Goal: Task Accomplishment & Management: Use online tool/utility

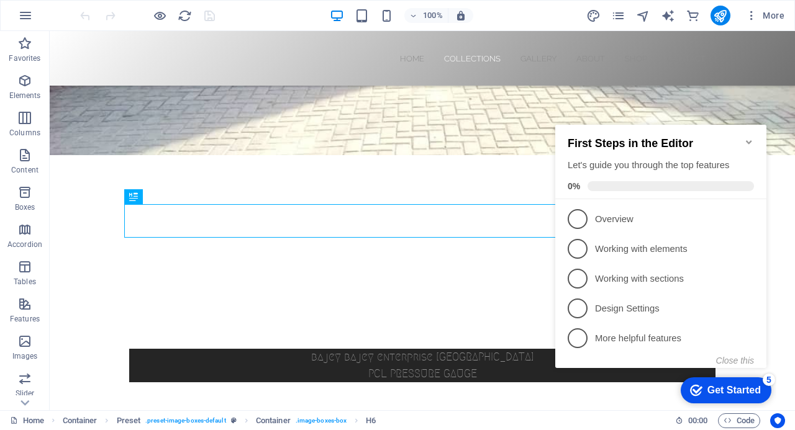
click at [751, 137] on icon "Minimize checklist" at bounding box center [749, 142] width 10 height 10
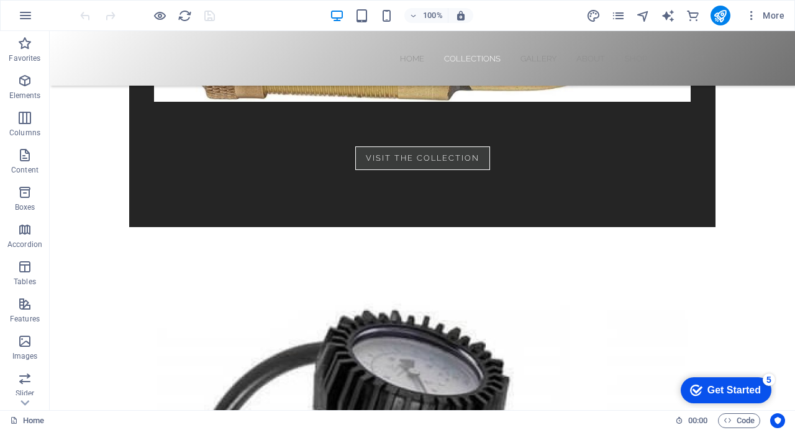
scroll to position [1428, 0]
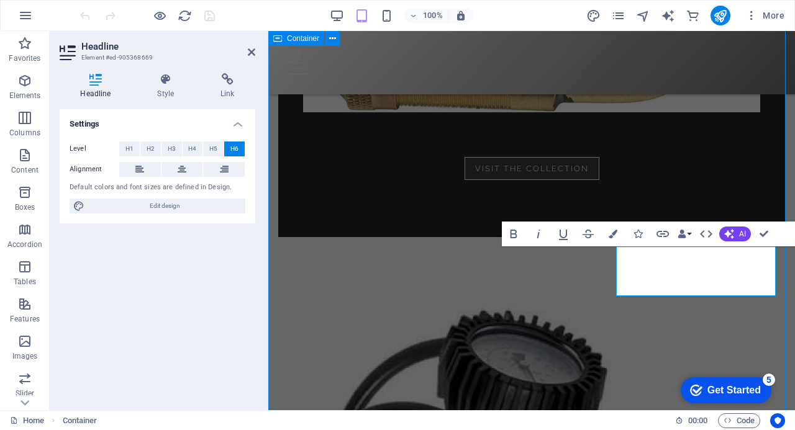
scroll to position [1465, 0]
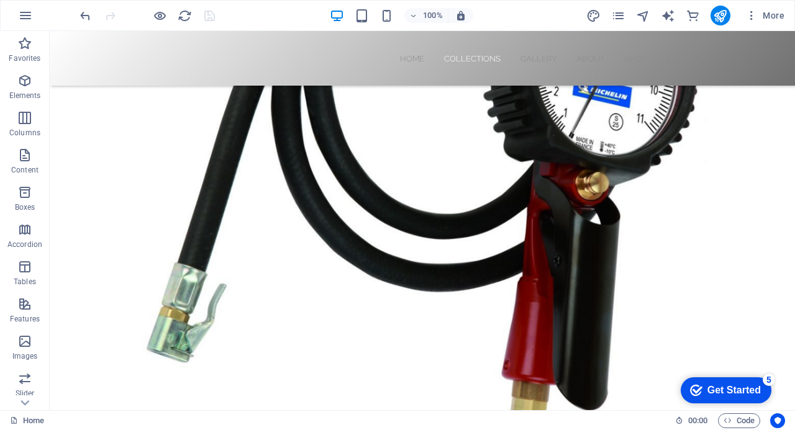
scroll to position [2994, 0]
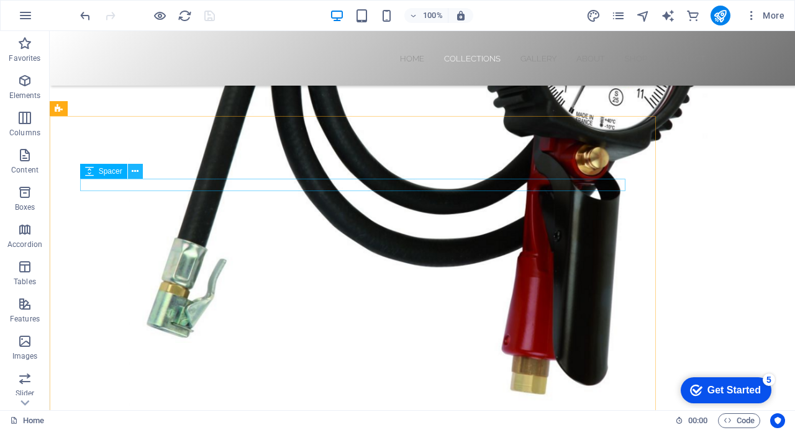
click at [137, 170] on icon at bounding box center [135, 171] width 7 height 13
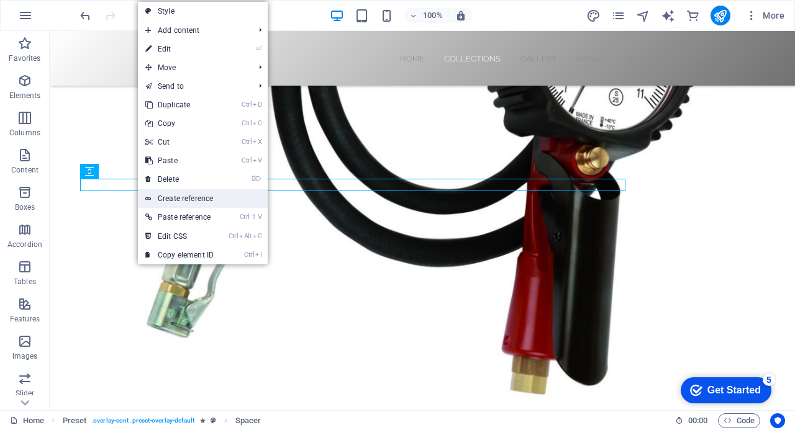
click at [176, 198] on link "Create reference" at bounding box center [203, 198] width 130 height 19
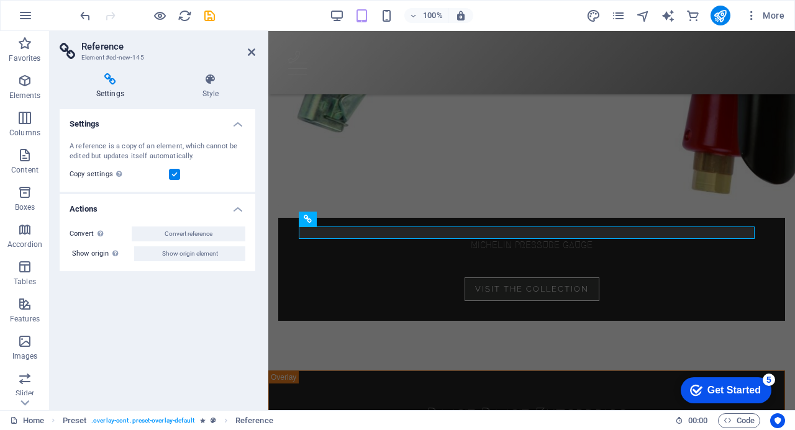
scroll to position [2646, 0]
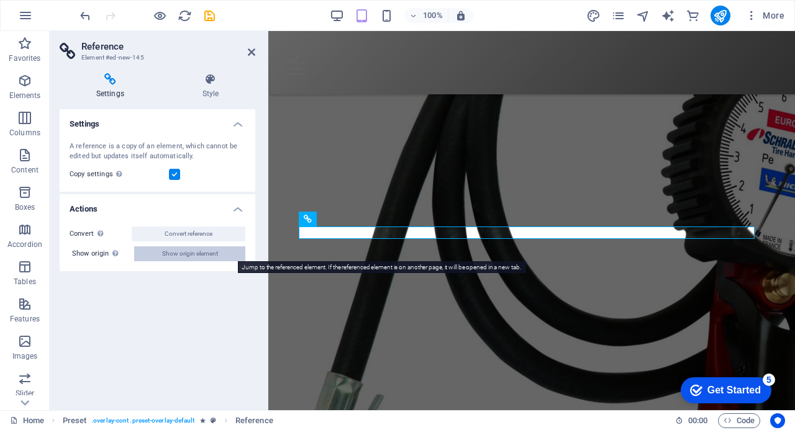
click at [196, 256] on span "Show origin element" at bounding box center [190, 254] width 56 height 15
select select "px"
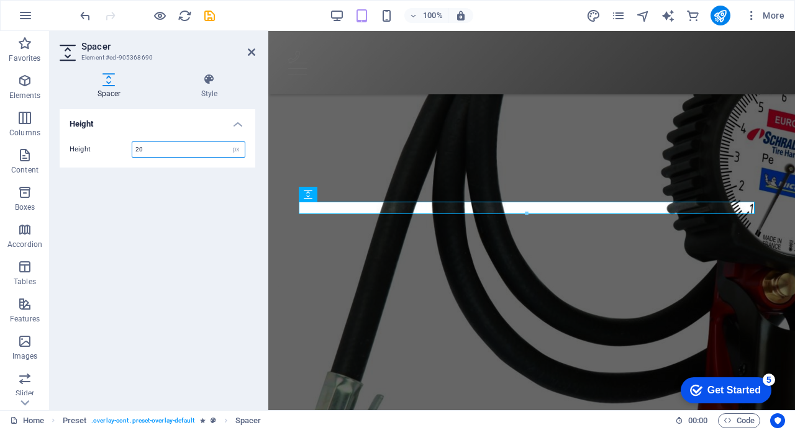
scroll to position [2659, 0]
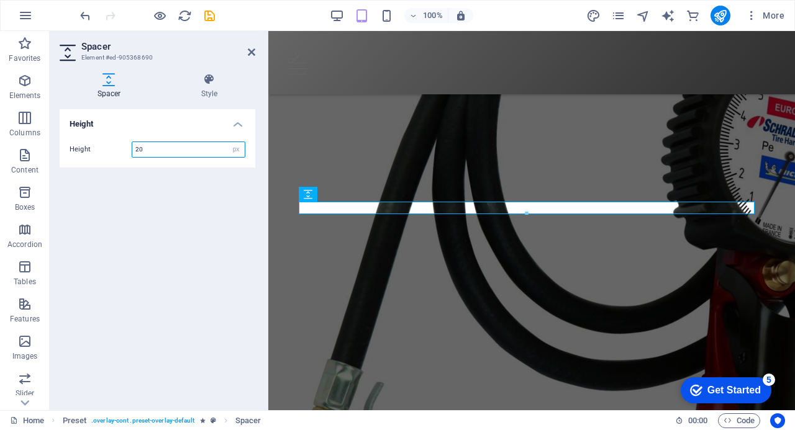
click at [147, 153] on input "20" at bounding box center [188, 149] width 112 height 15
click at [210, 79] on icon at bounding box center [209, 79] width 92 height 12
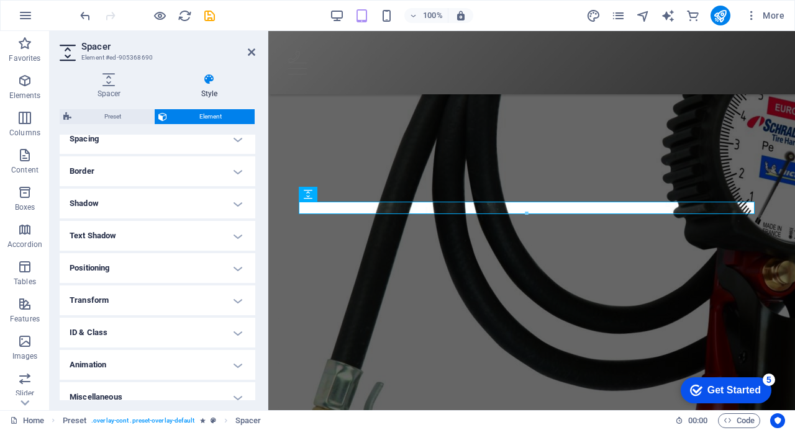
scroll to position [258, 0]
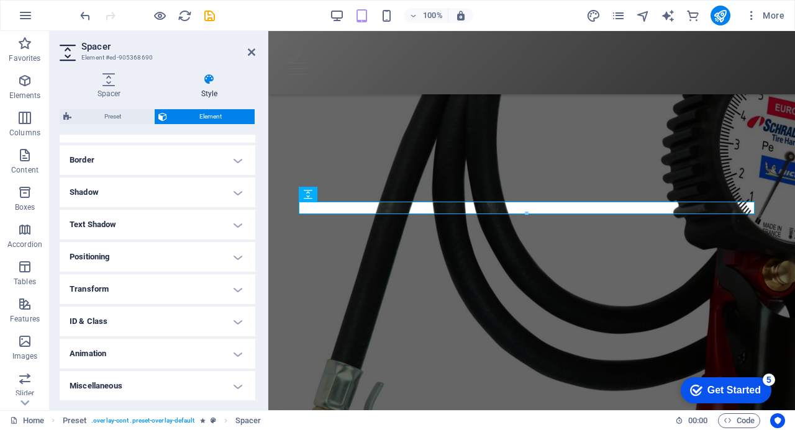
drag, startPoint x: 254, startPoint y: 219, endPoint x: 5, endPoint y: 339, distance: 276.4
click at [235, 350] on h4 "Animation" at bounding box center [158, 354] width 196 height 30
drag, startPoint x: 255, startPoint y: 319, endPoint x: 255, endPoint y: 353, distance: 34.8
click at [255, 353] on div "Spacer Style Height Height 20 px rem vh vw Preset Element Layout How this eleme…" at bounding box center [158, 236] width 216 height 347
click at [250, 53] on icon at bounding box center [251, 52] width 7 height 10
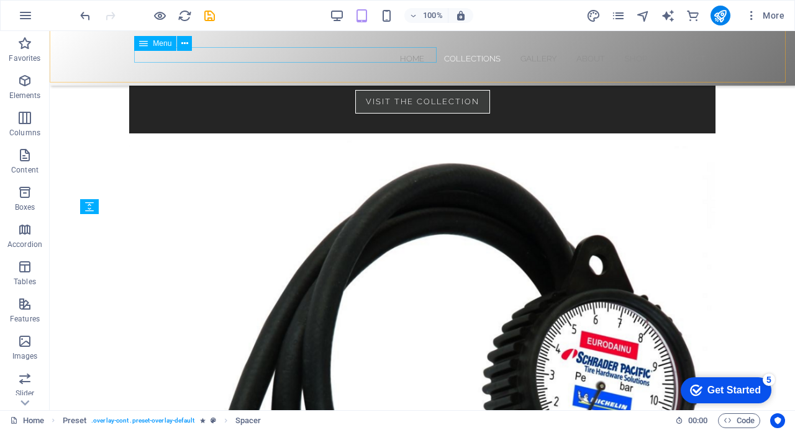
scroll to position [2958, 0]
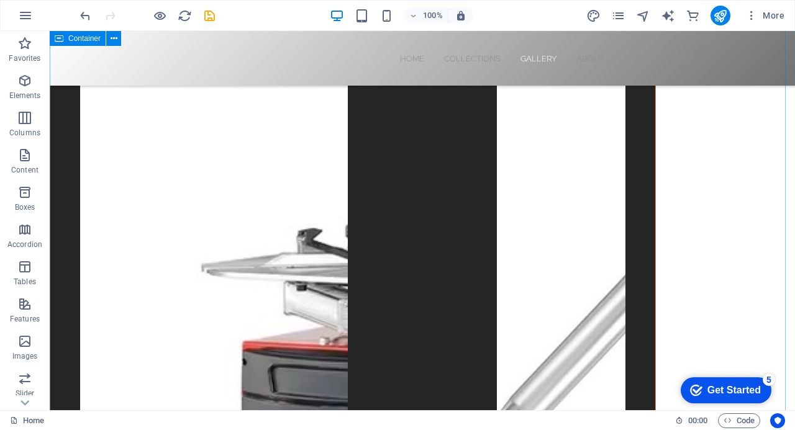
scroll to position [3899, 0]
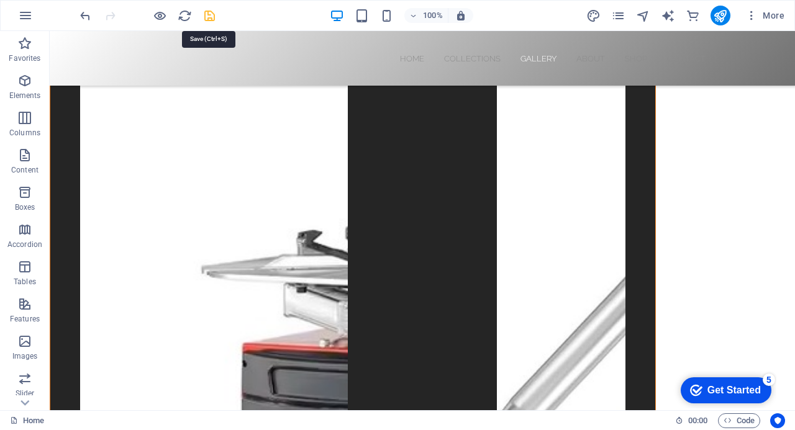
click at [211, 15] on icon "save" at bounding box center [210, 16] width 14 height 14
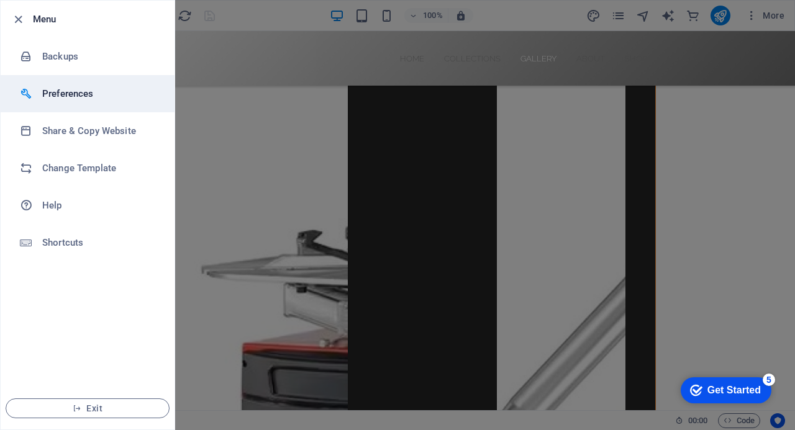
click at [84, 97] on h6 "Preferences" at bounding box center [99, 93] width 115 height 15
select select "all"
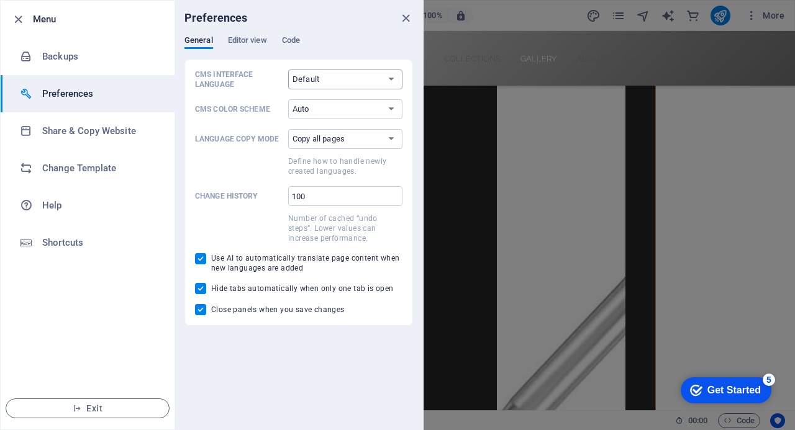
click at [394, 81] on select "Default Deutsch English Español Français Magyar Italiano Nederlands Polski Port…" at bounding box center [345, 80] width 114 height 20
click at [363, 50] on div "General Editor view Code" at bounding box center [298, 47] width 229 height 24
click at [256, 40] on span "Editor view" at bounding box center [247, 41] width 39 height 17
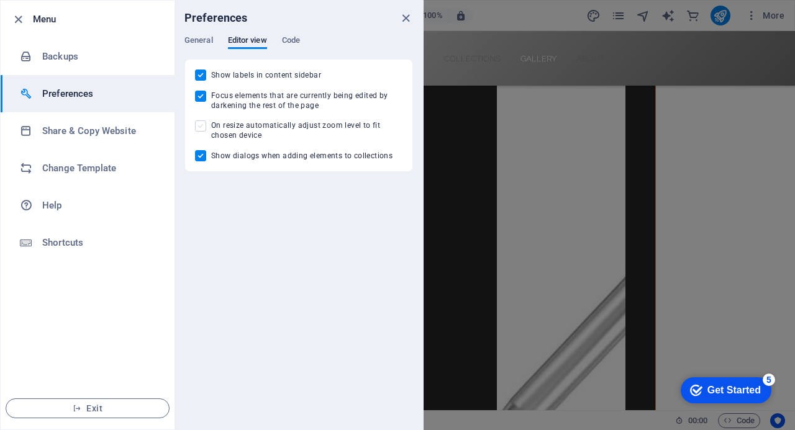
click at [199, 127] on span at bounding box center [200, 126] width 11 height 11
click at [199, 127] on input "On resize automatically adjust zoom level to fit chosen device" at bounding box center [203, 126] width 16 height 11
checkbox input "true"
click at [290, 39] on span "Code" at bounding box center [291, 41] width 18 height 17
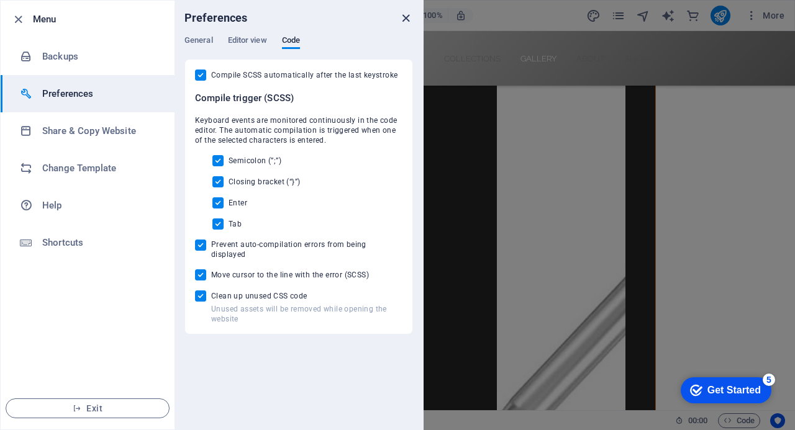
click at [403, 17] on icon "close" at bounding box center [406, 18] width 14 height 14
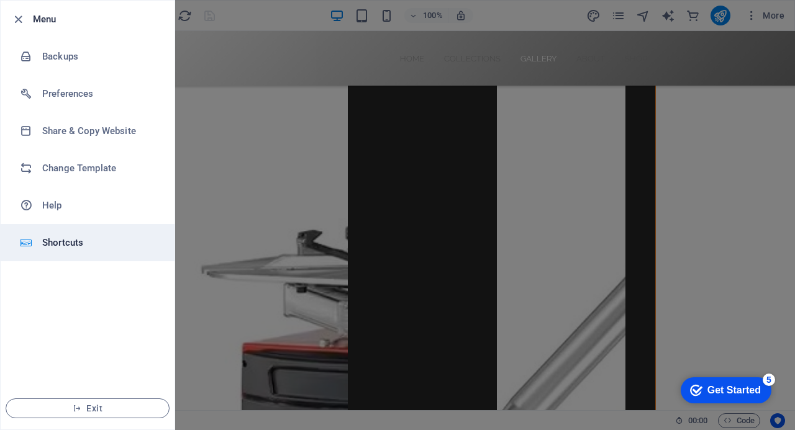
click at [61, 247] on h6 "Shortcuts" at bounding box center [99, 242] width 115 height 15
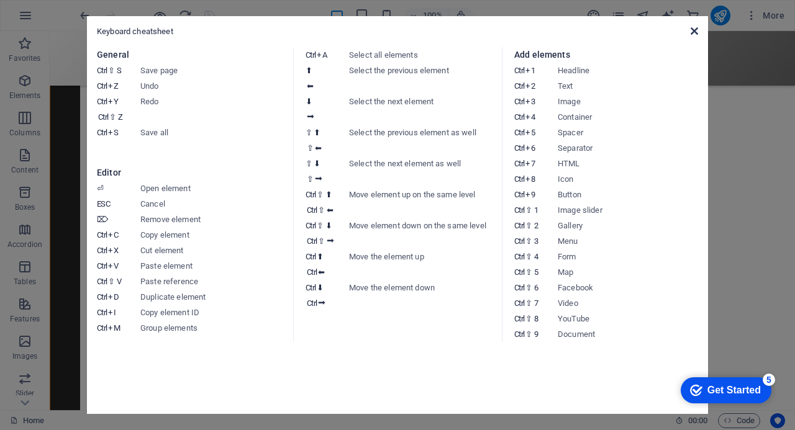
click at [696, 32] on icon at bounding box center [694, 31] width 7 height 10
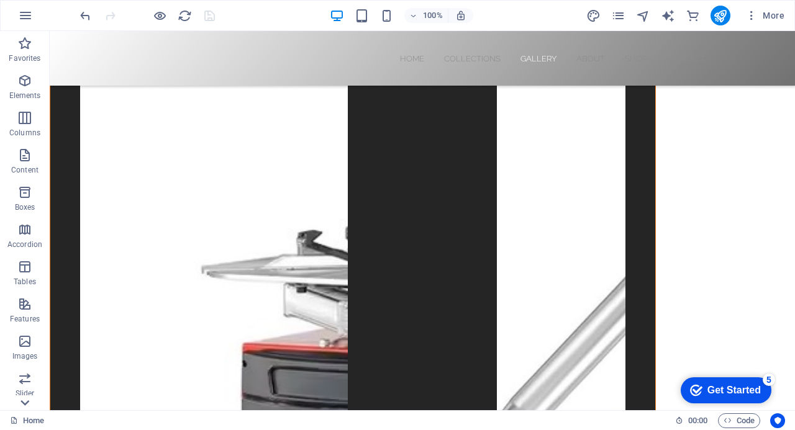
click at [21, 406] on icon at bounding box center [24, 402] width 17 height 17
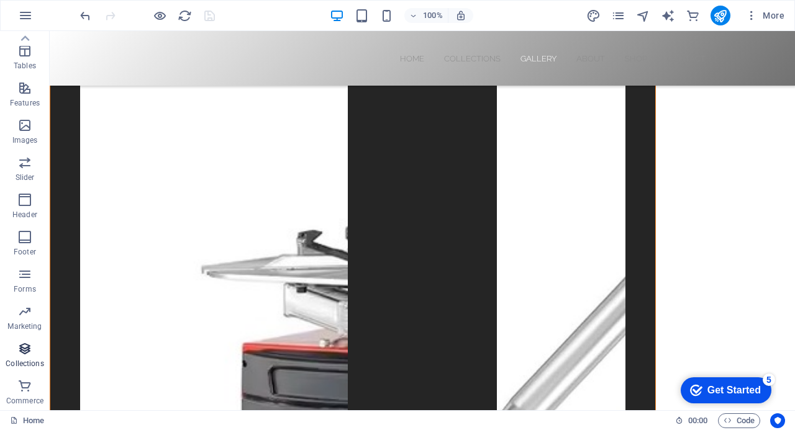
click at [26, 346] on icon "button" at bounding box center [24, 349] width 15 height 15
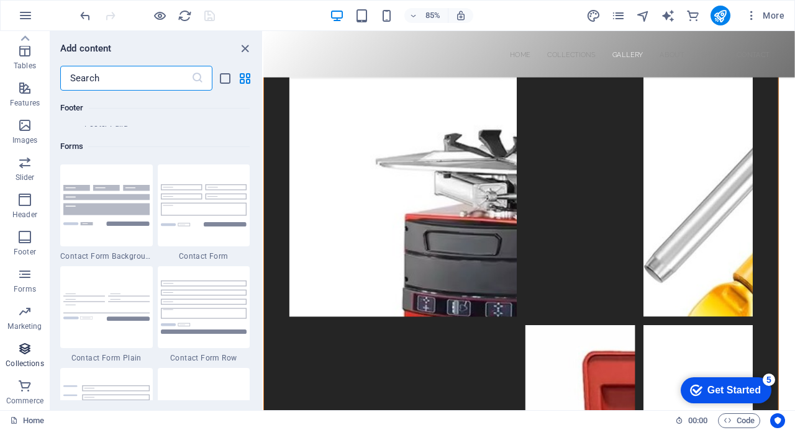
scroll to position [11372, 0]
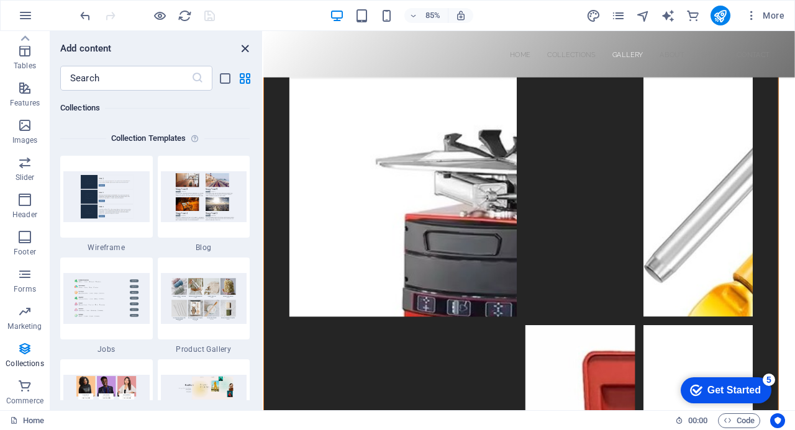
click at [245, 47] on icon "close panel" at bounding box center [245, 49] width 14 height 14
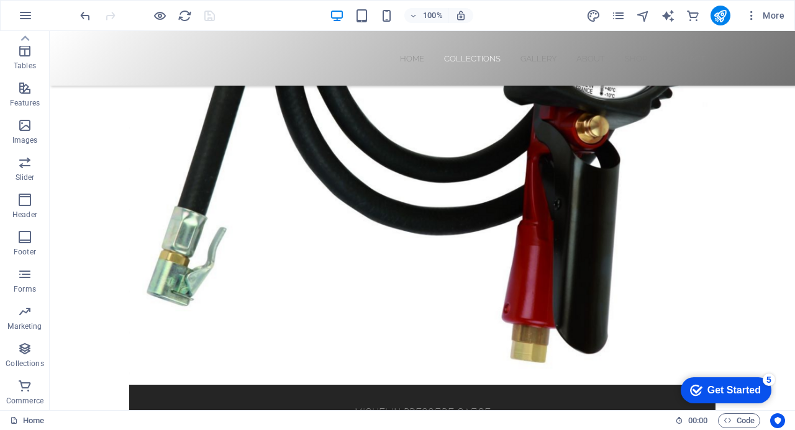
scroll to position [3021, 0]
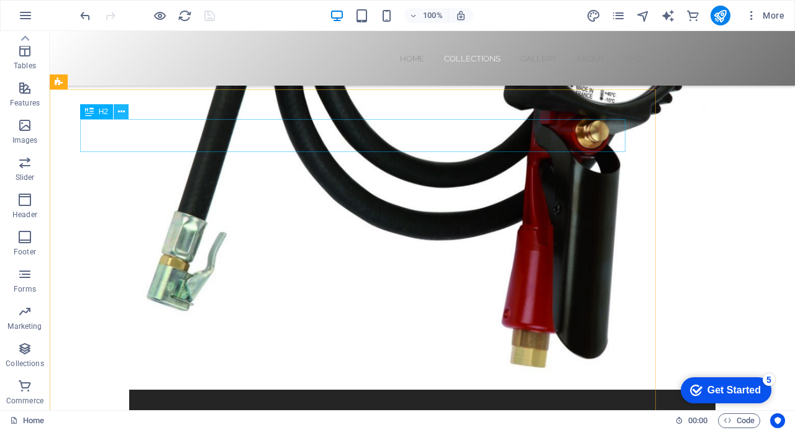
click at [122, 114] on icon at bounding box center [121, 112] width 7 height 13
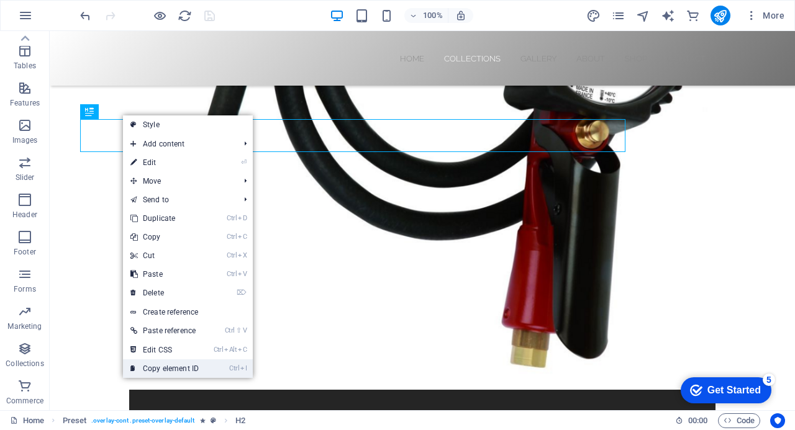
click at [173, 366] on link "Ctrl I Copy element ID" at bounding box center [164, 369] width 83 height 19
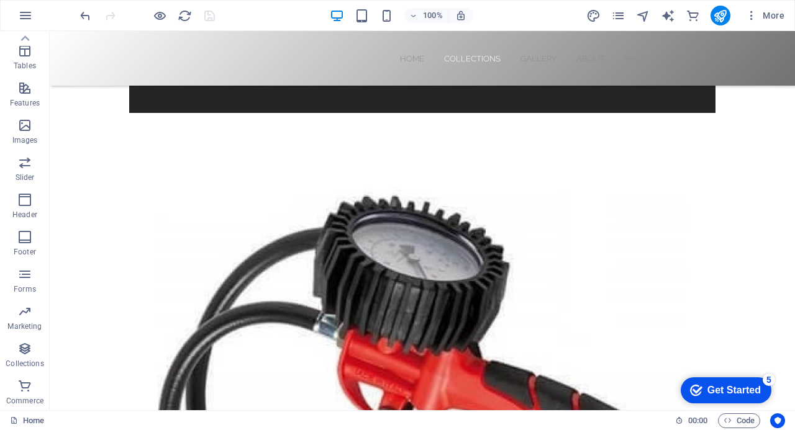
scroll to position [1531, 0]
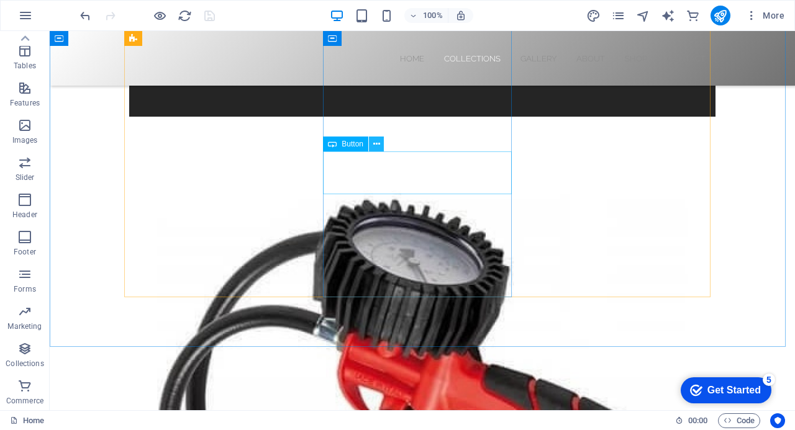
click at [378, 142] on icon at bounding box center [376, 144] width 7 height 13
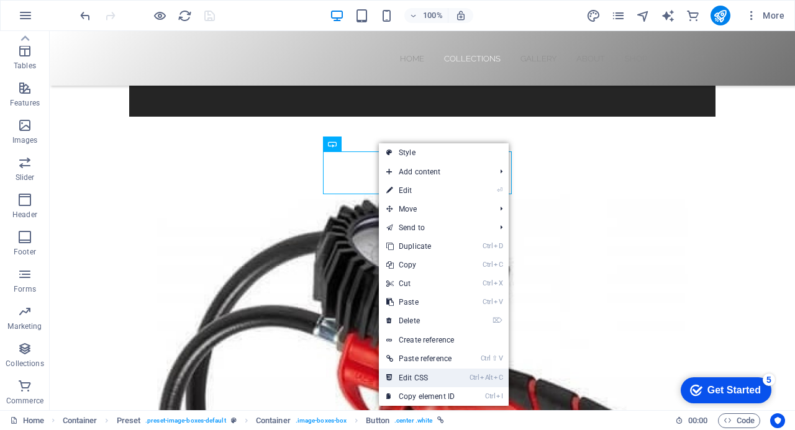
click at [434, 380] on link "Ctrl Alt C Edit CSS" at bounding box center [420, 378] width 83 height 19
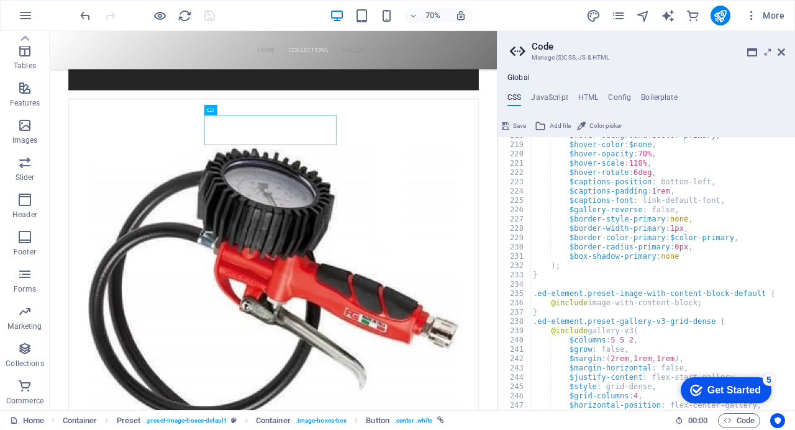
scroll to position [2083, 0]
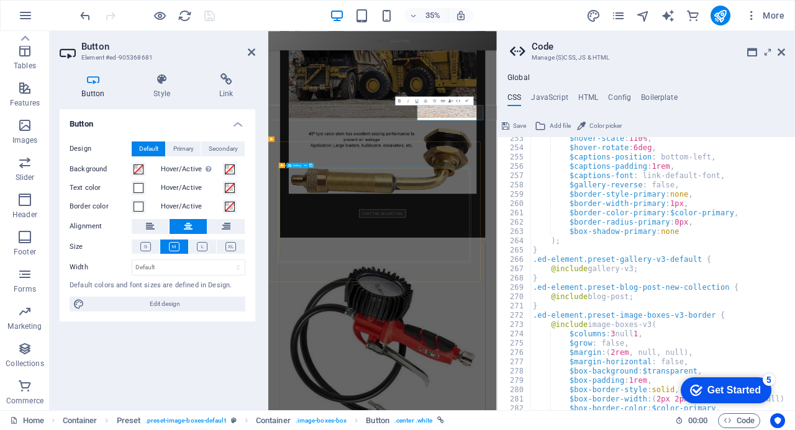
scroll to position [2187, 0]
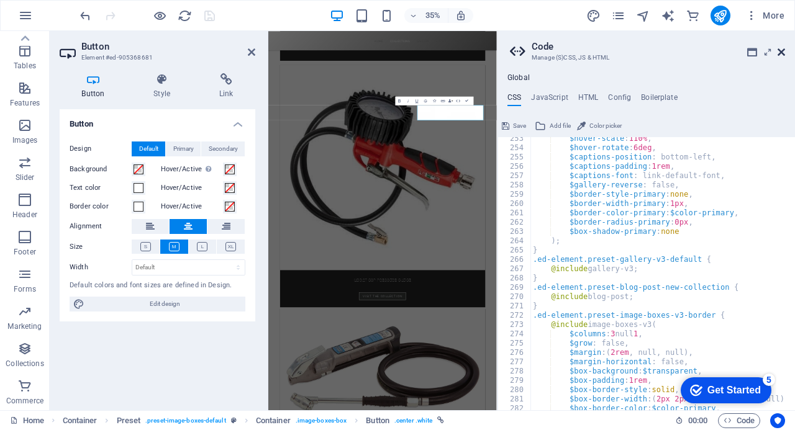
click at [781, 52] on icon at bounding box center [781, 52] width 7 height 10
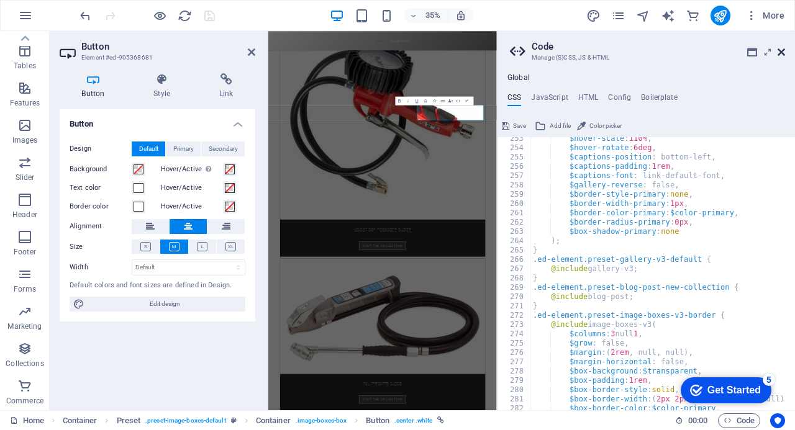
scroll to position [1593, 0]
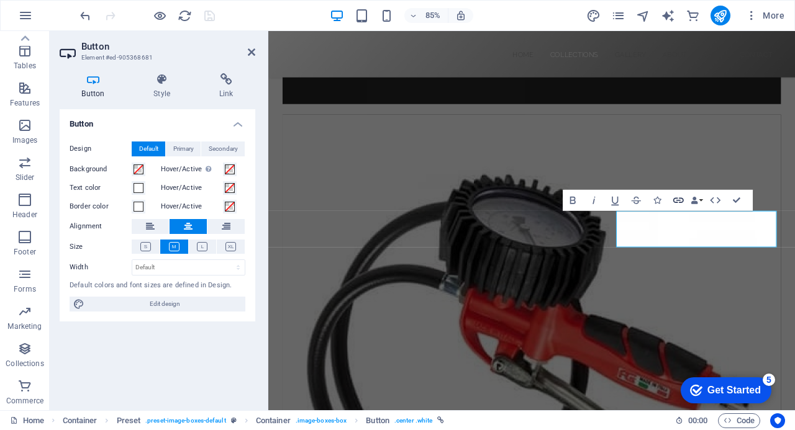
click at [679, 199] on icon "button" at bounding box center [678, 200] width 12 height 12
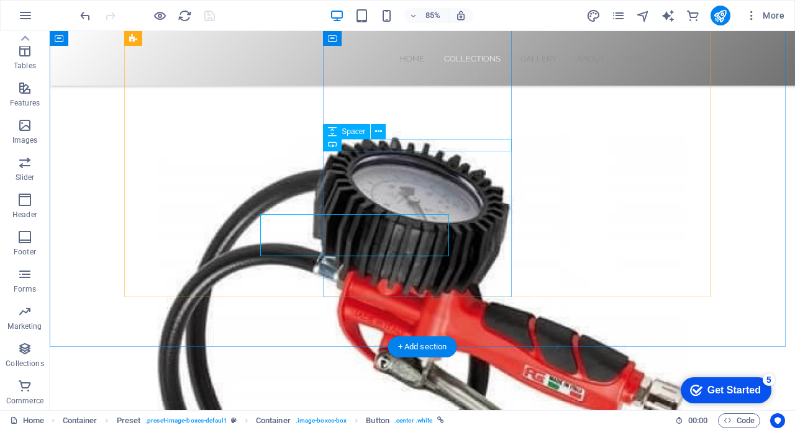
scroll to position [1531, 0]
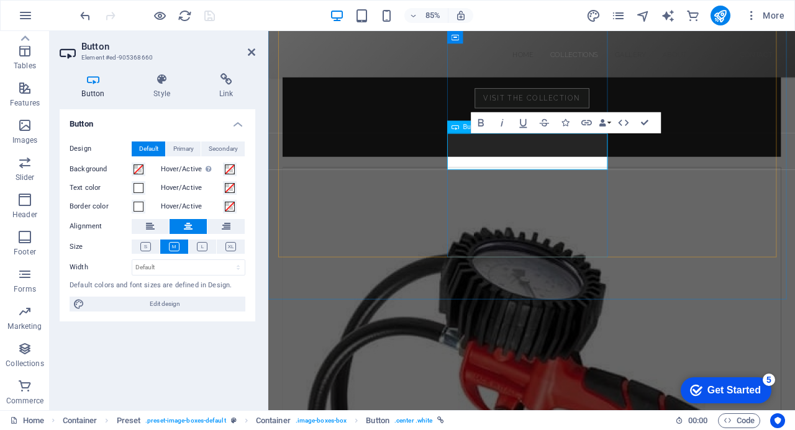
scroll to position [1593, 0]
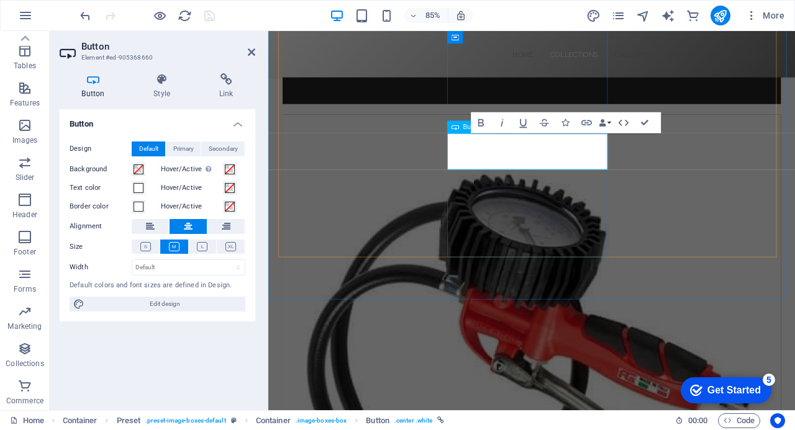
click at [609, 124] on button "Data Bindings" at bounding box center [605, 122] width 15 height 21
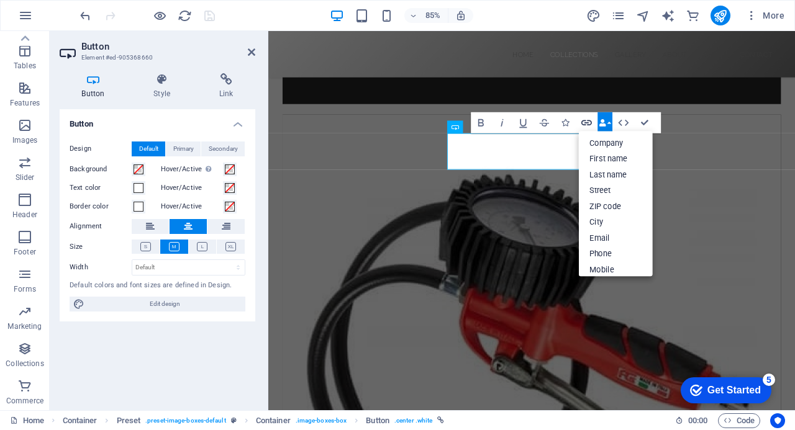
click at [586, 124] on icon "button" at bounding box center [586, 123] width 12 height 12
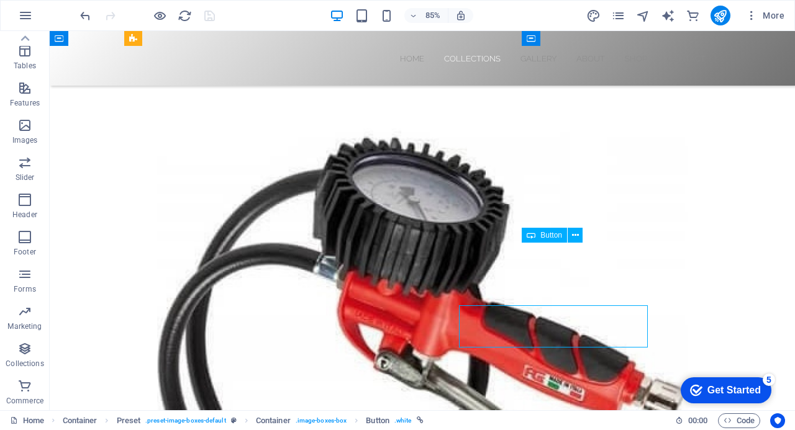
scroll to position [1531, 0]
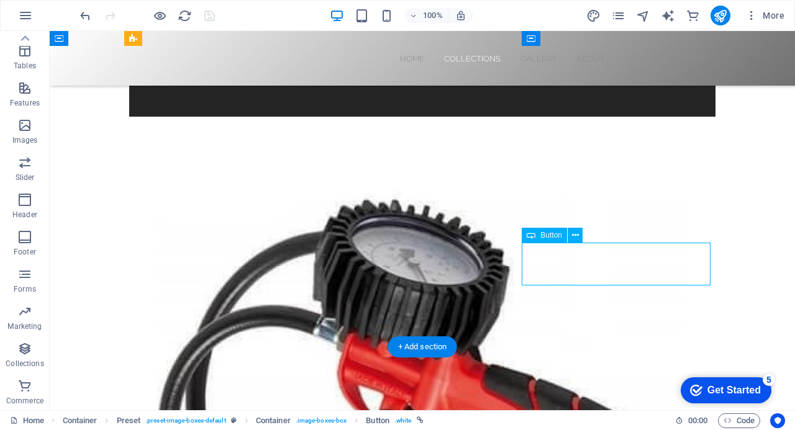
click at [576, 234] on icon at bounding box center [575, 235] width 7 height 13
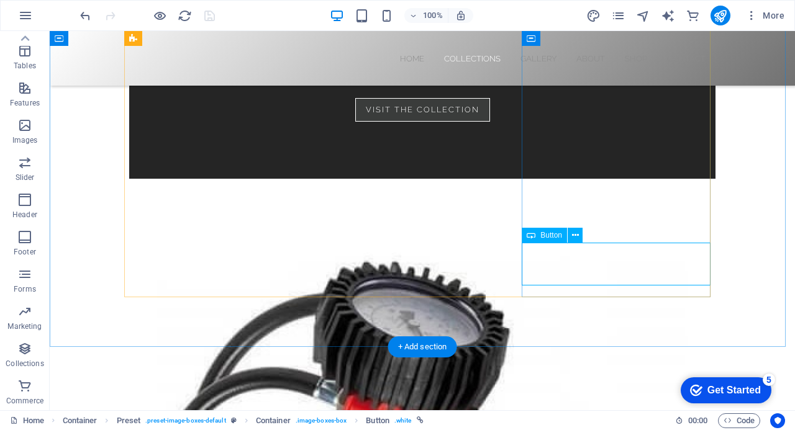
scroll to position [1593, 0]
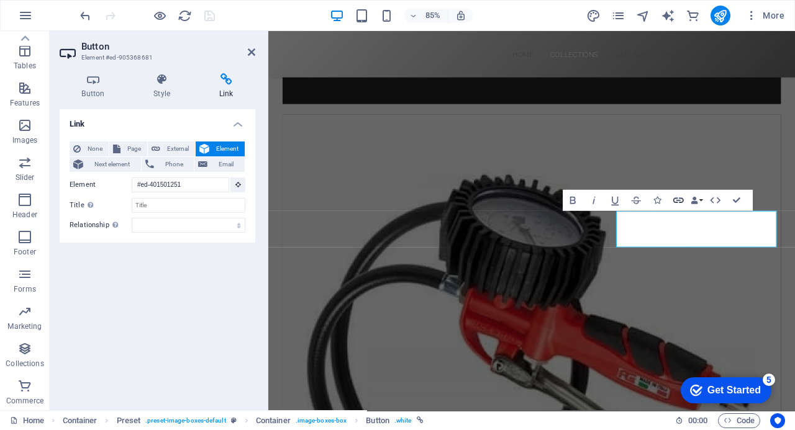
click at [678, 201] on icon "button" at bounding box center [678, 201] width 11 height 6
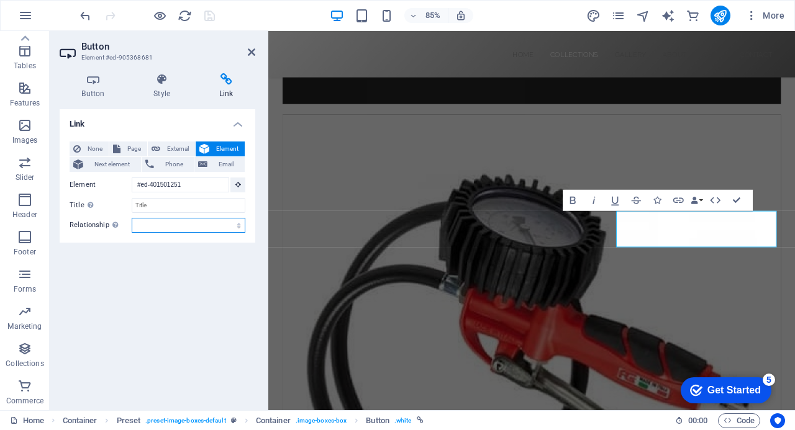
click at [239, 227] on select "alternate author bookmark external help license next nofollow noreferrer noopen…" at bounding box center [189, 225] width 114 height 15
click at [196, 239] on div "None Page External Element Next element Phone Email Page Home Subpage Legal Not…" at bounding box center [158, 187] width 196 height 111
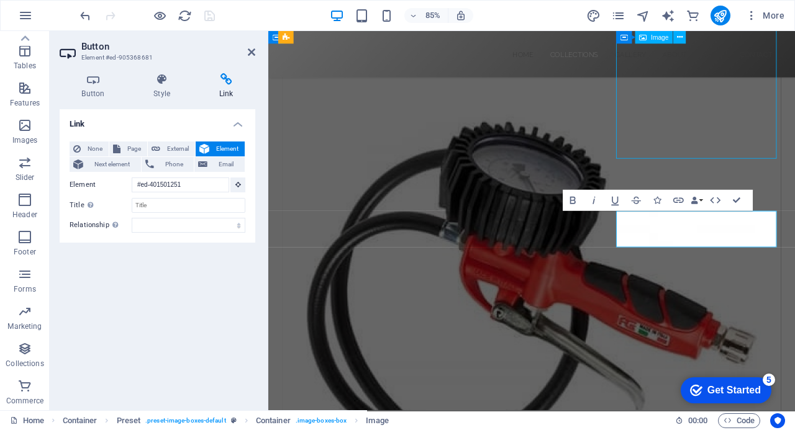
scroll to position [1531, 0]
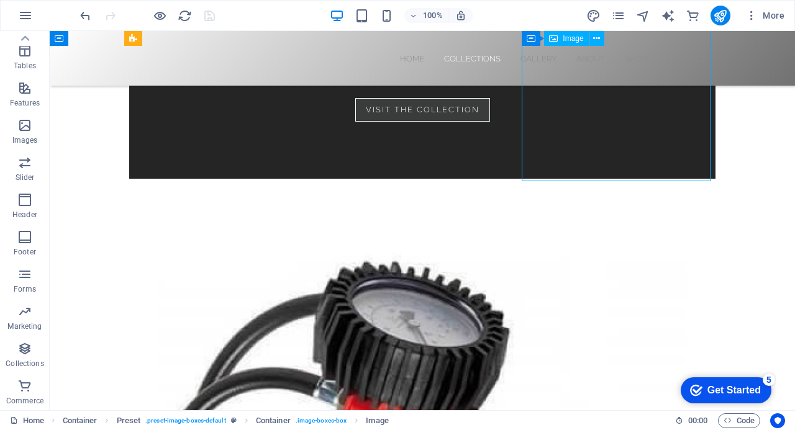
select select "%"
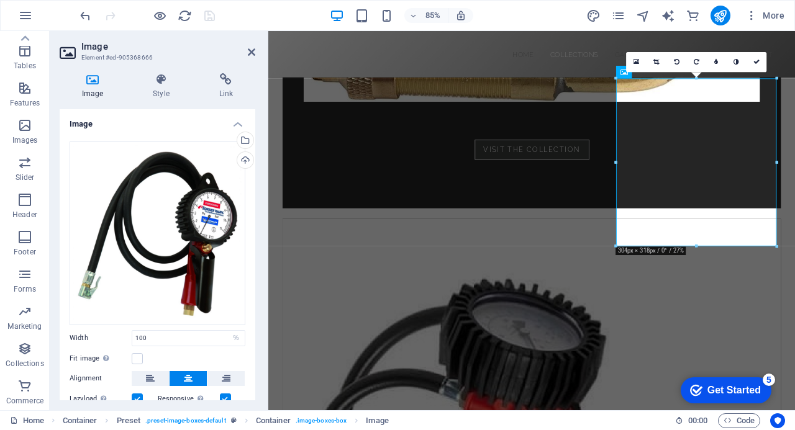
scroll to position [1469, 0]
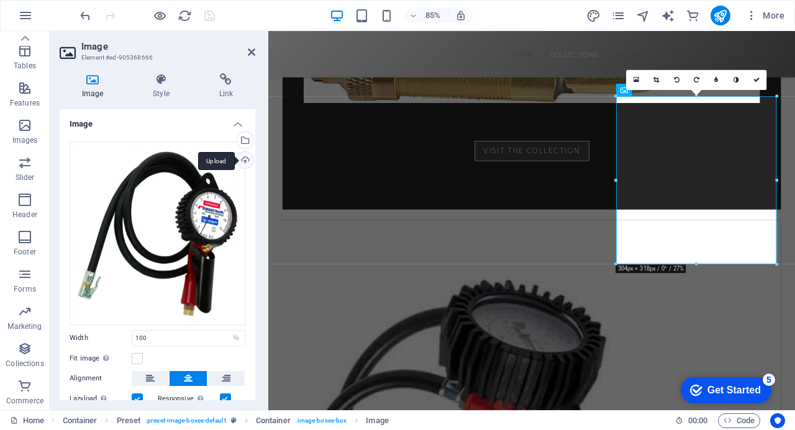
click at [243, 158] on div "Upload" at bounding box center [244, 161] width 19 height 19
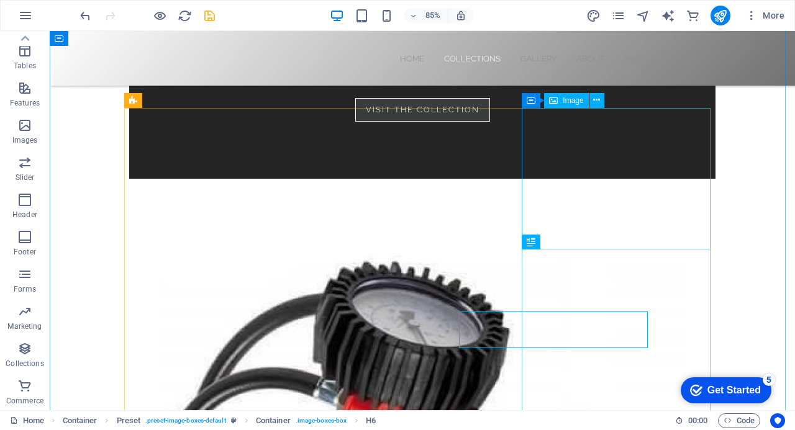
scroll to position [1406, 0]
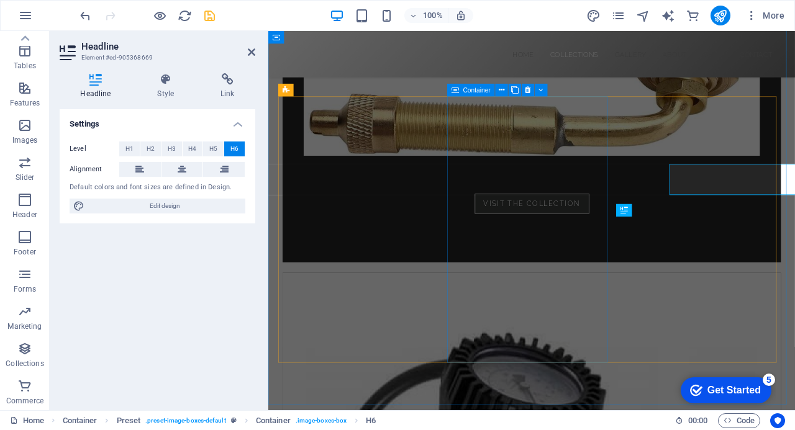
scroll to position [1469, 0]
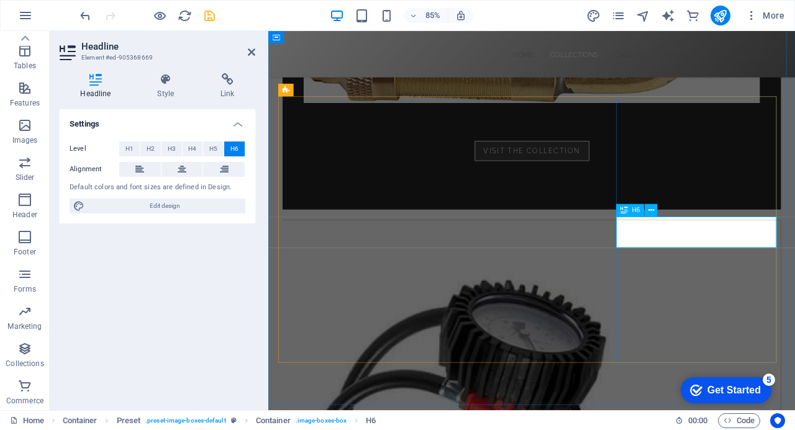
click at [207, 12] on icon "save" at bounding box center [210, 16] width 14 height 14
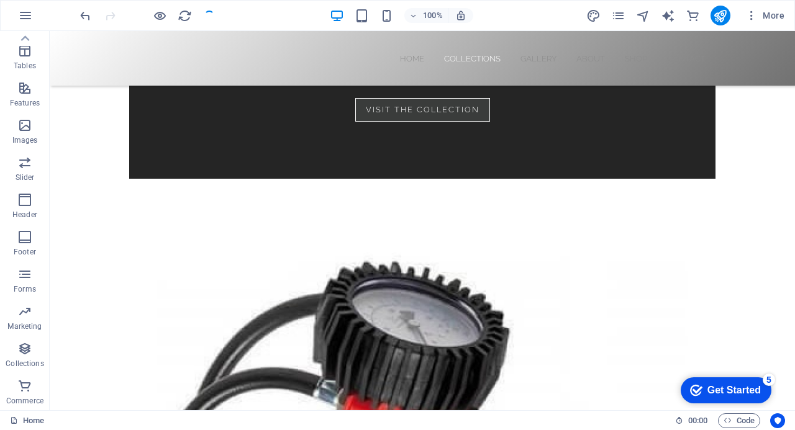
scroll to position [1406, 0]
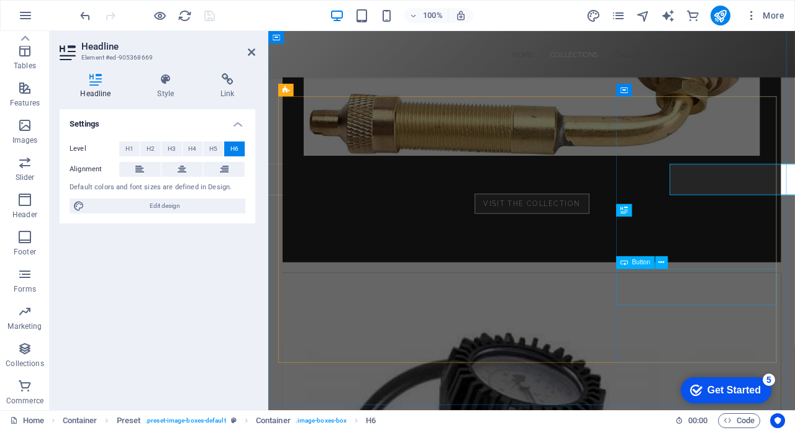
scroll to position [1469, 0]
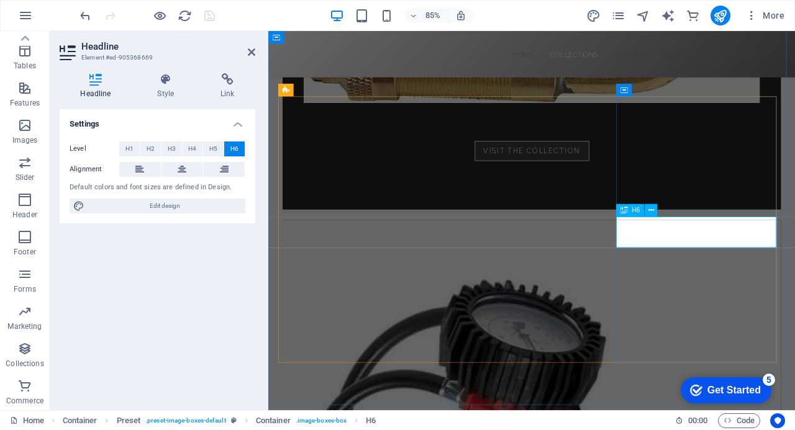
click at [250, 52] on icon at bounding box center [251, 52] width 7 height 10
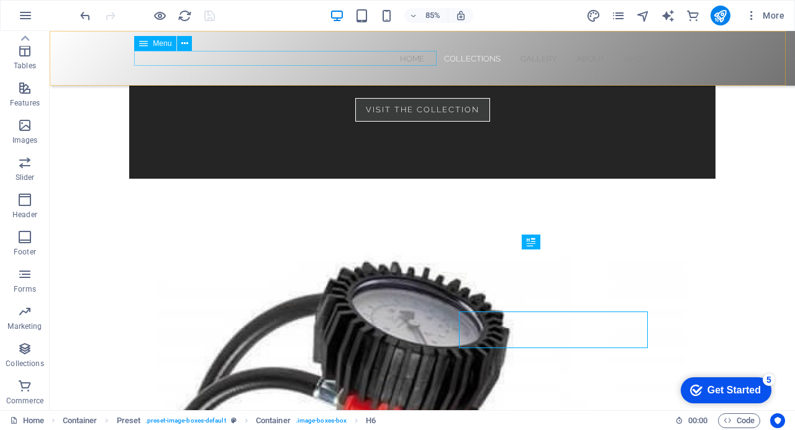
scroll to position [1406, 0]
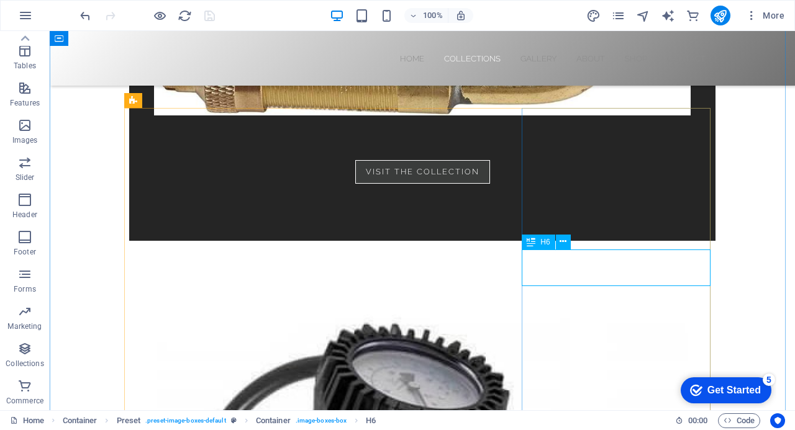
drag, startPoint x: 607, startPoint y: 278, endPoint x: 447, endPoint y: 322, distance: 166.4
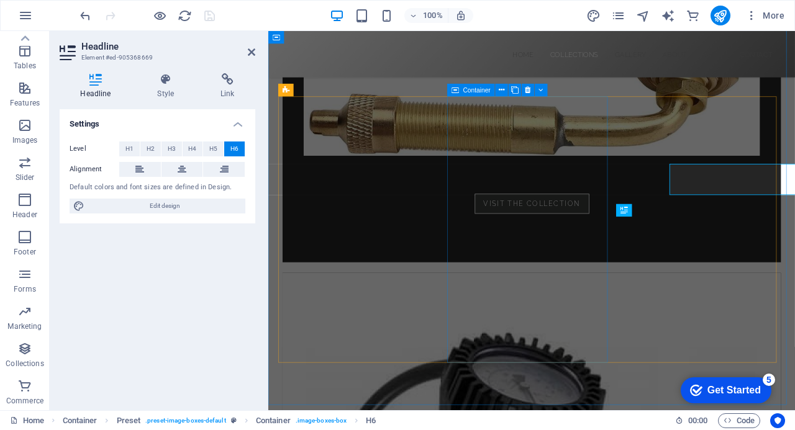
scroll to position [1469, 0]
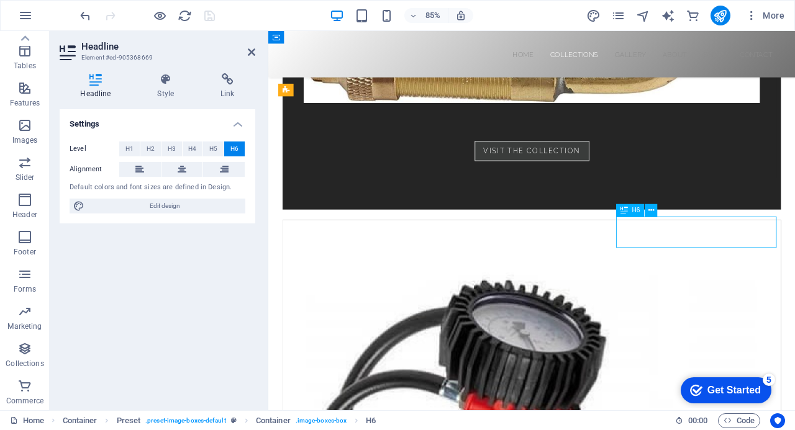
click at [650, 209] on icon at bounding box center [652, 210] width 6 height 11
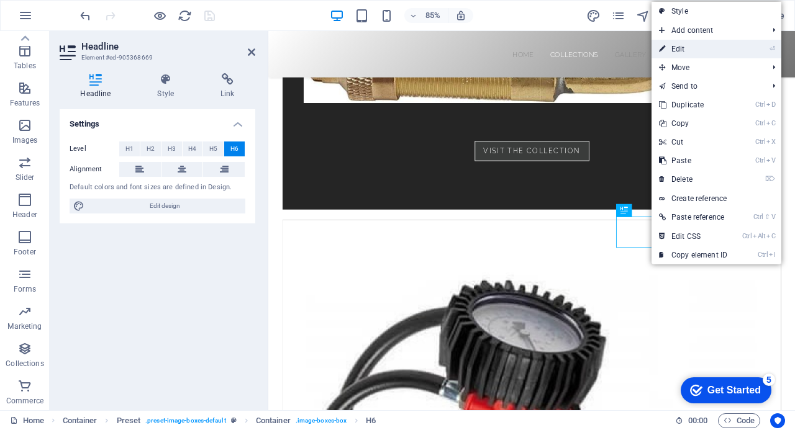
click at [686, 49] on link "⏎ Edit" at bounding box center [693, 49] width 83 height 19
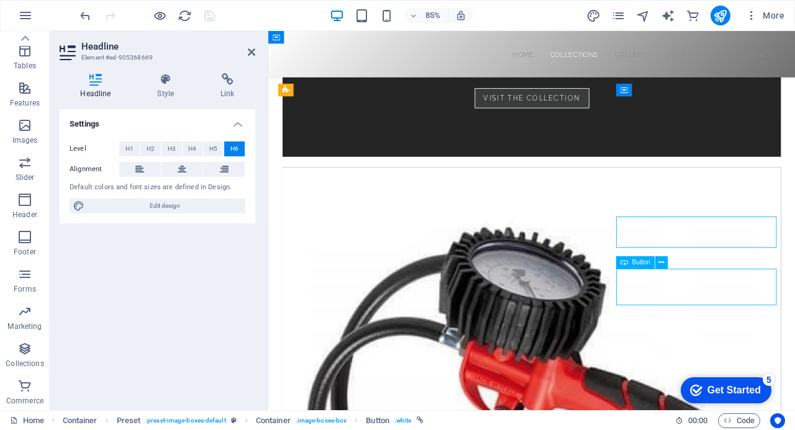
scroll to position [1406, 0]
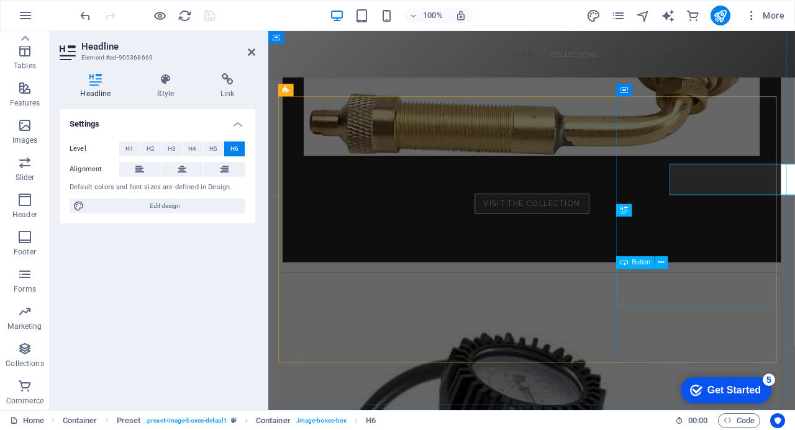
scroll to position [1469, 0]
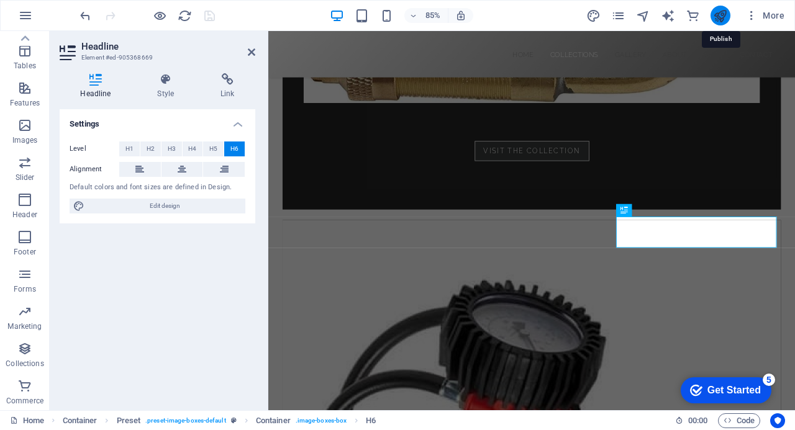
scroll to position [1406, 0]
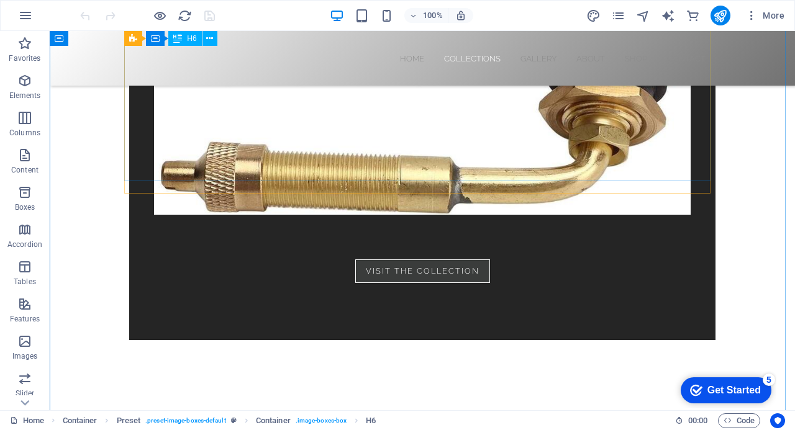
scroll to position [1346, 0]
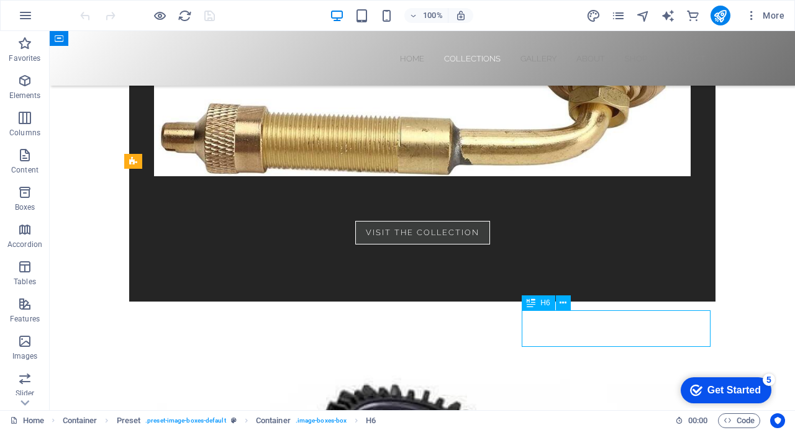
drag, startPoint x: 630, startPoint y: 339, endPoint x: 475, endPoint y: 394, distance: 164.1
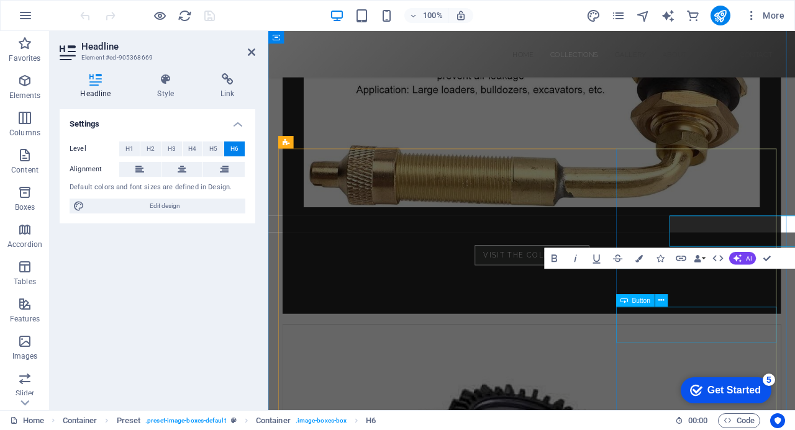
scroll to position [1408, 0]
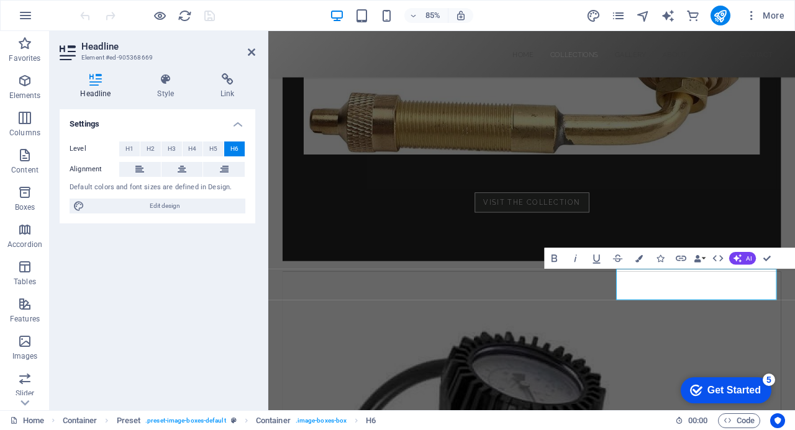
click at [216, 308] on div "Settings Level H1 H2 H3 H4 H5 H6 Alignment Default colors and font sizes are de…" at bounding box center [158, 254] width 196 height 291
click at [251, 49] on icon at bounding box center [251, 52] width 7 height 10
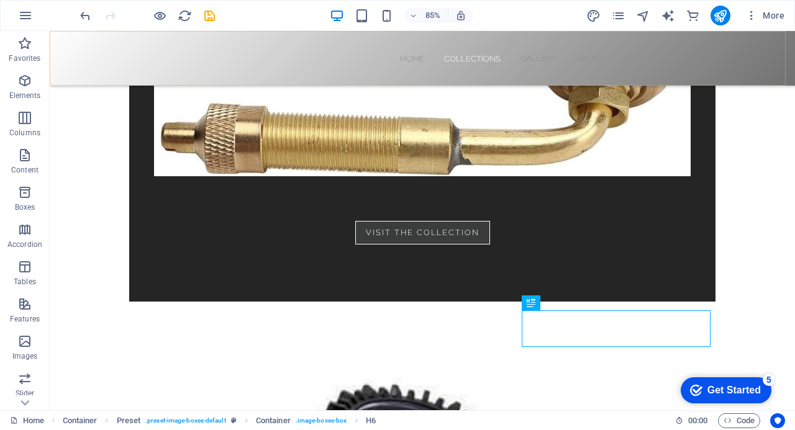
scroll to position [1346, 0]
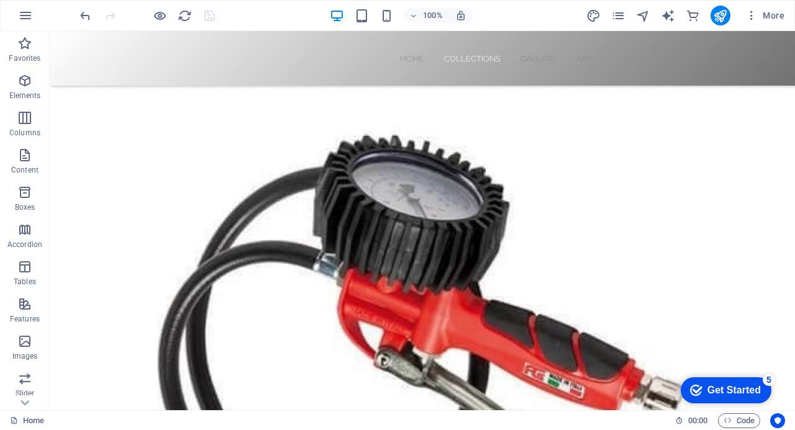
scroll to position [1518, 0]
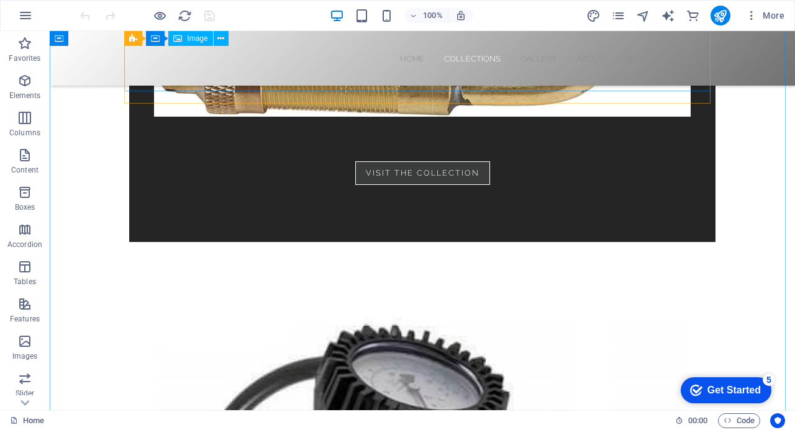
scroll to position [1405, 0]
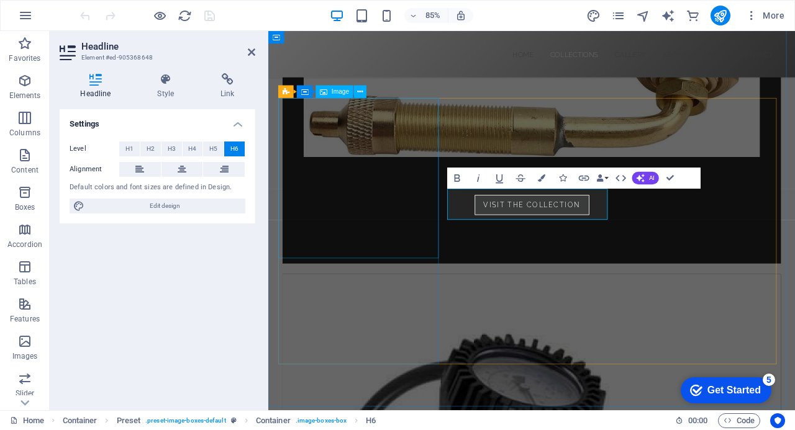
scroll to position [1467, 0]
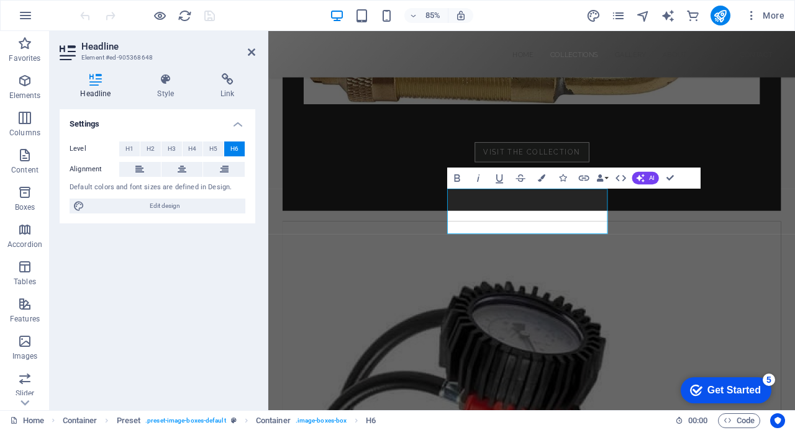
click at [215, 311] on div "Settings Level H1 H2 H3 H4 H5 H6 Alignment Default colors and font sizes are de…" at bounding box center [158, 254] width 196 height 291
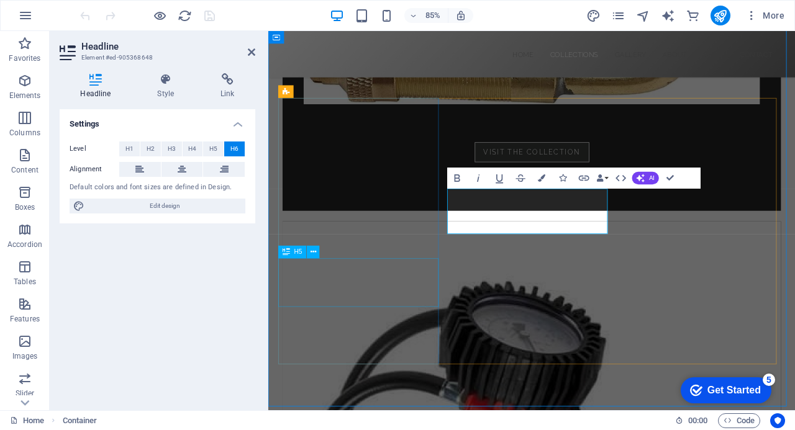
scroll to position [1405, 0]
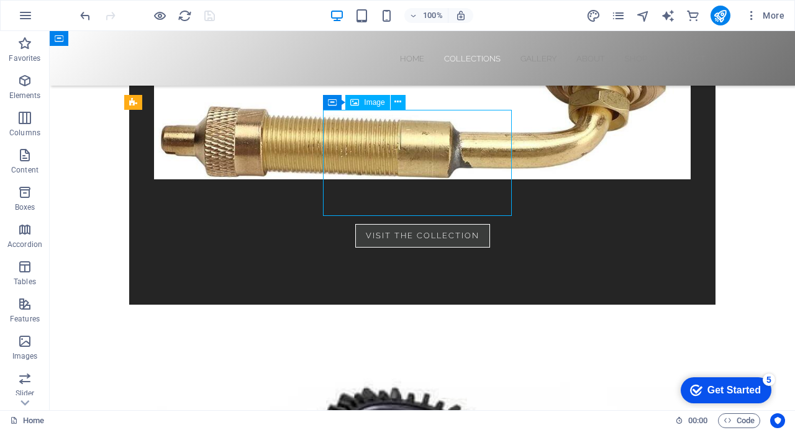
select select "%"
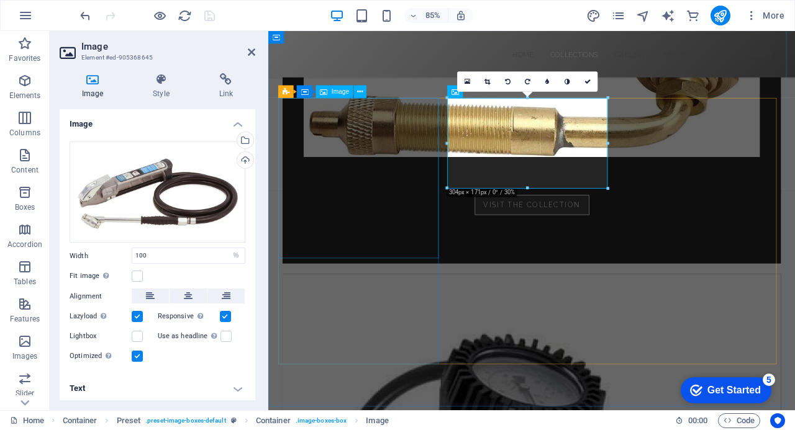
scroll to position [1467, 0]
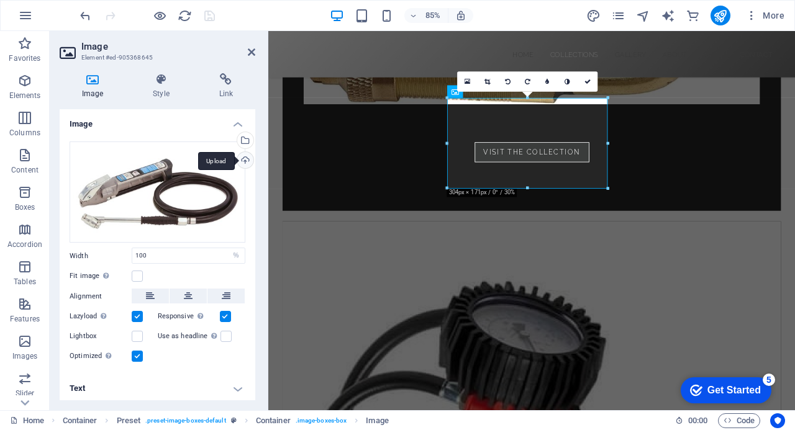
click at [240, 159] on div "Upload" at bounding box center [244, 161] width 19 height 19
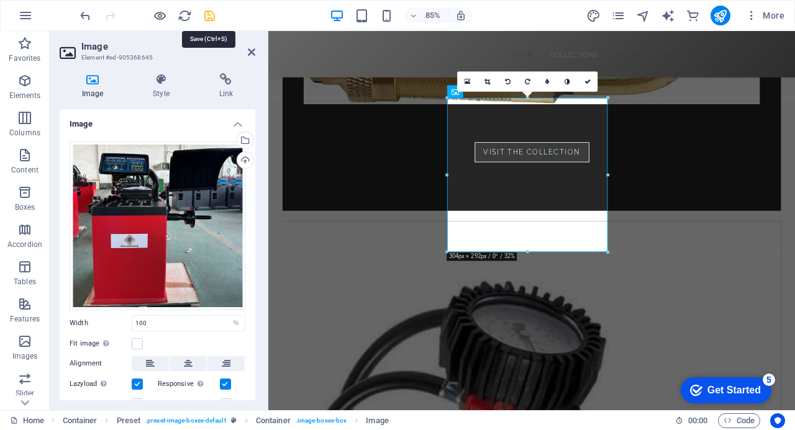
click at [209, 14] on icon "save" at bounding box center [210, 16] width 14 height 14
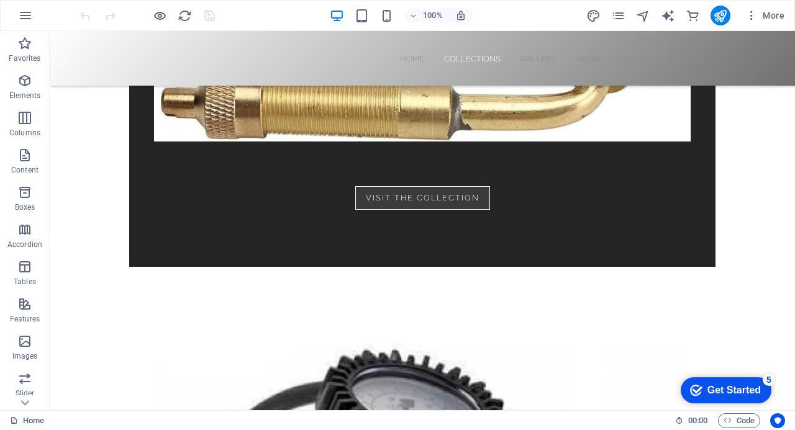
scroll to position [1507, 0]
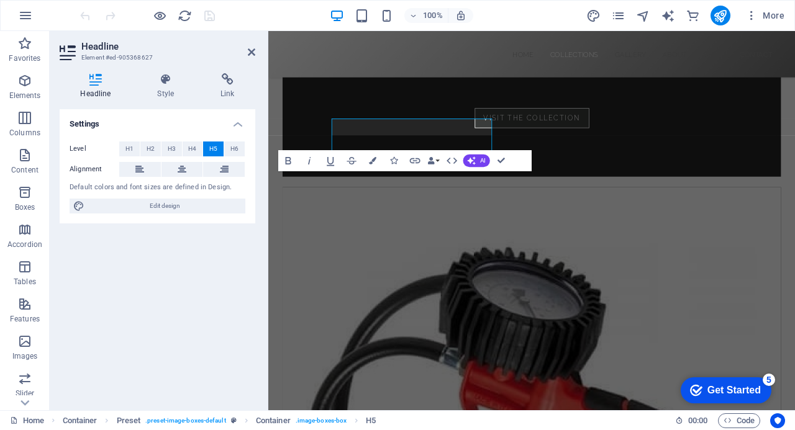
scroll to position [1569, 0]
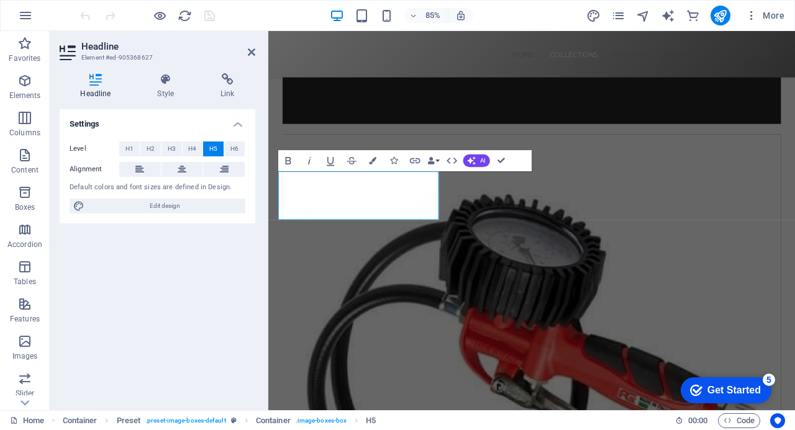
click at [230, 283] on div "Settings Level H1 H2 H3 H4 H5 H6 Alignment Default colors and font sizes are de…" at bounding box center [158, 254] width 196 height 291
click at [251, 54] on icon at bounding box center [251, 52] width 7 height 10
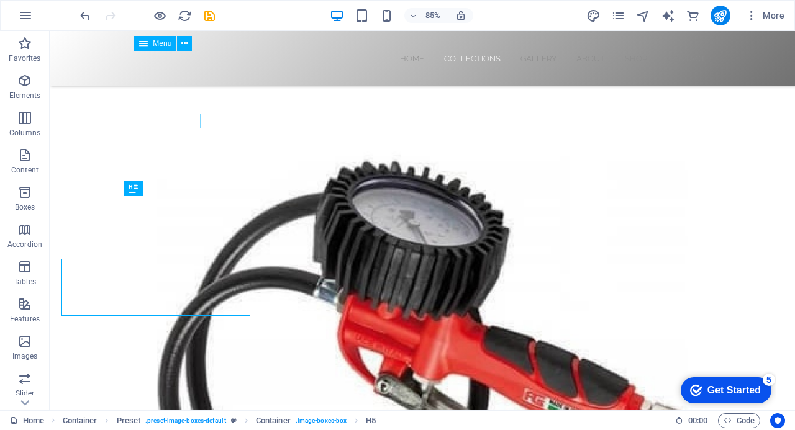
scroll to position [1507, 0]
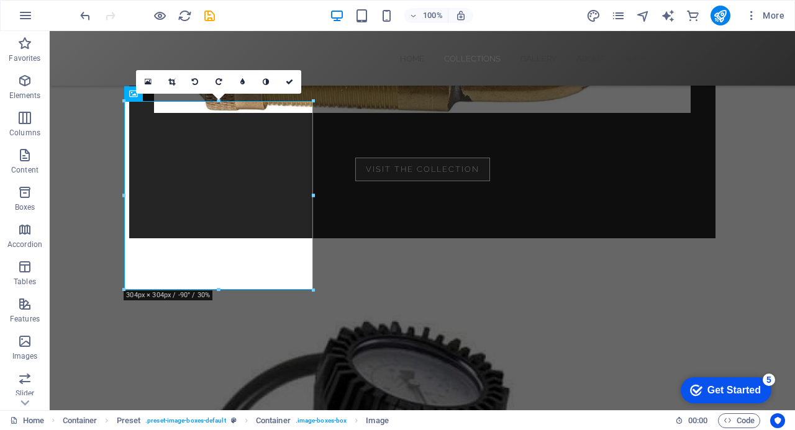
scroll to position [1408, 0]
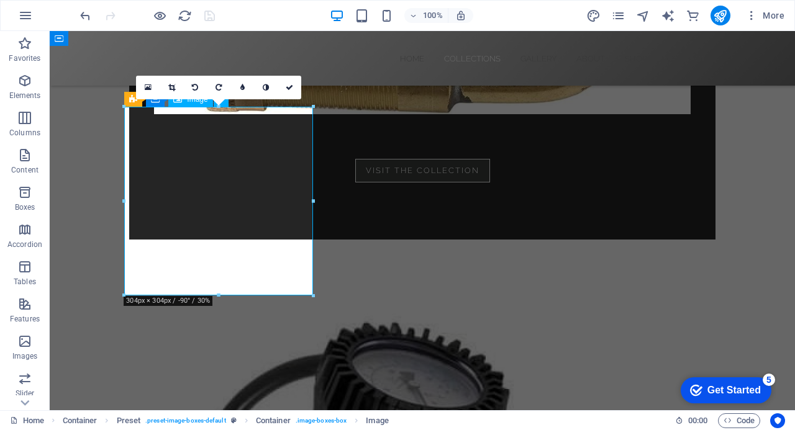
click at [147, 88] on icon at bounding box center [148, 87] width 7 height 9
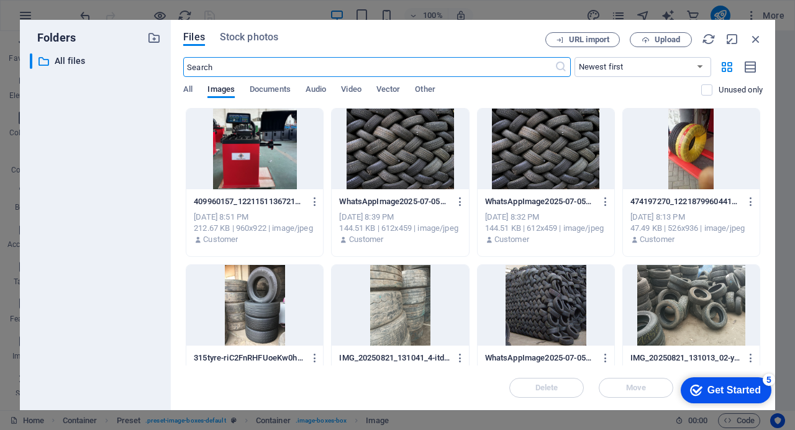
scroll to position [1559, 0]
click at [655, 37] on span "Upload" at bounding box center [667, 39] width 25 height 7
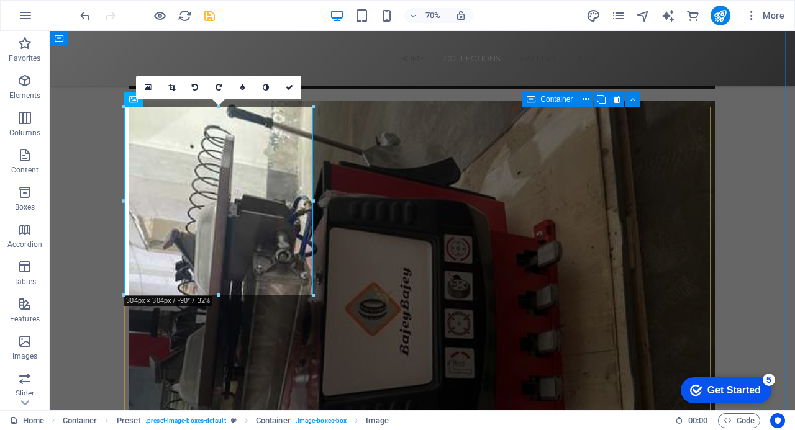
scroll to position [1408, 0]
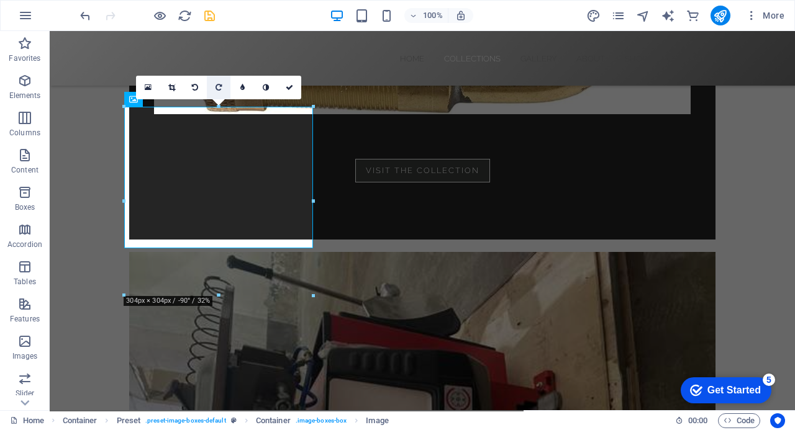
click at [217, 87] on icon at bounding box center [219, 87] width 6 height 7
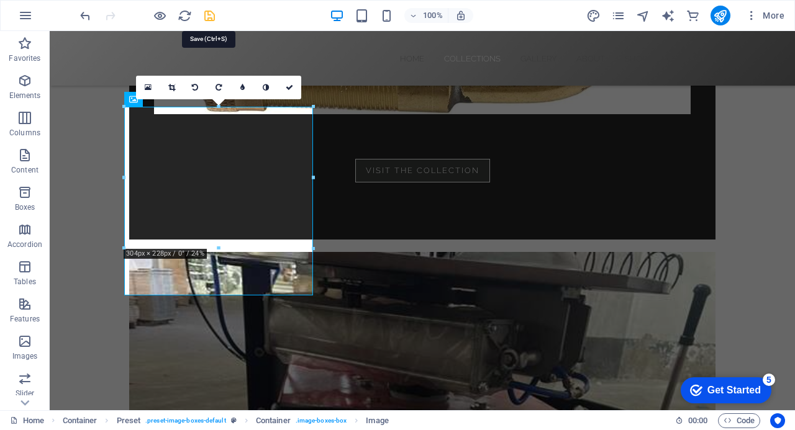
click at [206, 16] on icon "save" at bounding box center [210, 16] width 14 height 14
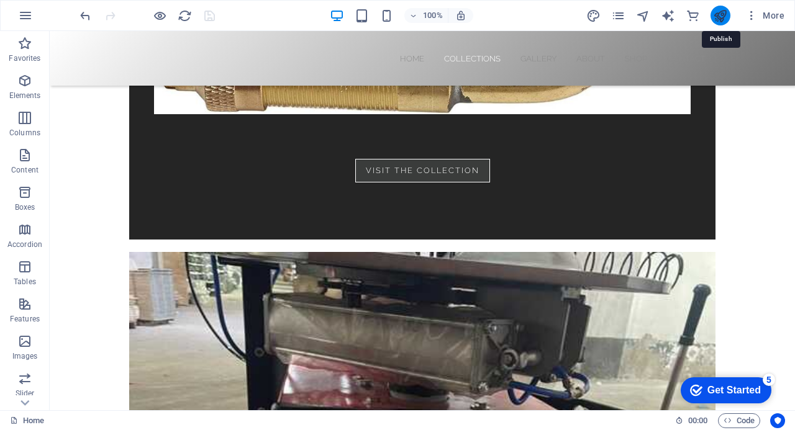
click at [723, 15] on icon "publish" at bounding box center [720, 16] width 14 height 14
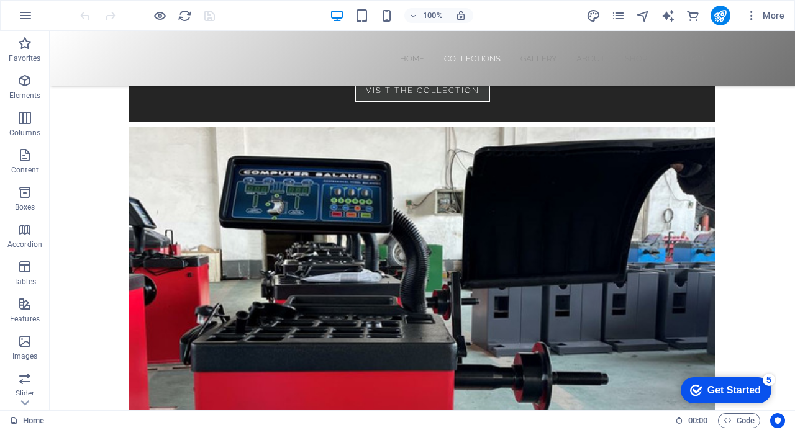
scroll to position [2256, 0]
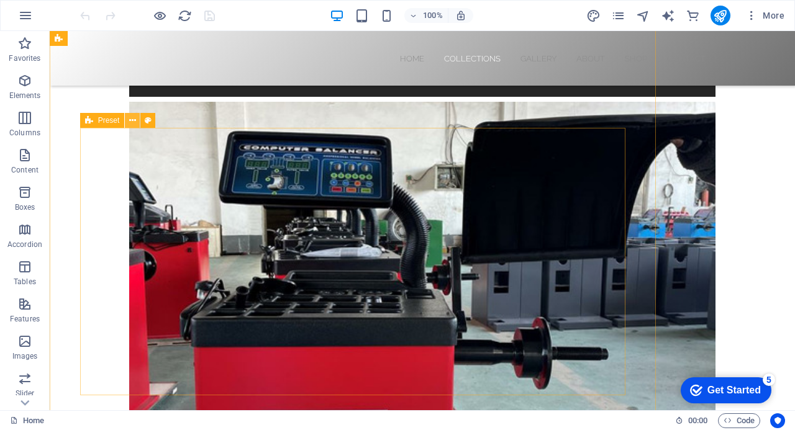
click at [133, 120] on icon at bounding box center [132, 120] width 7 height 13
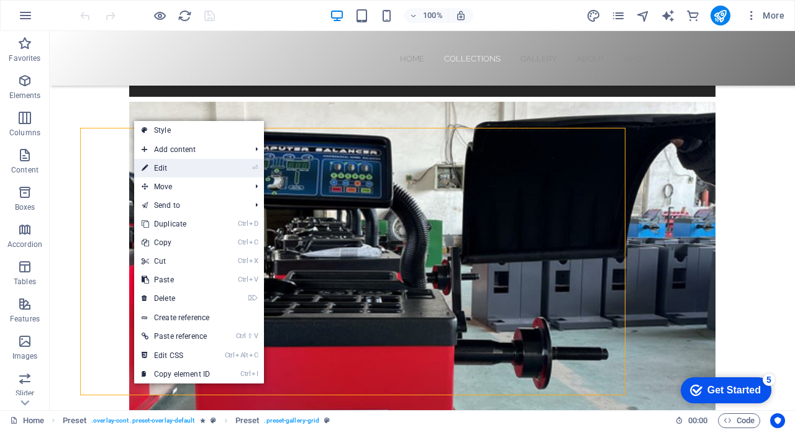
click at [162, 170] on link "⏎ Edit" at bounding box center [175, 168] width 83 height 19
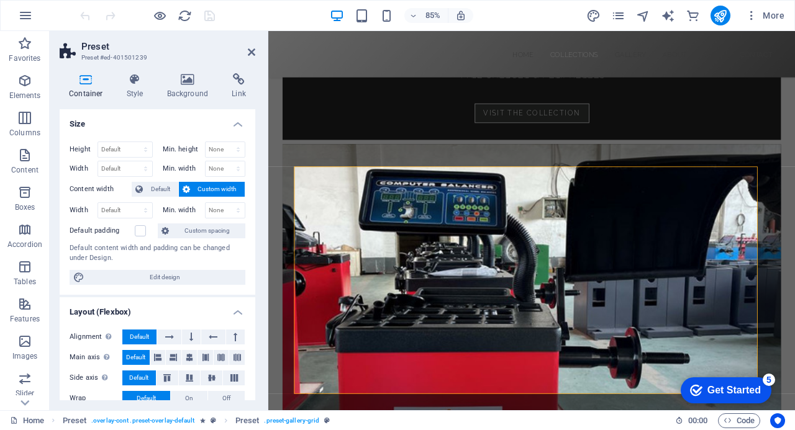
drag, startPoint x: 252, startPoint y: 255, endPoint x: 257, endPoint y: 278, distance: 23.4
click at [257, 278] on div "Container Style Background Link Size Height Default px rem % vh vw Min. height …" at bounding box center [158, 236] width 216 height 347
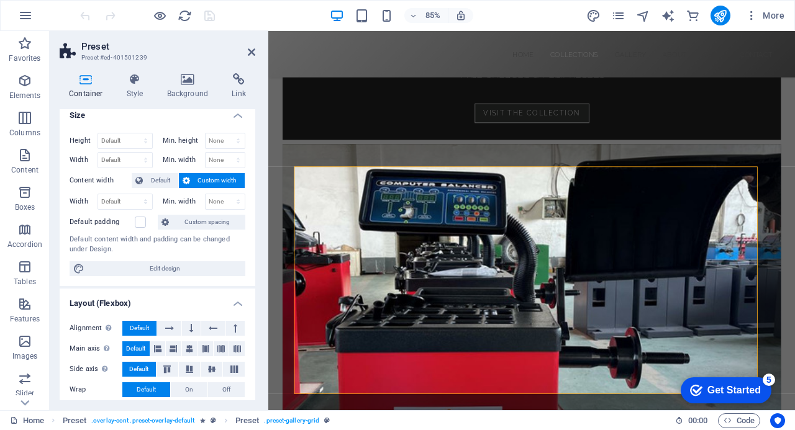
scroll to position [0, 0]
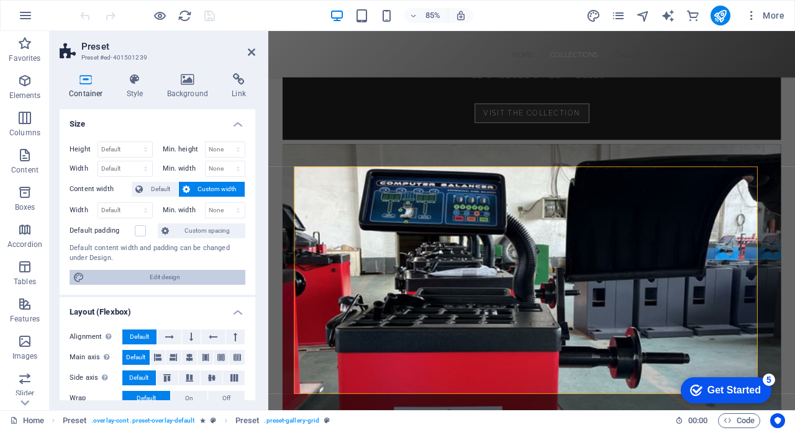
click at [154, 275] on span "Edit design" at bounding box center [164, 277] width 153 height 15
select select "rem"
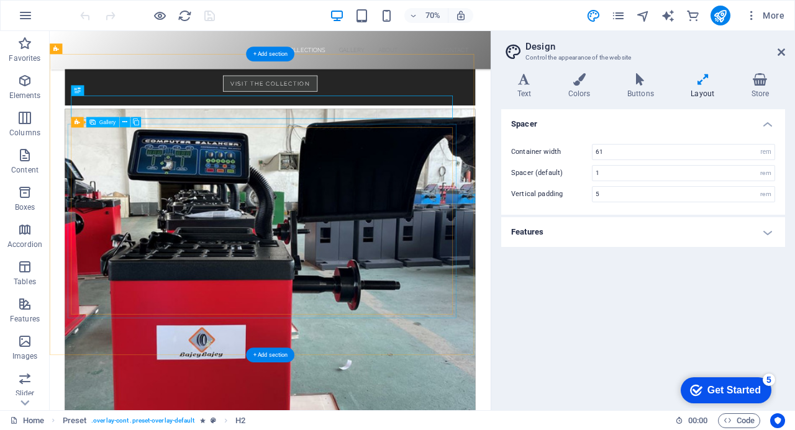
scroll to position [2366, 0]
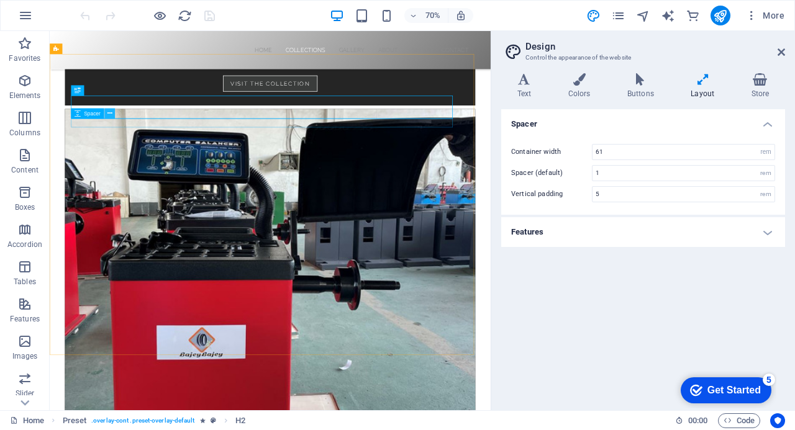
click at [110, 115] on icon at bounding box center [109, 113] width 5 height 9
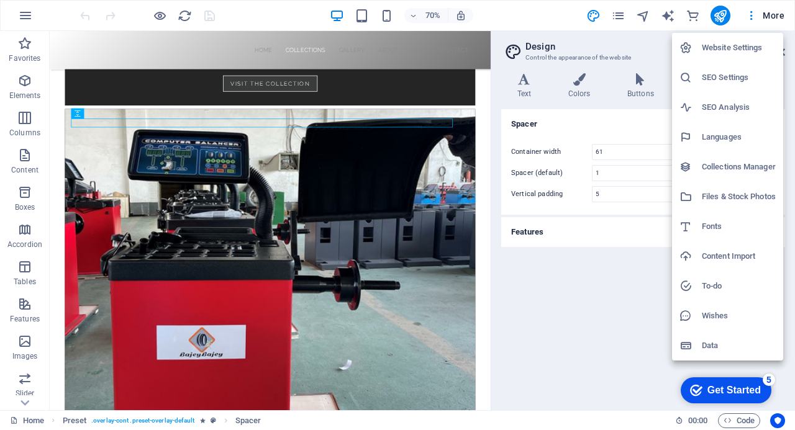
click at [630, 334] on div at bounding box center [397, 215] width 795 height 430
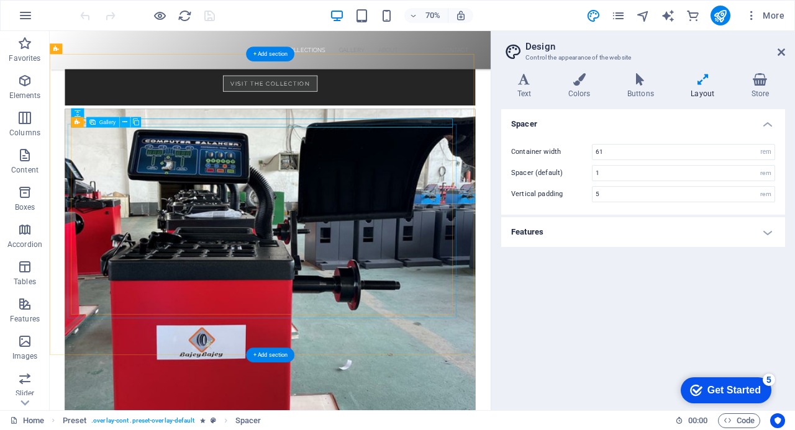
select select "4"
select select "px"
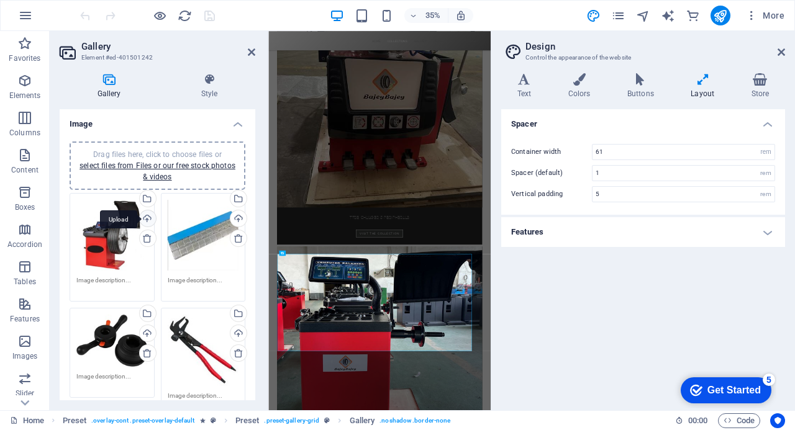
click at [146, 220] on div "Upload" at bounding box center [146, 220] width 19 height 19
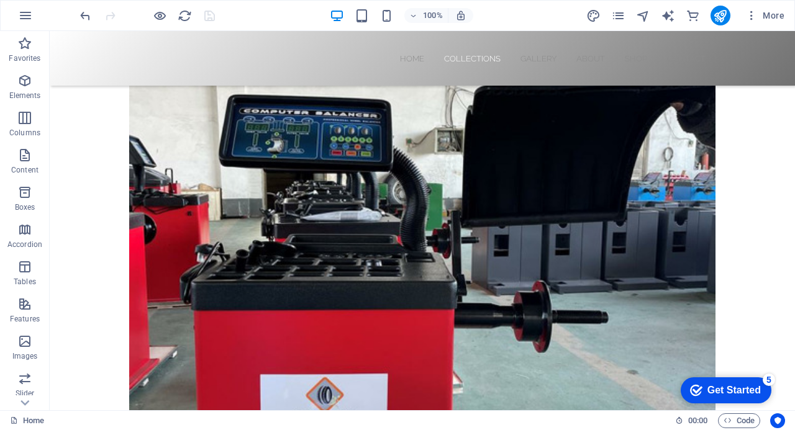
scroll to position [2267, 0]
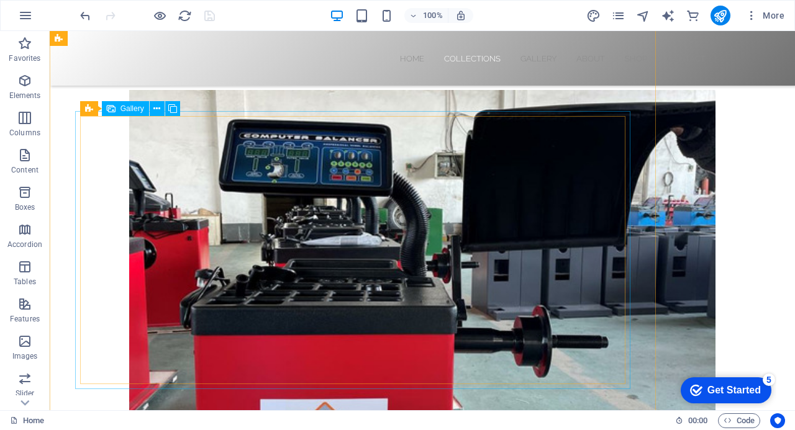
select select "4"
select select "px"
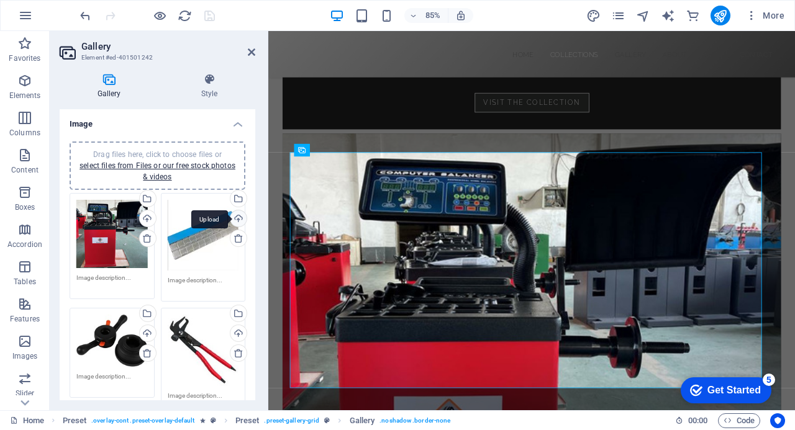
click at [235, 219] on div "Upload" at bounding box center [237, 220] width 19 height 19
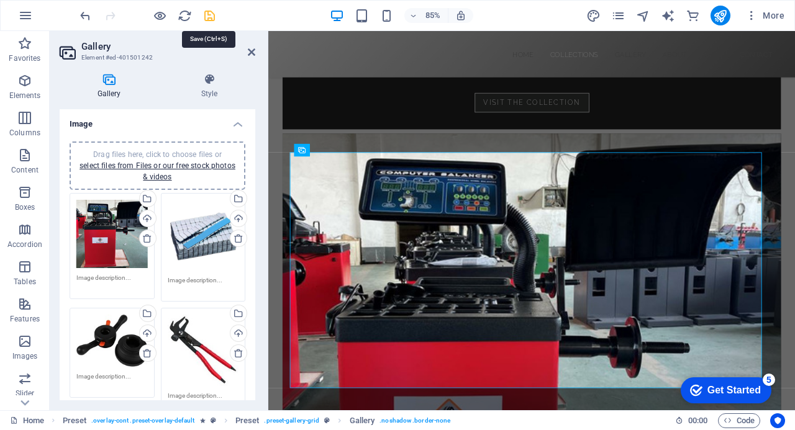
click at [210, 16] on icon "save" at bounding box center [210, 16] width 14 height 14
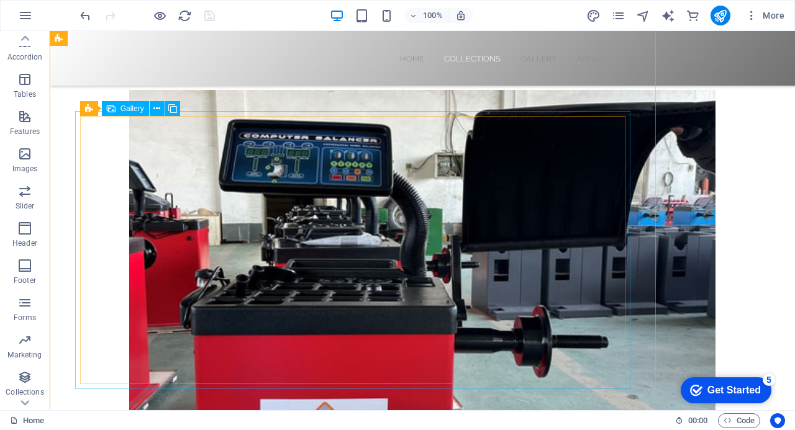
scroll to position [216, 0]
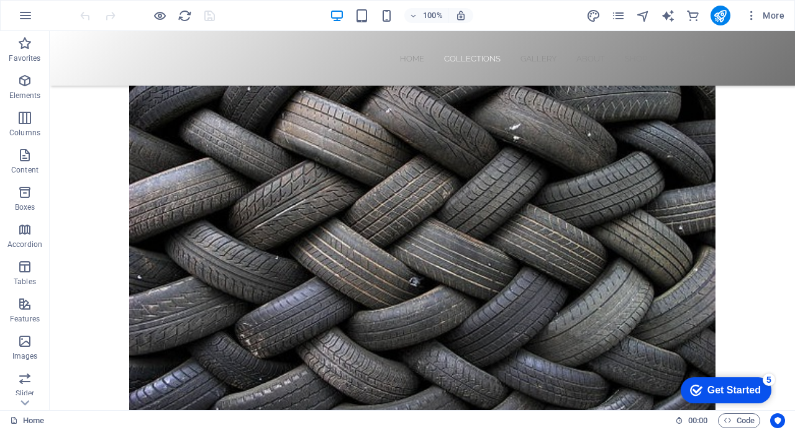
scroll to position [3034, 0]
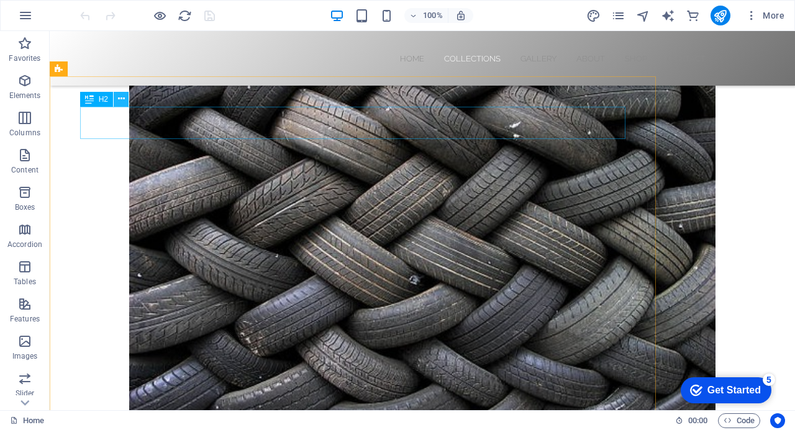
click at [121, 99] on icon at bounding box center [121, 99] width 7 height 13
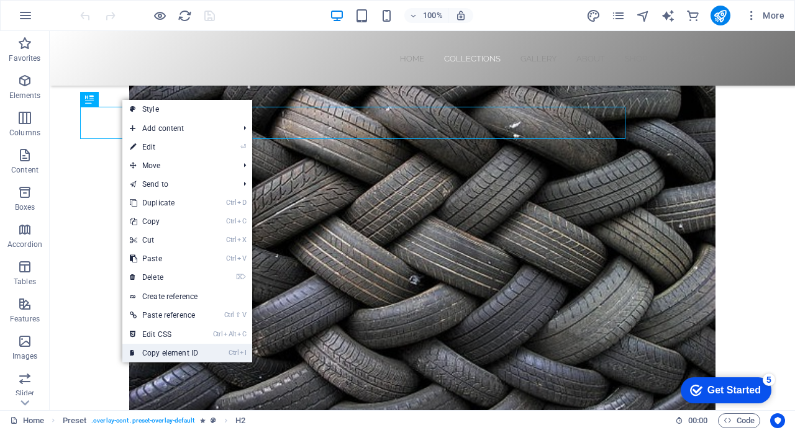
click at [169, 352] on link "Ctrl I Copy element ID" at bounding box center [163, 353] width 83 height 19
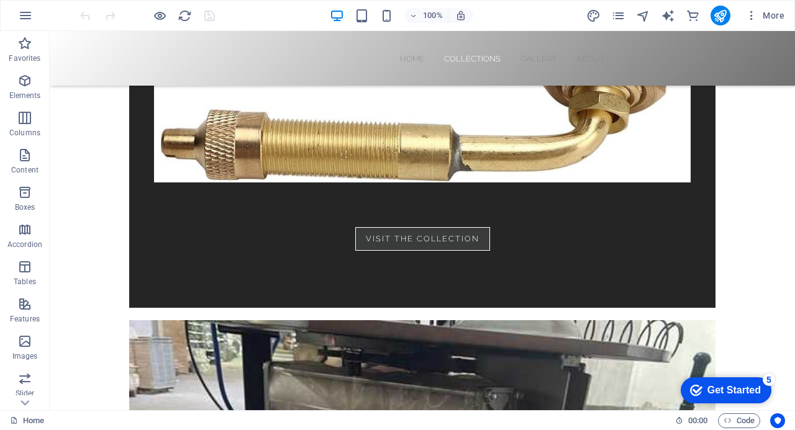
scroll to position [1336, 0]
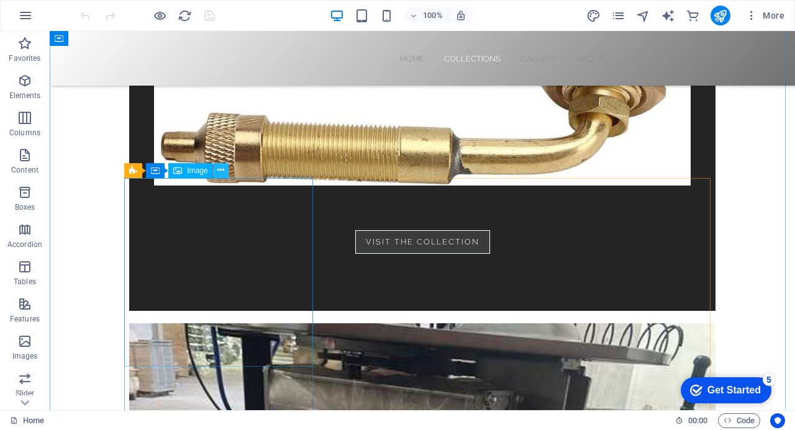
click at [221, 171] on icon at bounding box center [220, 170] width 7 height 13
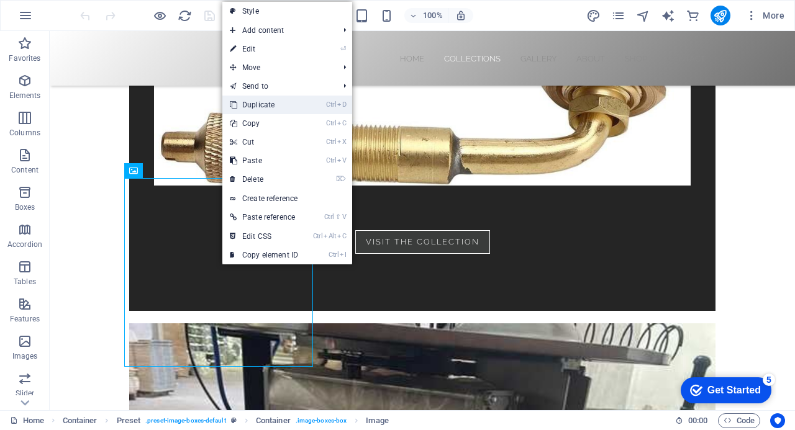
click at [258, 102] on link "Ctrl D Duplicate" at bounding box center [263, 105] width 83 height 19
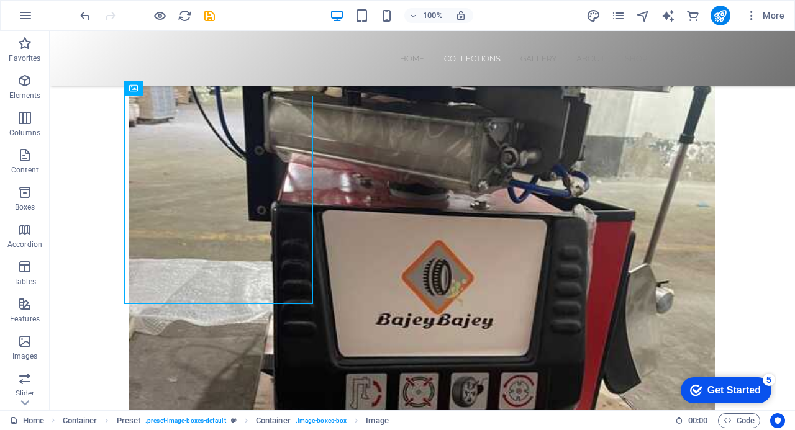
scroll to position [1585, 0]
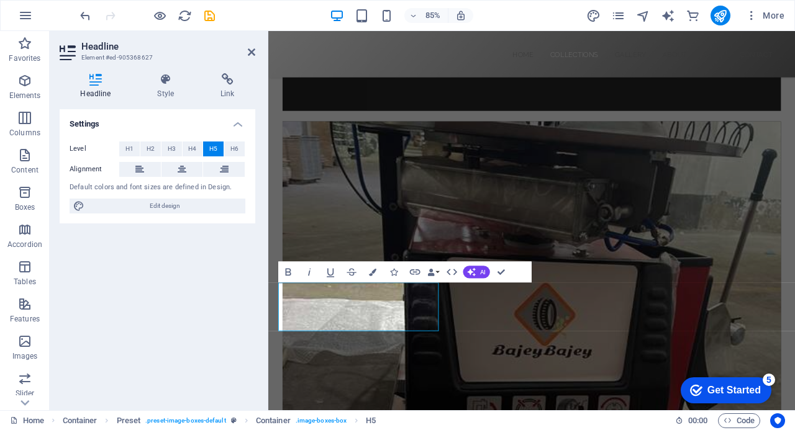
scroll to position [1647, 0]
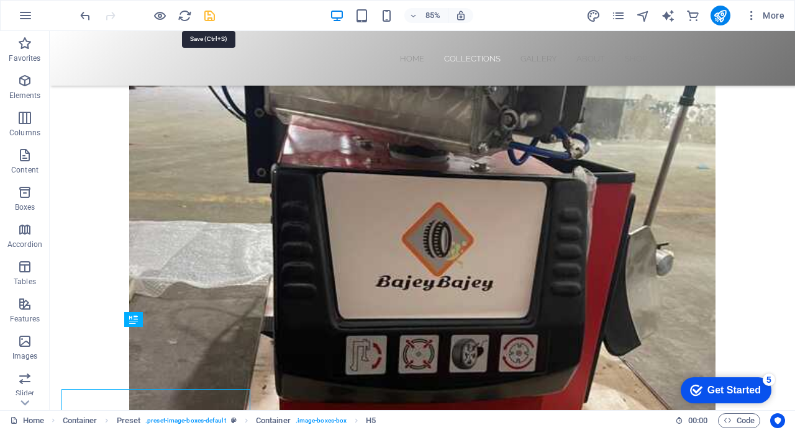
scroll to position [1585, 0]
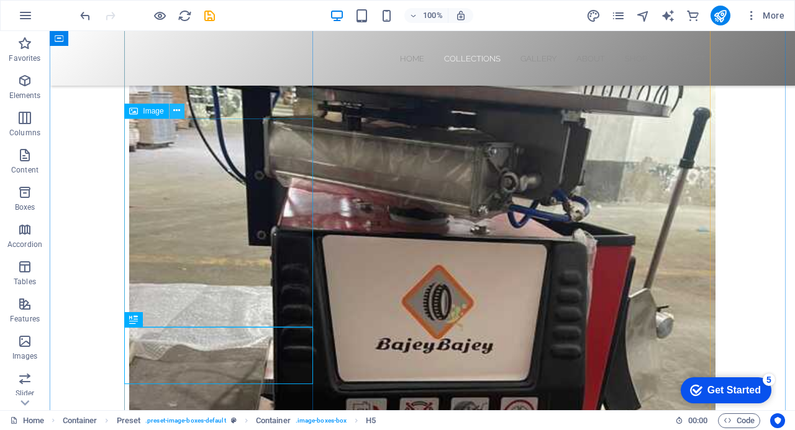
click at [176, 114] on icon at bounding box center [176, 110] width 7 height 13
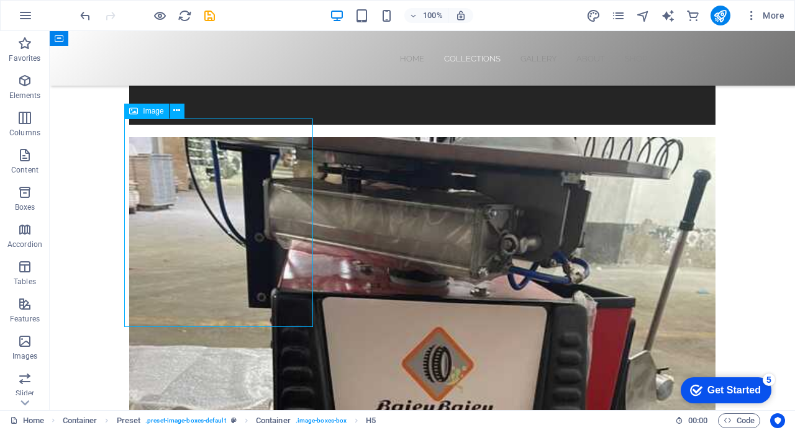
select select "%"
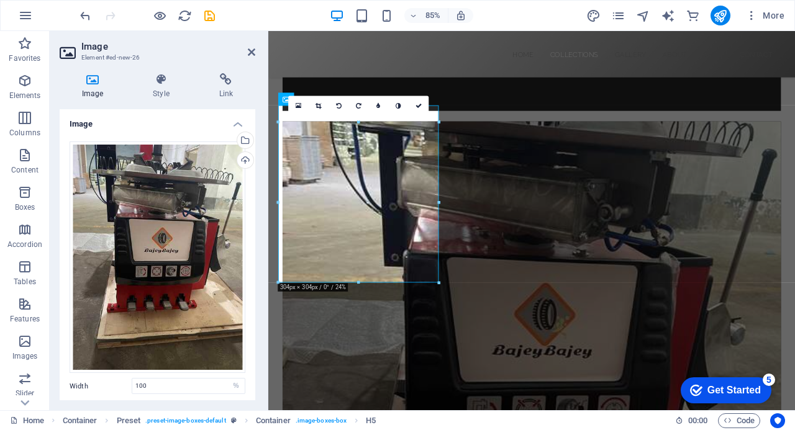
scroll to position [1647, 0]
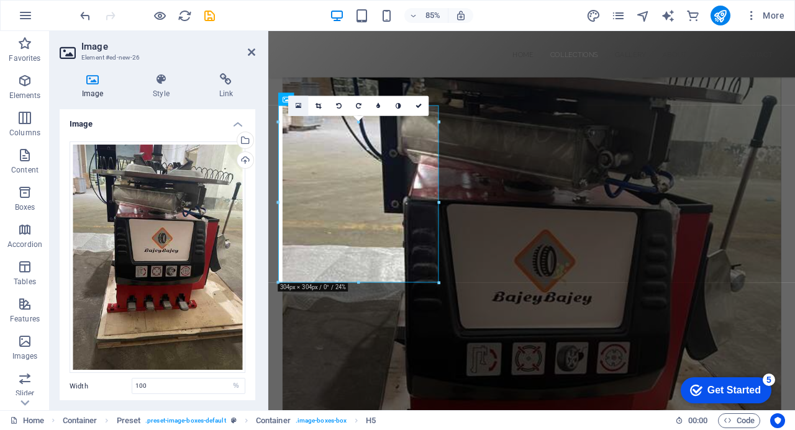
click at [298, 106] on icon at bounding box center [299, 105] width 6 height 7
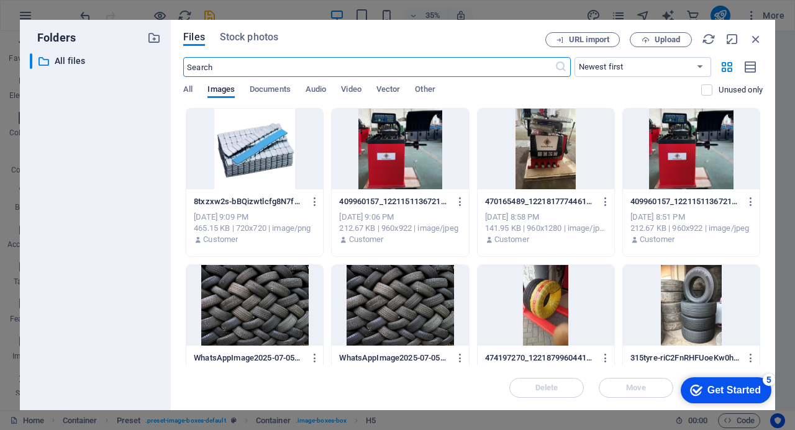
scroll to position [2241, 0]
click at [653, 36] on span "Upload" at bounding box center [660, 40] width 51 height 8
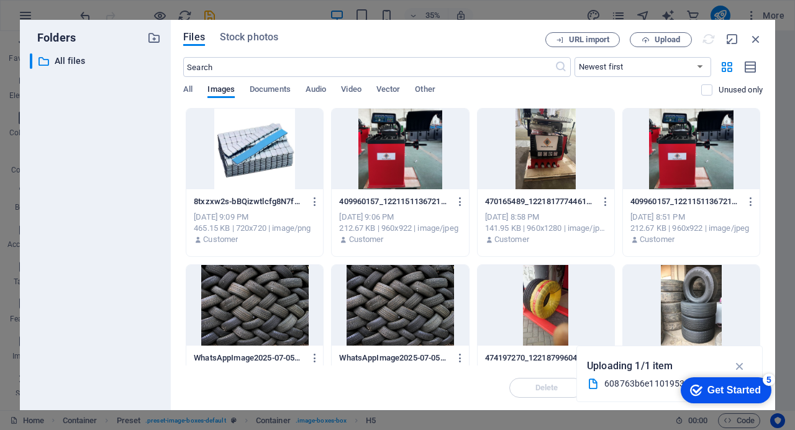
click at [708, 38] on div "URL import Upload" at bounding box center [653, 39] width 217 height 15
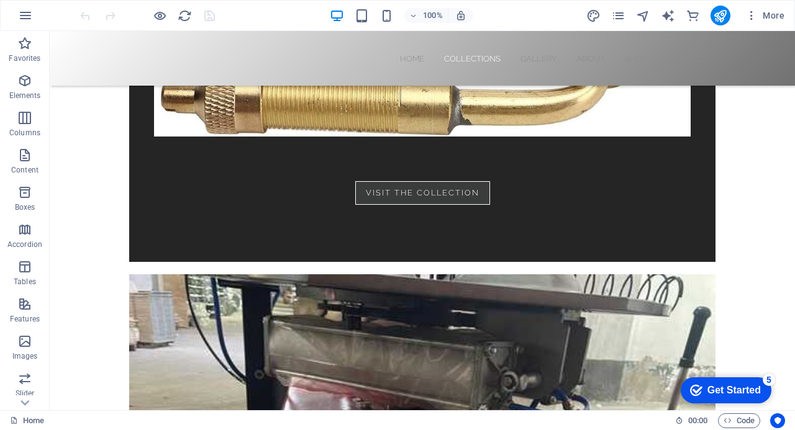
scroll to position [1378, 0]
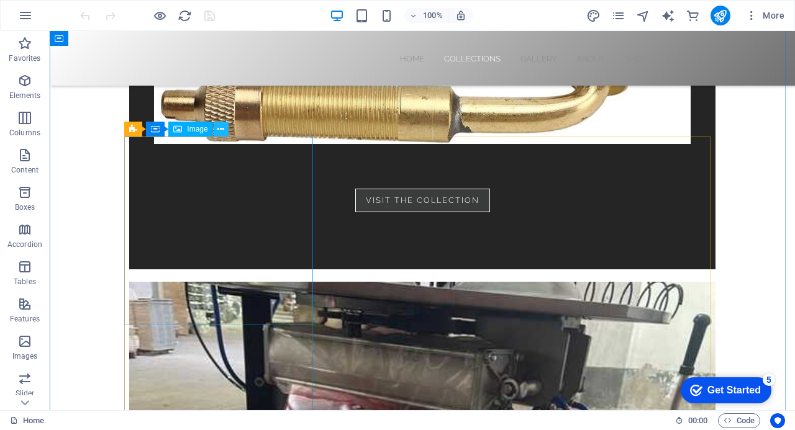
click at [222, 132] on icon at bounding box center [220, 129] width 7 height 13
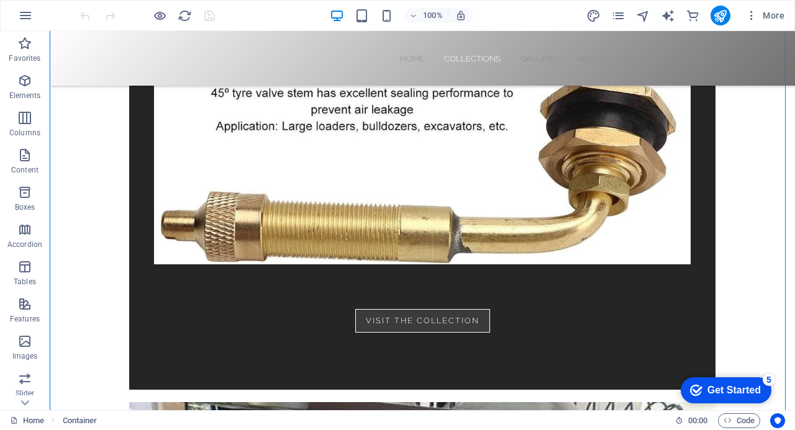
scroll to position [1254, 0]
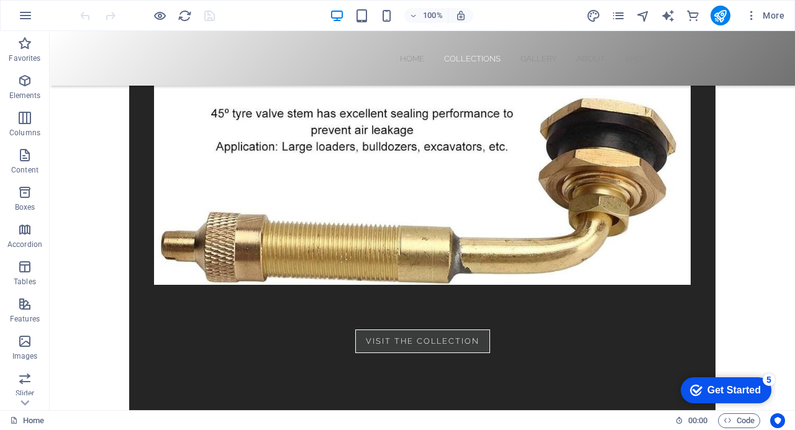
scroll to position [1212, 0]
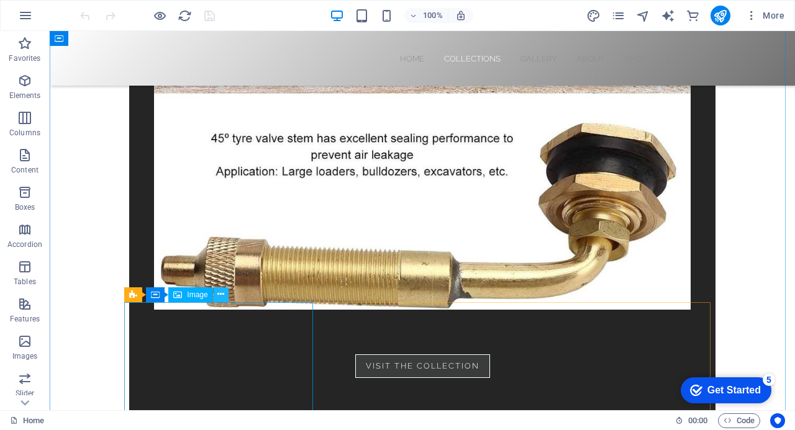
click at [220, 295] on icon at bounding box center [220, 294] width 7 height 13
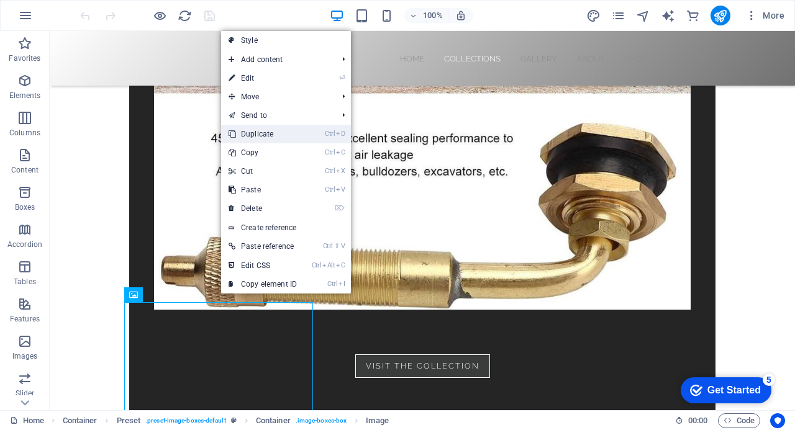
click at [280, 131] on link "Ctrl D Duplicate" at bounding box center [262, 134] width 83 height 19
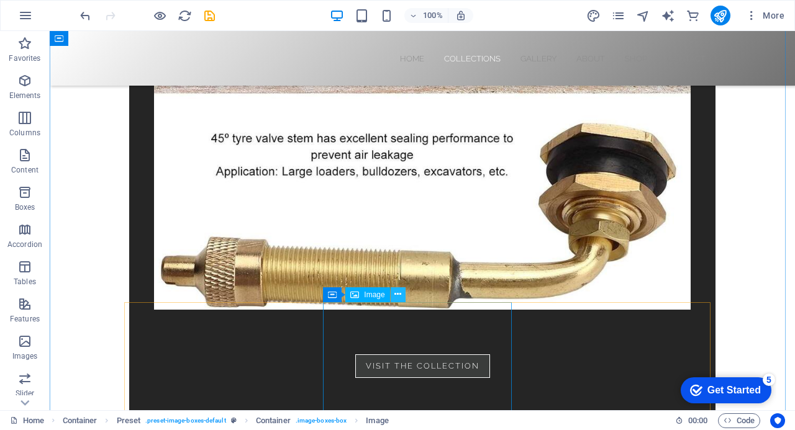
click at [399, 294] on icon at bounding box center [397, 294] width 7 height 13
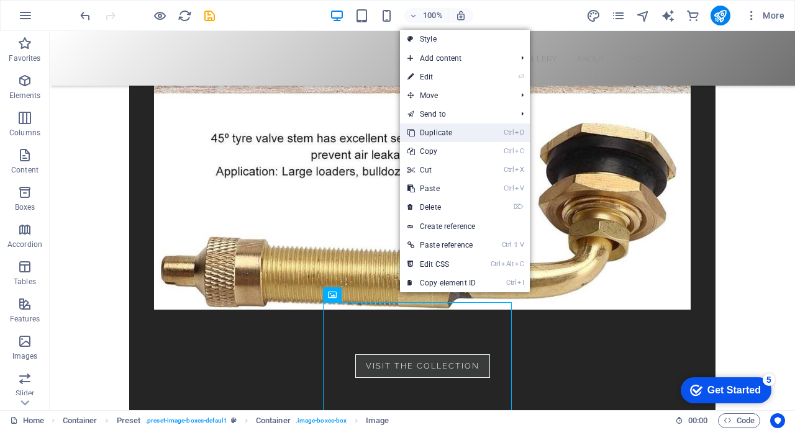
click at [447, 132] on link "Ctrl D Duplicate" at bounding box center [441, 133] width 83 height 19
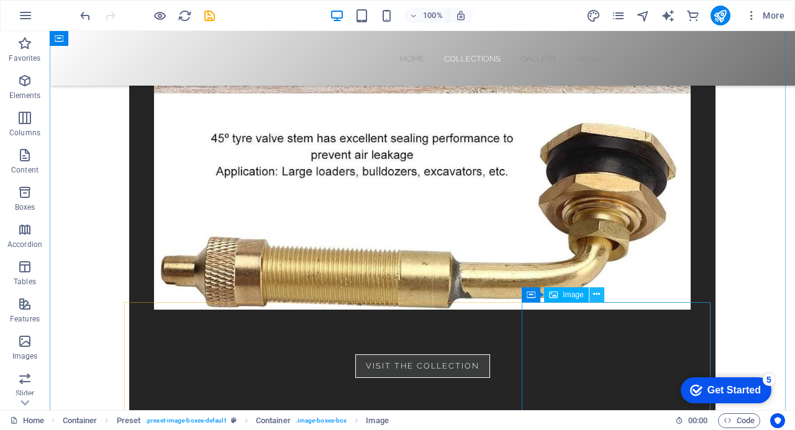
click at [598, 294] on icon at bounding box center [596, 294] width 7 height 13
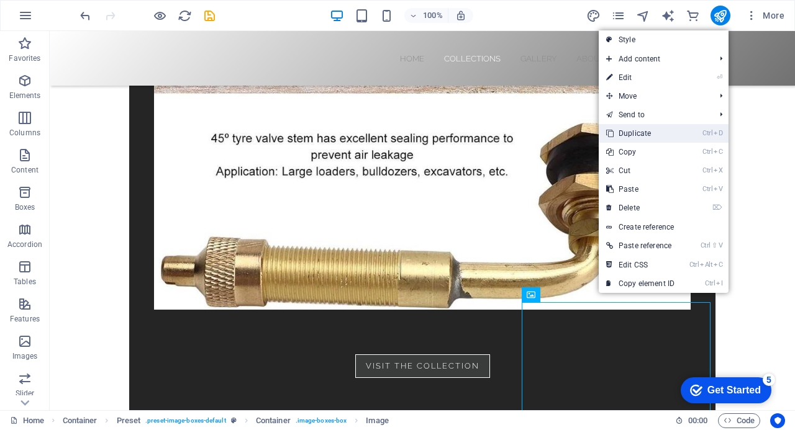
click at [650, 132] on link "Ctrl D Duplicate" at bounding box center [640, 133] width 83 height 19
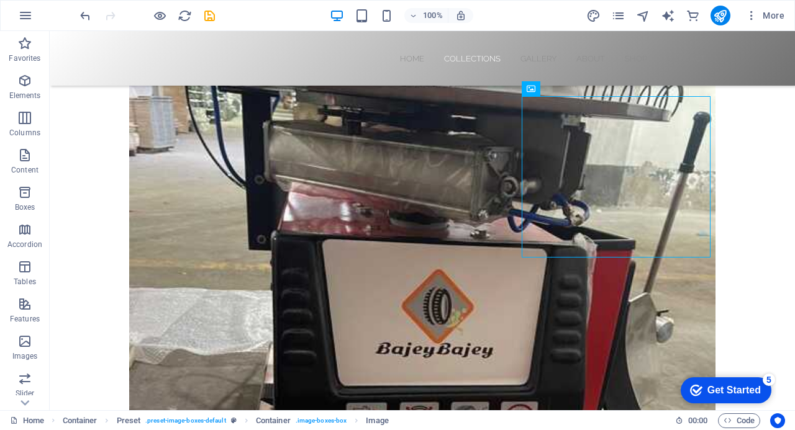
scroll to position [1585, 0]
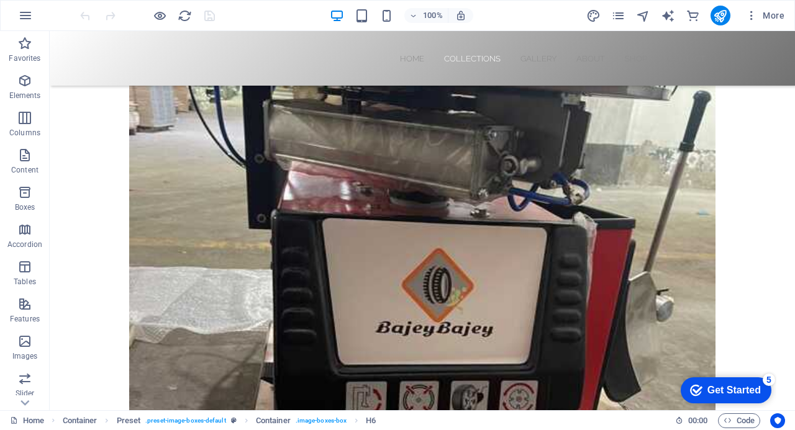
scroll to position [1618, 0]
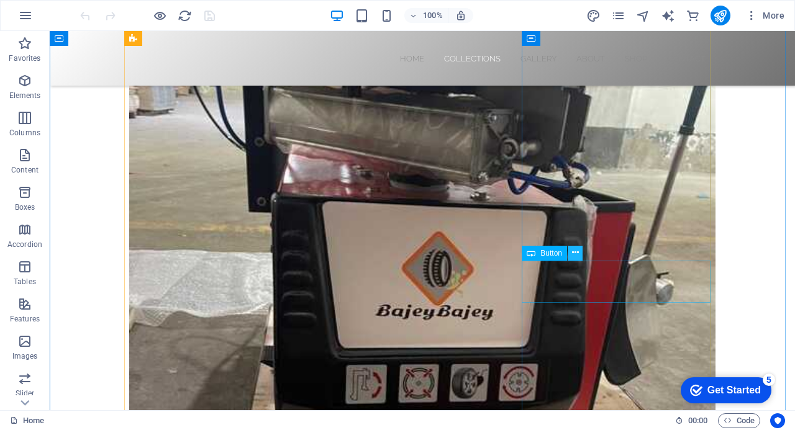
click at [575, 255] on icon at bounding box center [575, 253] width 7 height 13
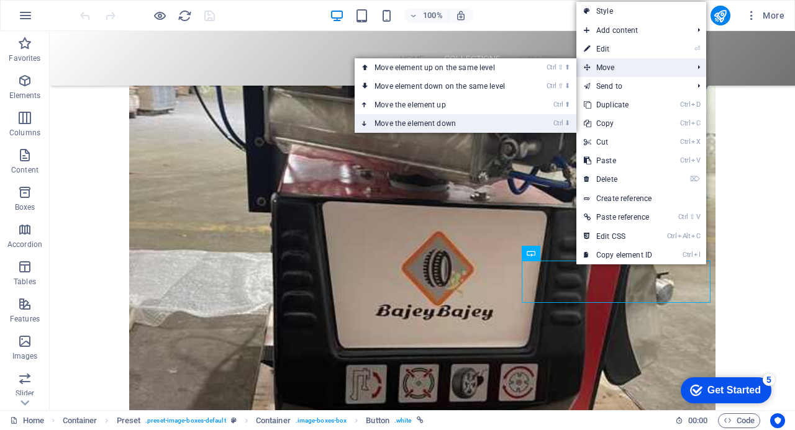
click at [546, 125] on li "Ctrl ⬇ Move the element down" at bounding box center [466, 123] width 222 height 19
click at [457, 123] on link "Ctrl ⬇ Move the element down" at bounding box center [442, 123] width 175 height 19
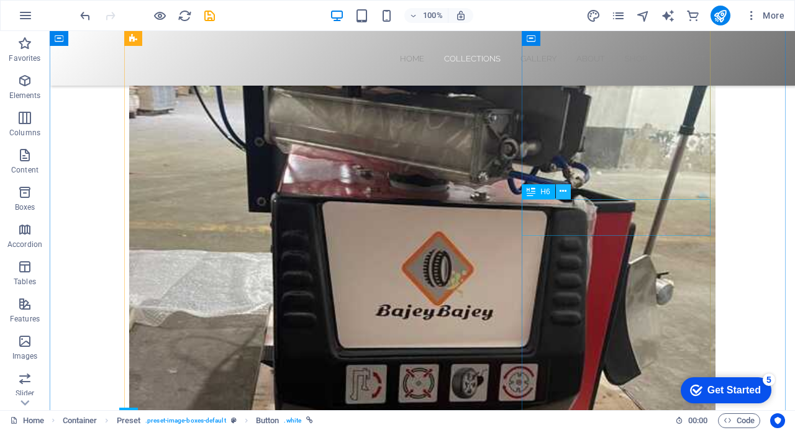
click at [563, 192] on icon at bounding box center [563, 191] width 7 height 13
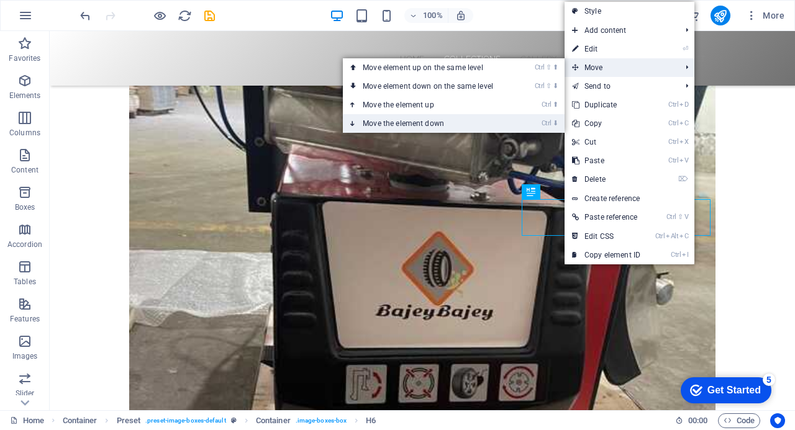
click at [490, 122] on link "Ctrl ⬇ Move the element down" at bounding box center [430, 123] width 175 height 19
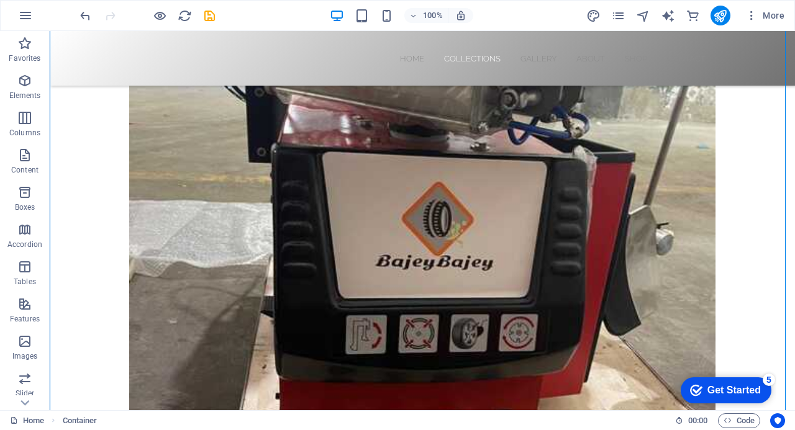
scroll to position [1767, 0]
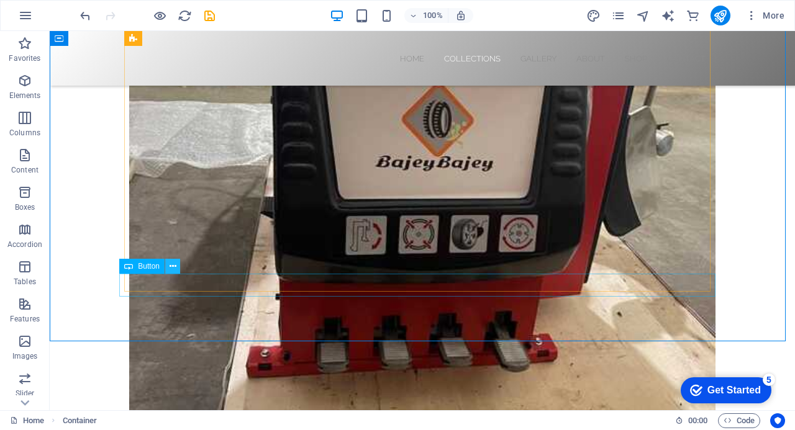
click at [173, 265] on icon at bounding box center [173, 266] width 7 height 13
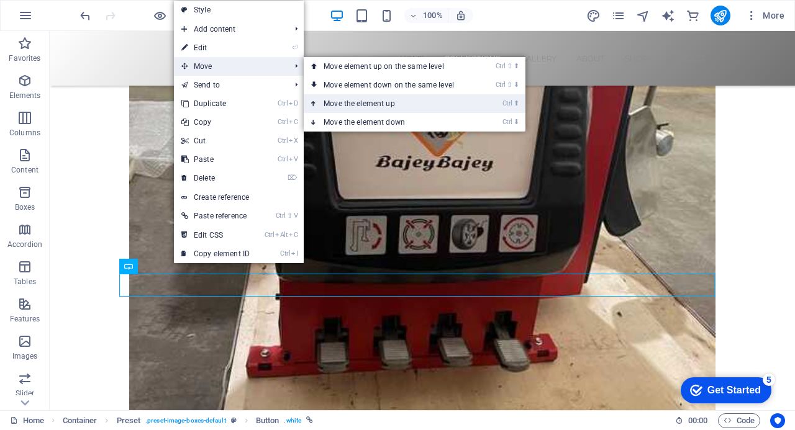
click at [370, 104] on link "Ctrl ⬆ Move the element up" at bounding box center [391, 103] width 175 height 19
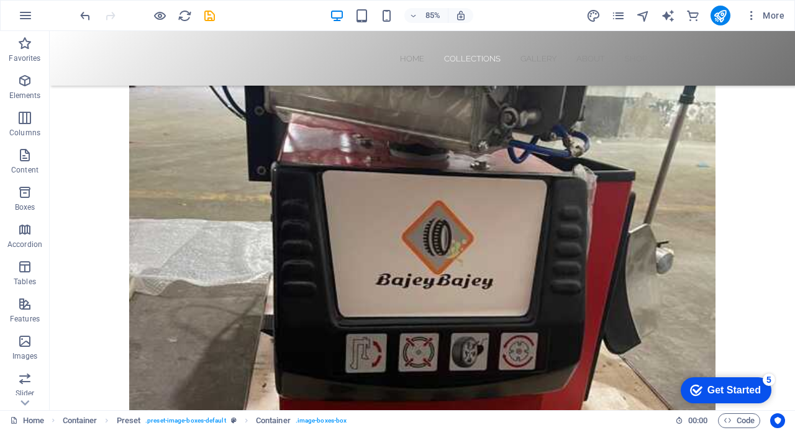
scroll to position [1587, 0]
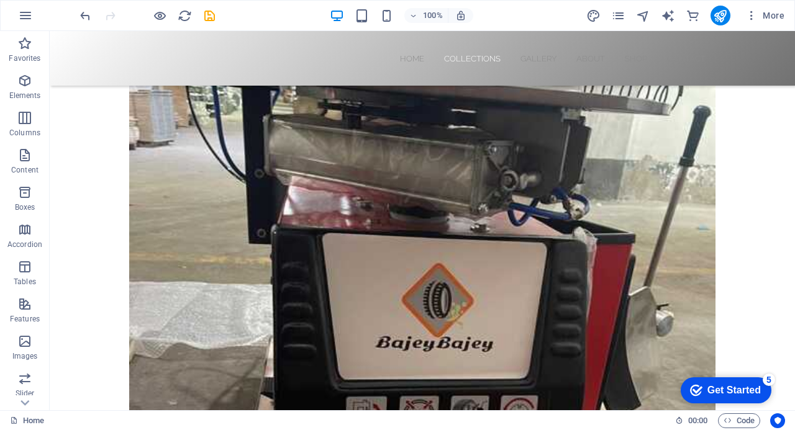
drag, startPoint x: 533, startPoint y: 305, endPoint x: 686, endPoint y: 288, distance: 153.7
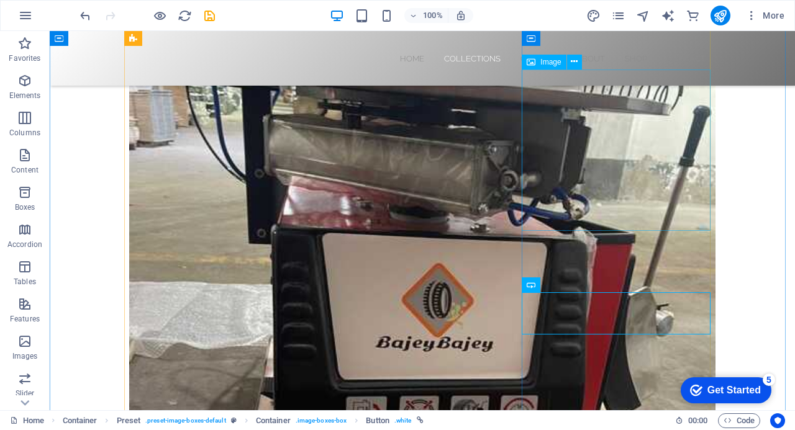
drag, startPoint x: 608, startPoint y: 156, endPoint x: 610, endPoint y: 184, distance: 28.6
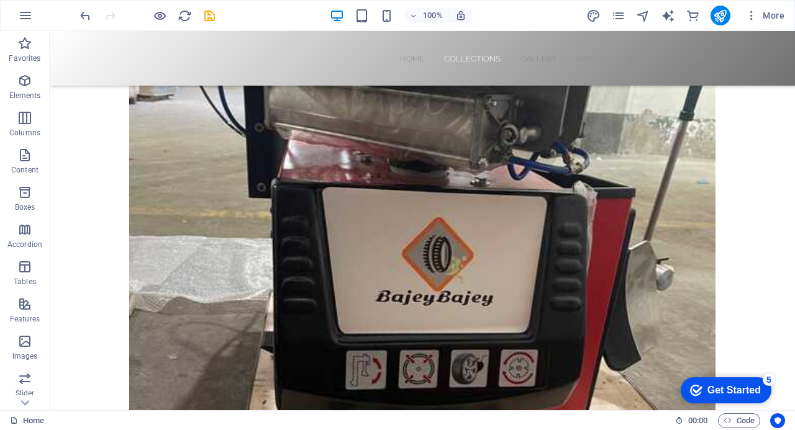
scroll to position [1647, 0]
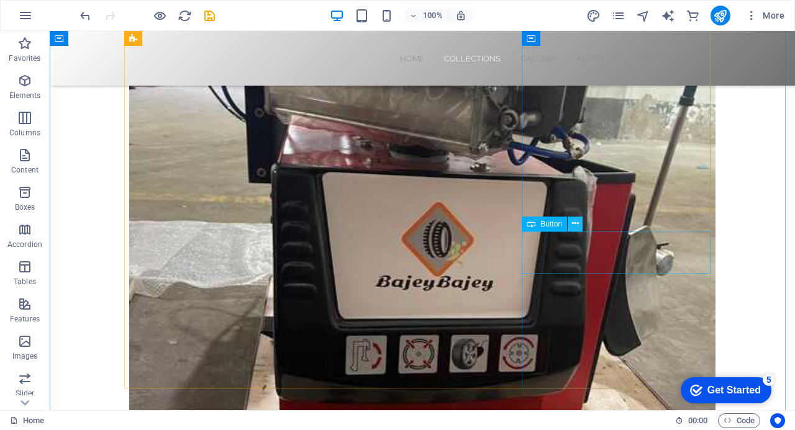
click at [576, 225] on icon at bounding box center [575, 223] width 7 height 13
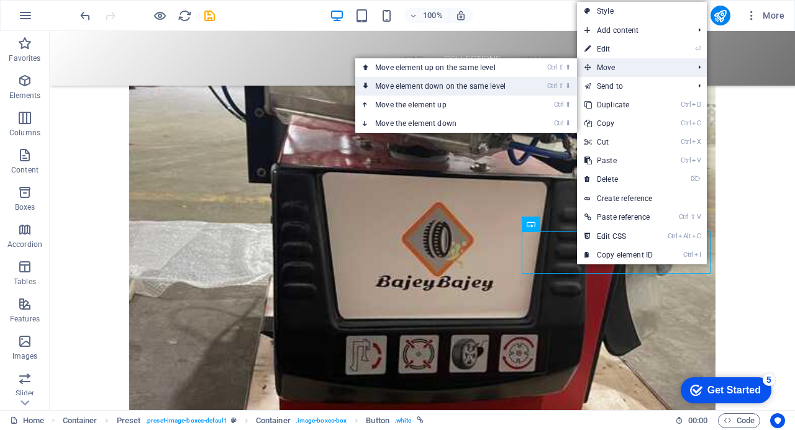
click at [498, 86] on link "Ctrl ⇧ ⬇ Move element down on the same level" at bounding box center [442, 86] width 175 height 19
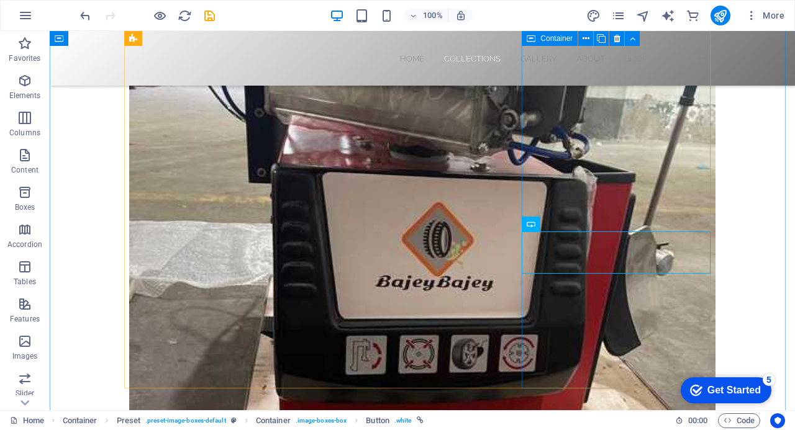
click at [576, 224] on icon at bounding box center [575, 223] width 7 height 13
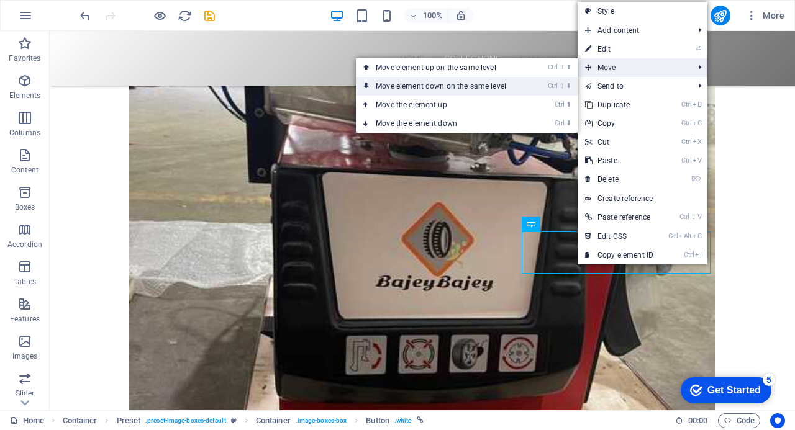
click at [478, 85] on link "Ctrl ⇧ ⬇ Move element down on the same level" at bounding box center [443, 86] width 175 height 19
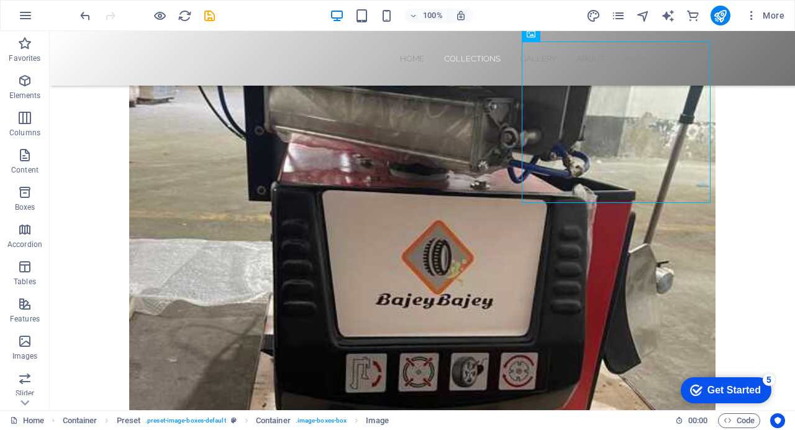
scroll to position [1527, 0]
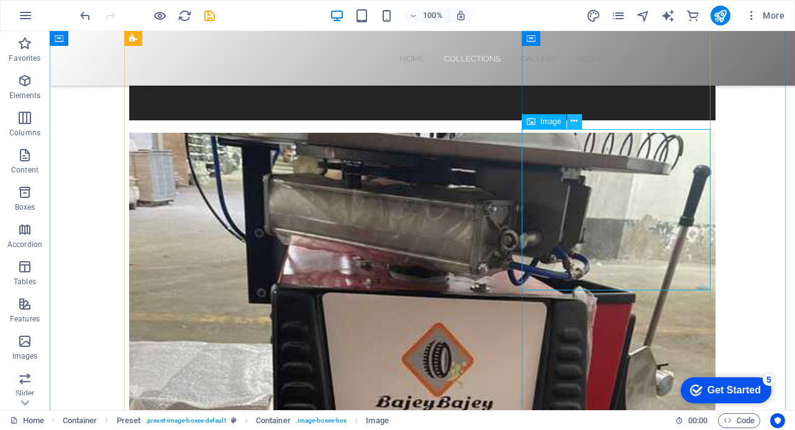
click at [573, 120] on icon at bounding box center [574, 121] width 7 height 13
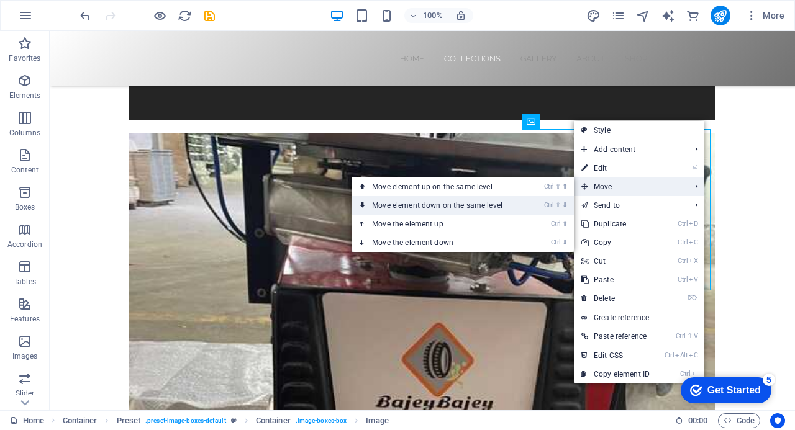
click at [457, 207] on link "Ctrl ⇧ ⬇ Move element down on the same level" at bounding box center [439, 205] width 175 height 19
click at [456, 207] on link "Ctrl ⇧ ⬇ Move element down on the same level" at bounding box center [439, 205] width 175 height 19
click at [451, 205] on link "Ctrl ⇧ ⬇ Move element down on the same level" at bounding box center [439, 205] width 175 height 19
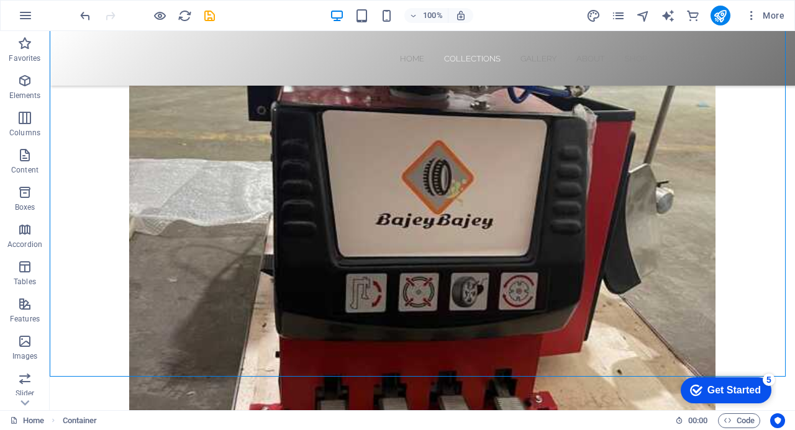
scroll to position [1666, 0]
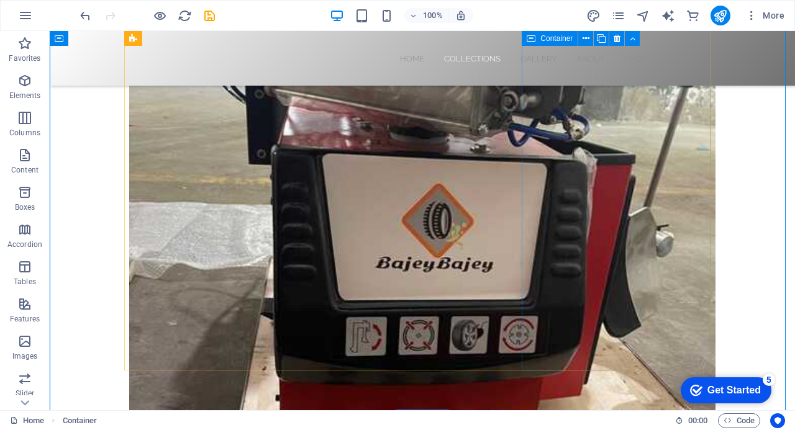
drag, startPoint x: 578, startPoint y: 357, endPoint x: 534, endPoint y: 385, distance: 51.4
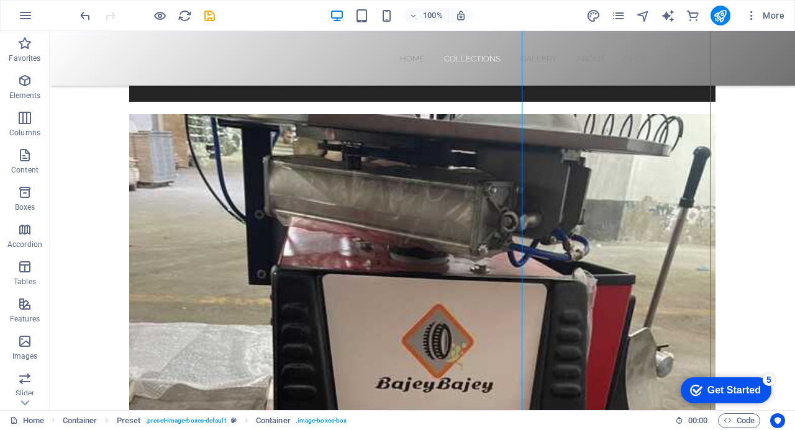
scroll to position [1421, 0]
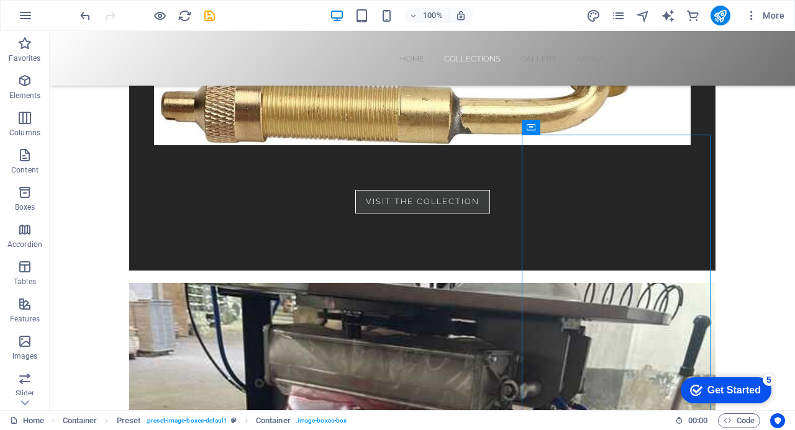
scroll to position [1372, 0]
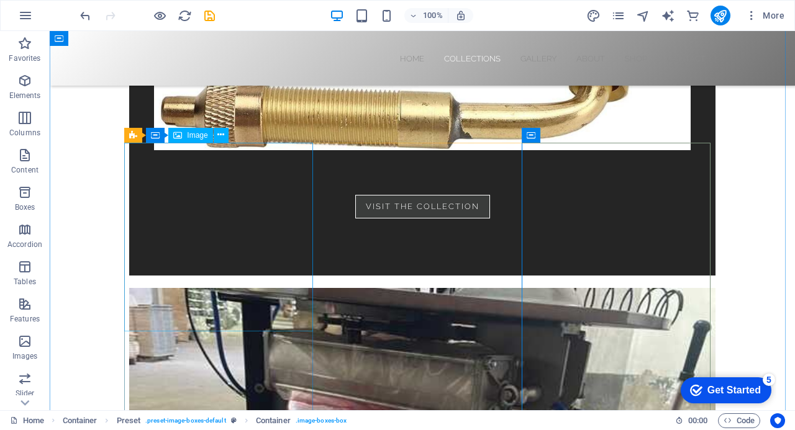
select select "%"
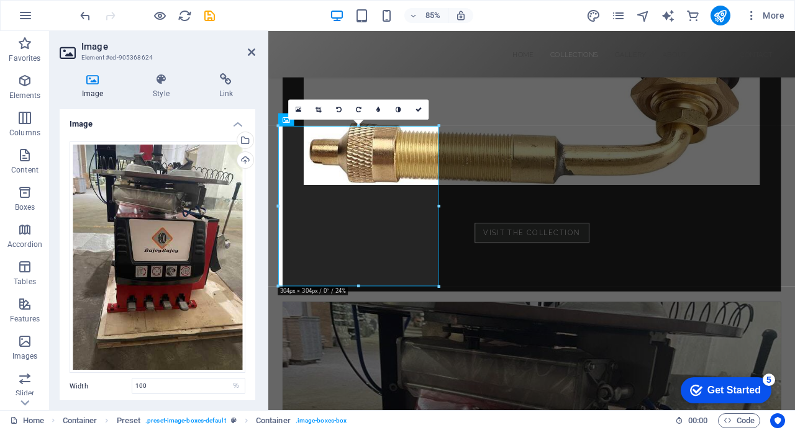
scroll to position [1434, 0]
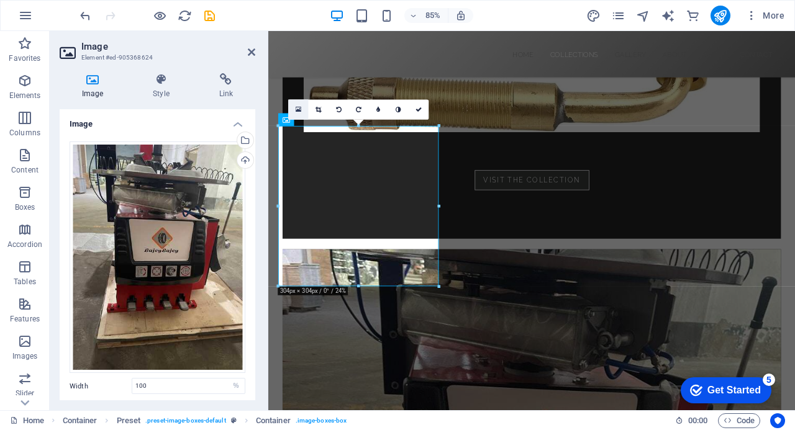
click at [299, 109] on icon at bounding box center [299, 109] width 6 height 7
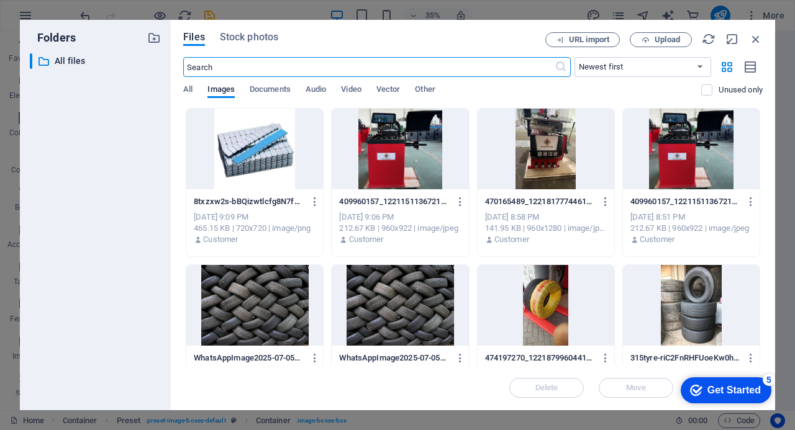
scroll to position [2028, 0]
click at [672, 38] on span "Upload" at bounding box center [667, 39] width 25 height 7
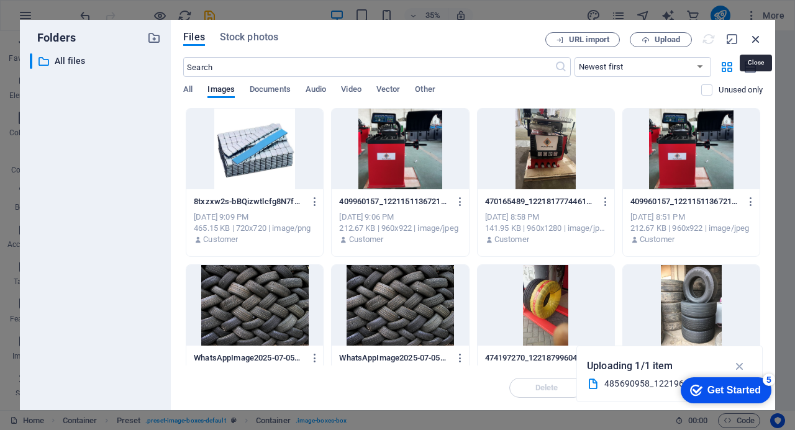
click at [755, 37] on icon "button" at bounding box center [756, 39] width 14 height 14
select select "image"
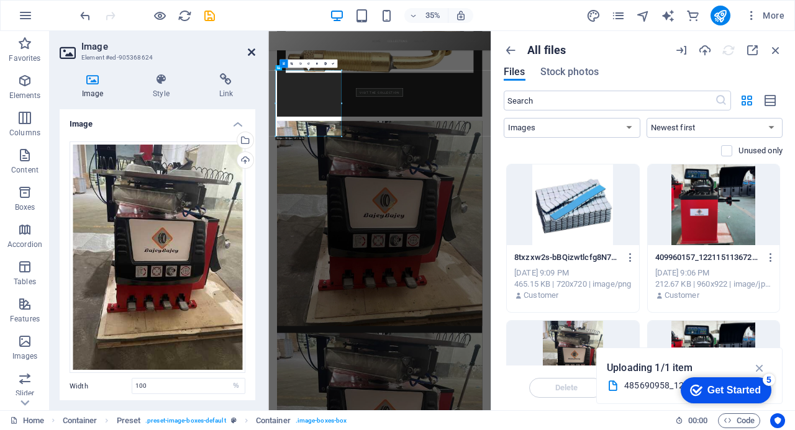
click at [252, 49] on icon at bounding box center [251, 52] width 7 height 10
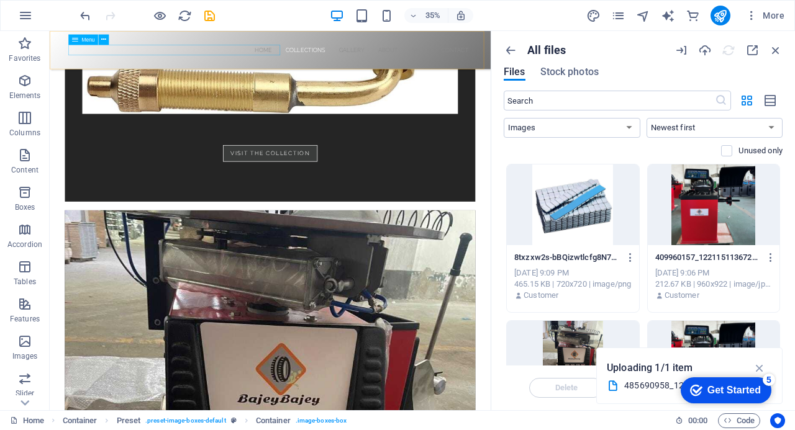
scroll to position [1523, 0]
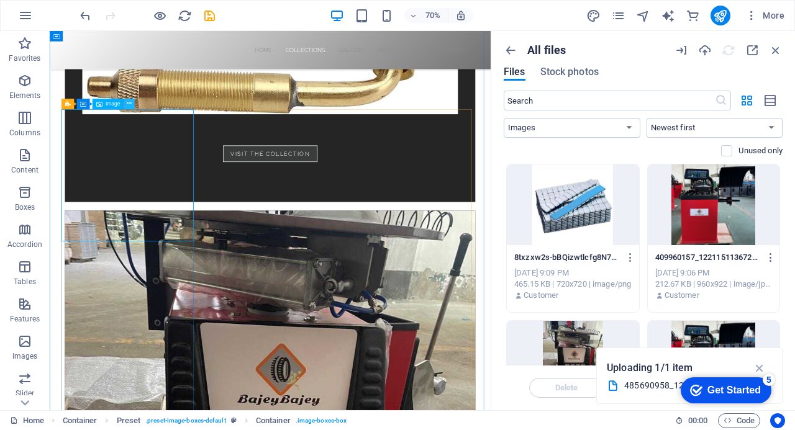
click at [129, 105] on icon at bounding box center [129, 103] width 5 height 9
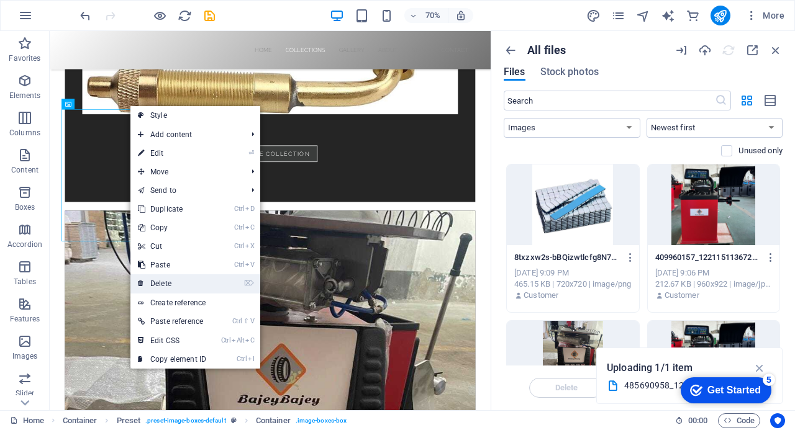
click at [173, 283] on link "⌦ Delete" at bounding box center [171, 284] width 83 height 19
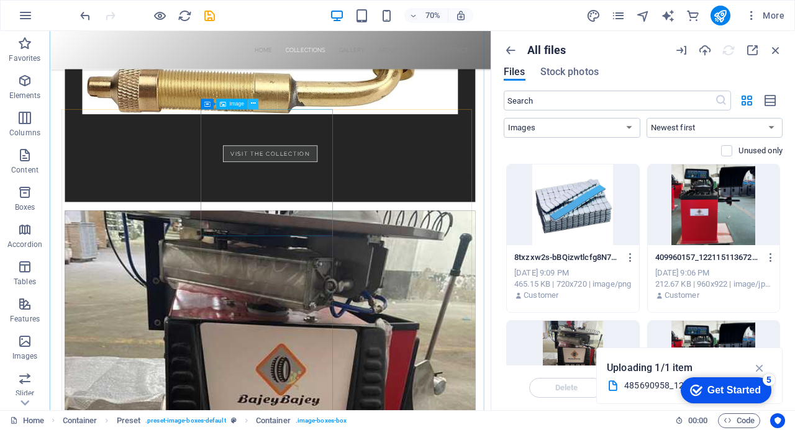
click at [253, 105] on icon at bounding box center [253, 103] width 5 height 9
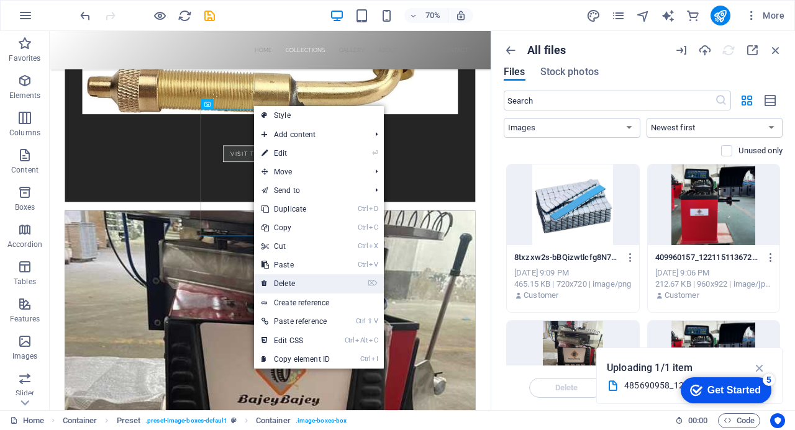
click at [291, 282] on link "⌦ Delete" at bounding box center [295, 284] width 83 height 19
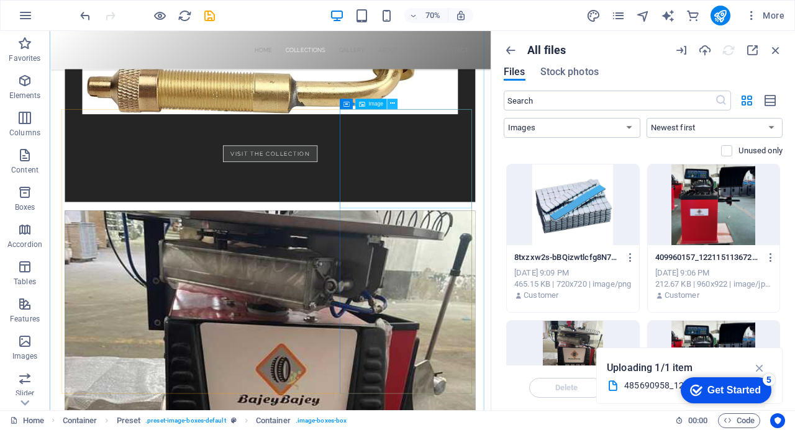
click at [394, 104] on icon at bounding box center [392, 103] width 5 height 9
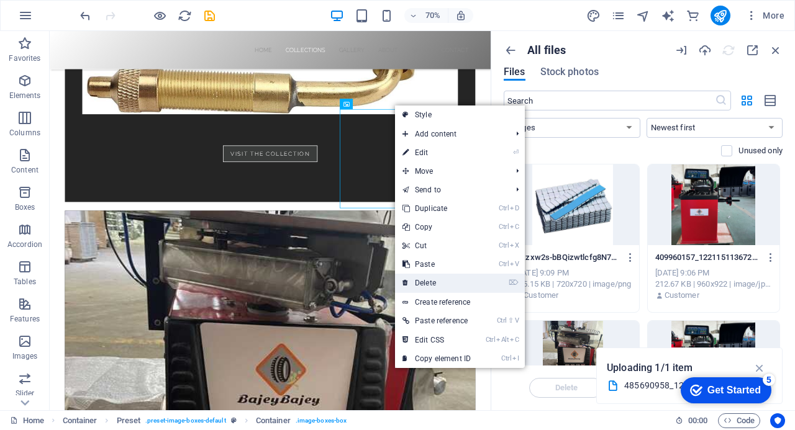
click at [427, 280] on link "⌦ Delete" at bounding box center [436, 283] width 83 height 19
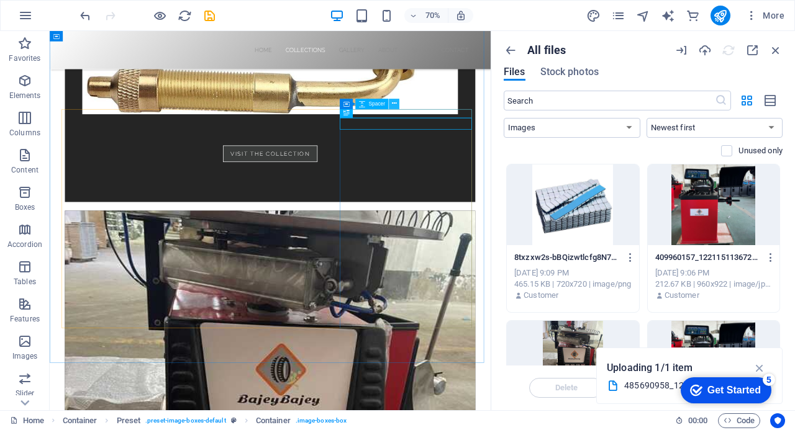
click at [394, 104] on icon at bounding box center [394, 103] width 5 height 9
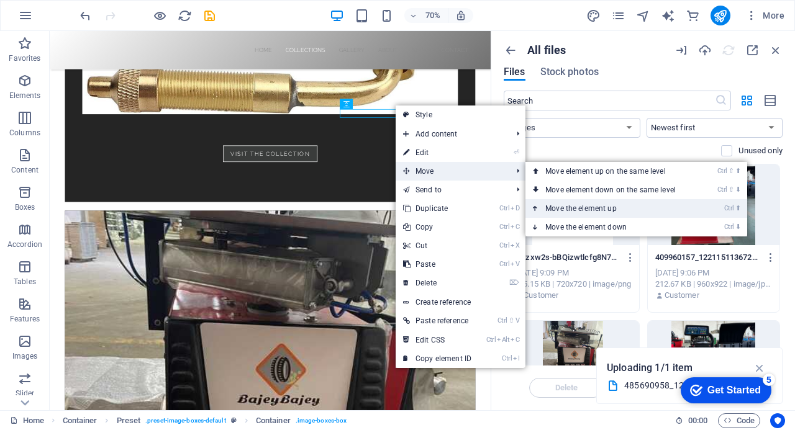
click at [575, 205] on link "Ctrl ⬆ Move the element up" at bounding box center [613, 208] width 175 height 19
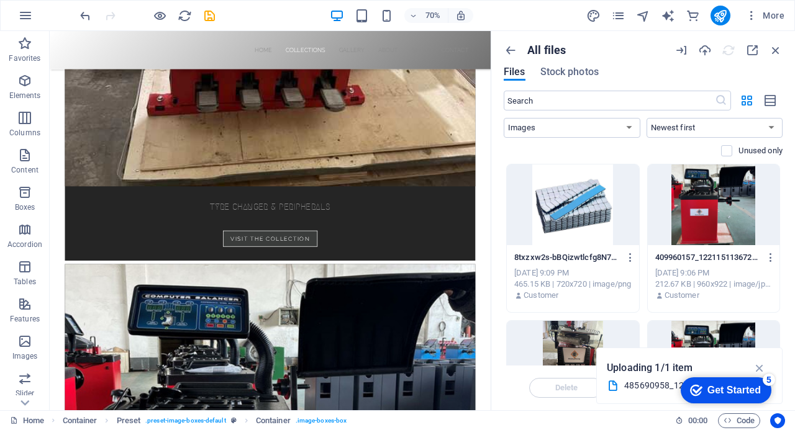
scroll to position [2161, 0]
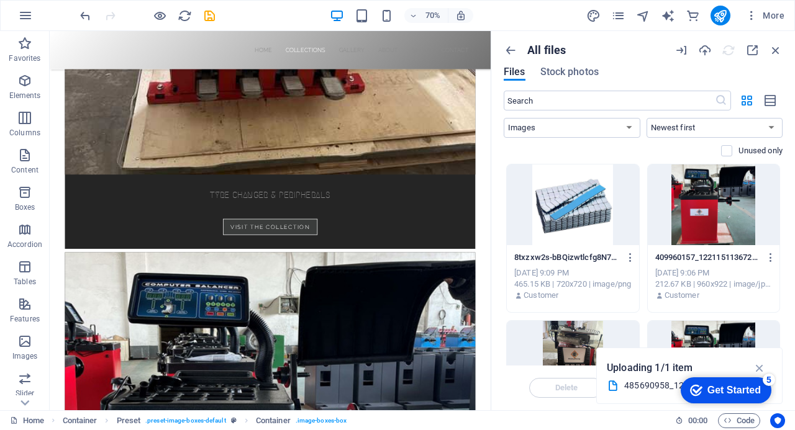
drag, startPoint x: 673, startPoint y: 169, endPoint x: 545, endPoint y: 191, distance: 129.8
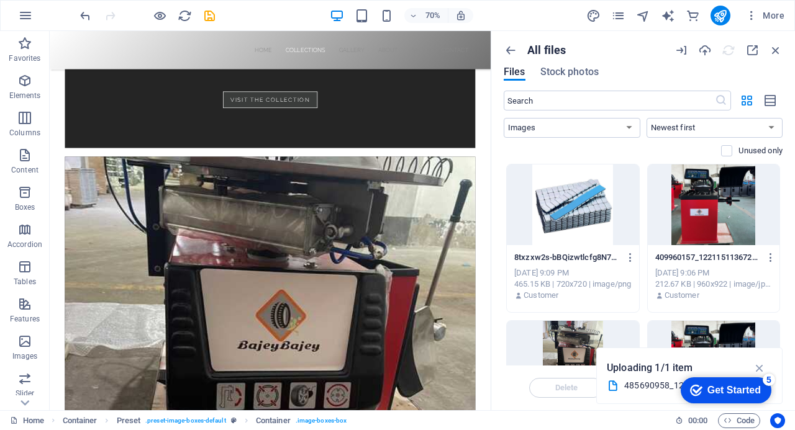
scroll to position [1582, 0]
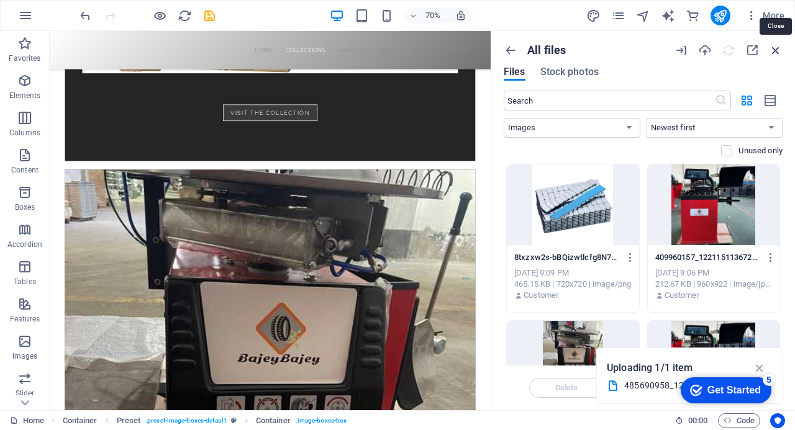
click at [774, 50] on icon "button" at bounding box center [776, 50] width 14 height 14
click at [775, 50] on icon "button" at bounding box center [776, 50] width 14 height 14
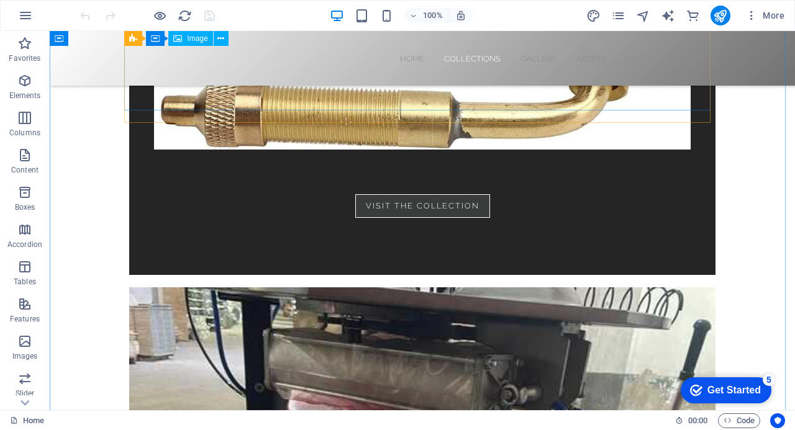
scroll to position [1367, 0]
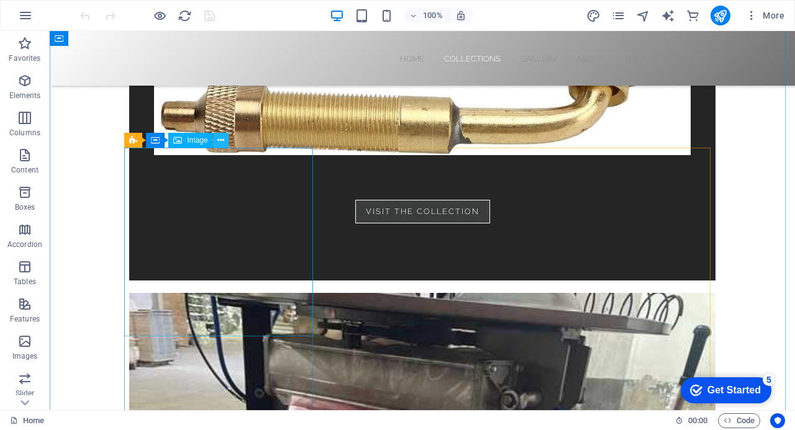
click at [221, 142] on icon at bounding box center [220, 140] width 7 height 13
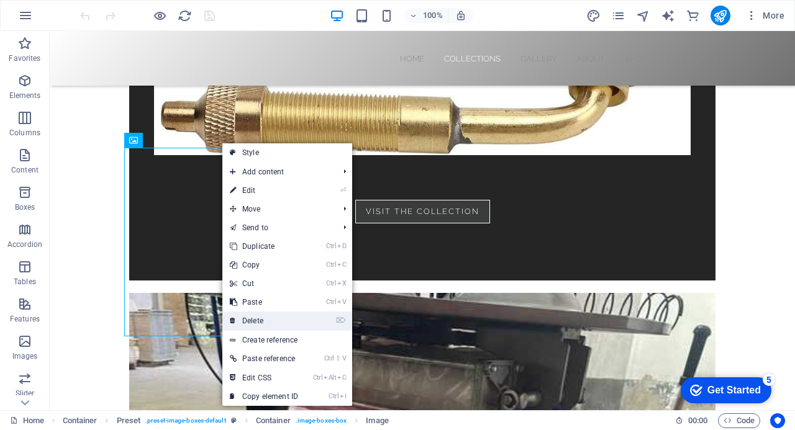
click at [266, 320] on link "⌦ Delete" at bounding box center [263, 321] width 83 height 19
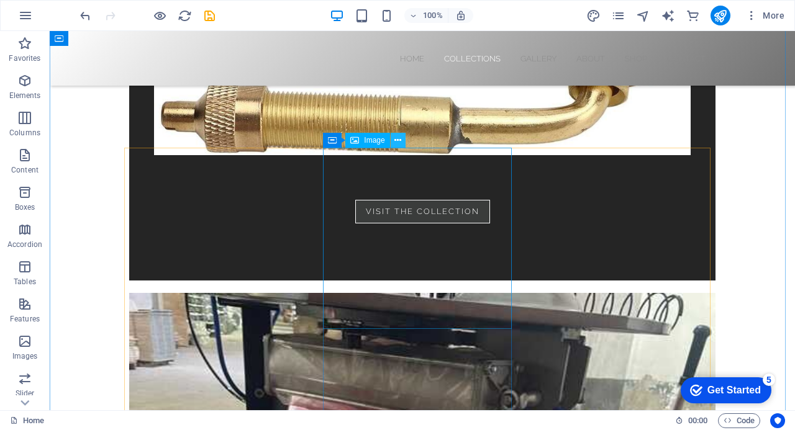
click at [398, 139] on icon at bounding box center [397, 140] width 7 height 13
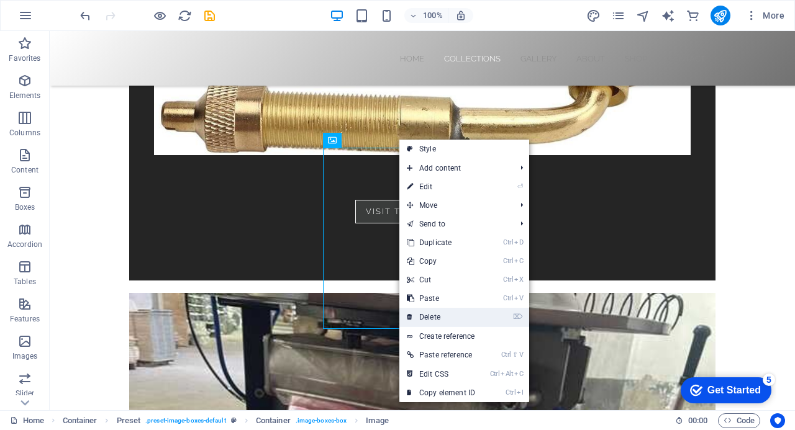
click at [440, 314] on link "⌦ Delete" at bounding box center [440, 317] width 83 height 19
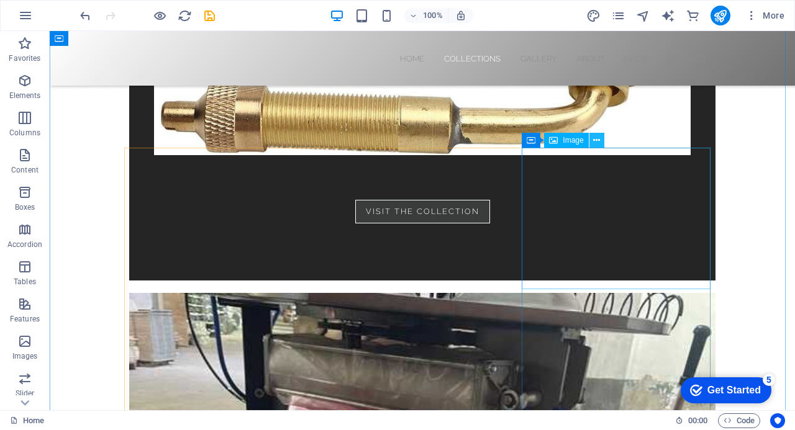
click at [598, 139] on icon at bounding box center [596, 140] width 7 height 13
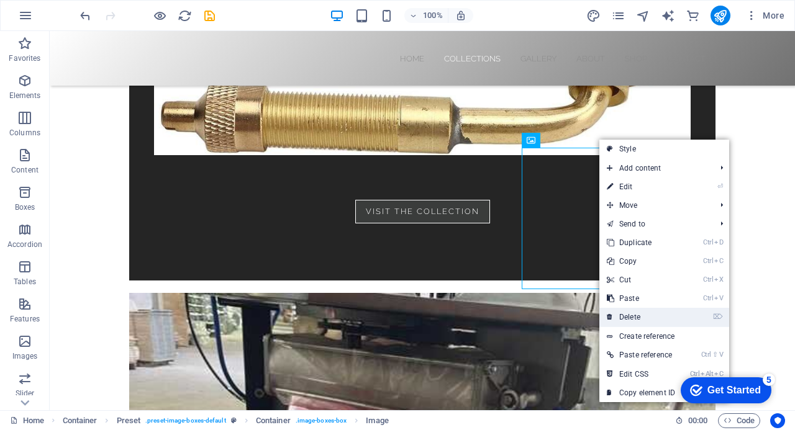
click at [632, 317] on link "⌦ Delete" at bounding box center [640, 317] width 83 height 19
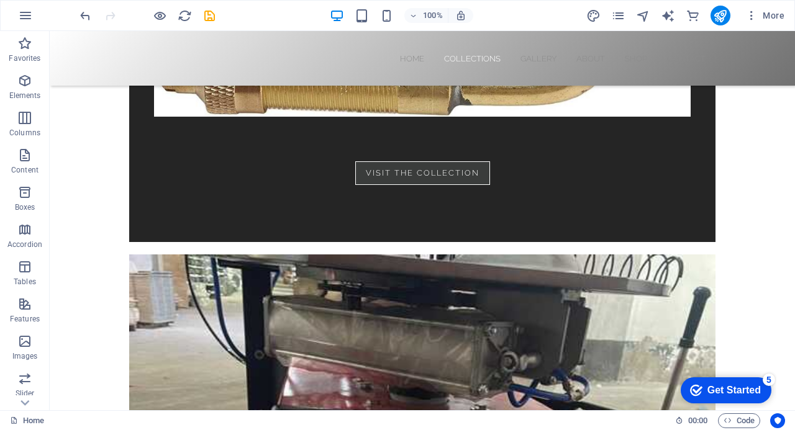
scroll to position [1419, 0]
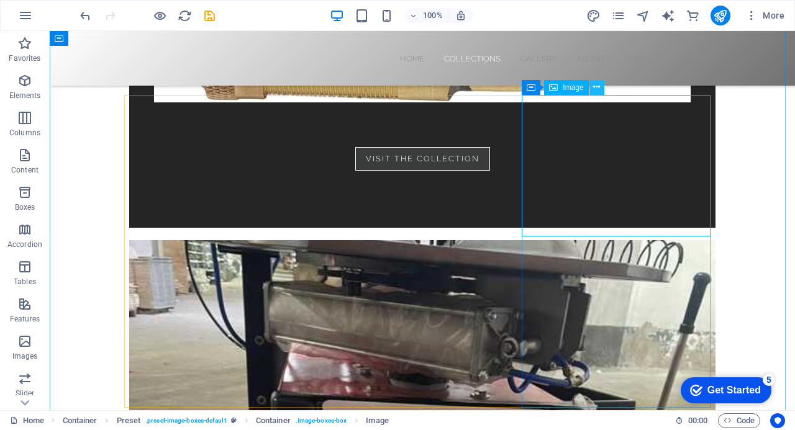
click at [595, 88] on icon at bounding box center [596, 87] width 7 height 13
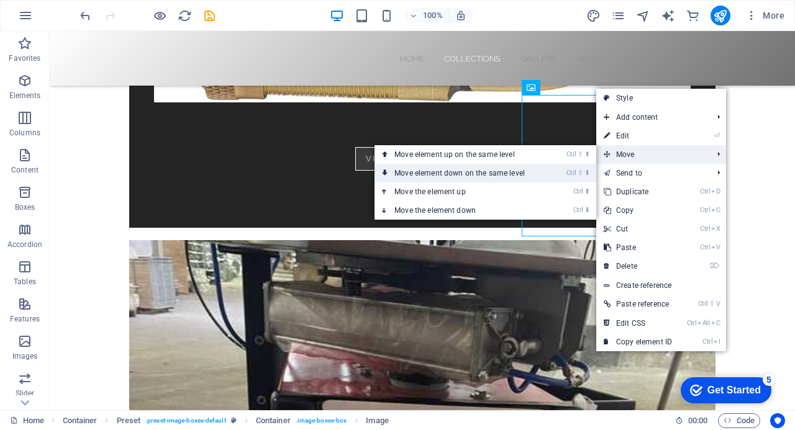
click at [514, 175] on link "Ctrl ⇧ ⬇ Move element down on the same level" at bounding box center [462, 173] width 175 height 19
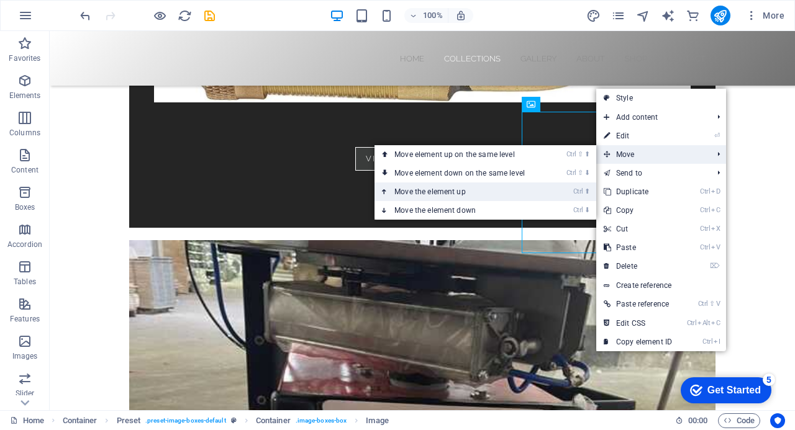
click at [509, 193] on link "Ctrl ⬆ Move the element up" at bounding box center [462, 192] width 175 height 19
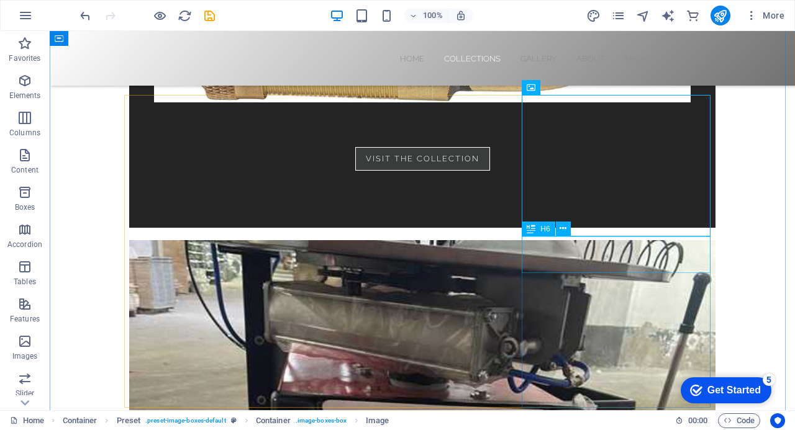
click at [565, 230] on icon at bounding box center [563, 228] width 7 height 13
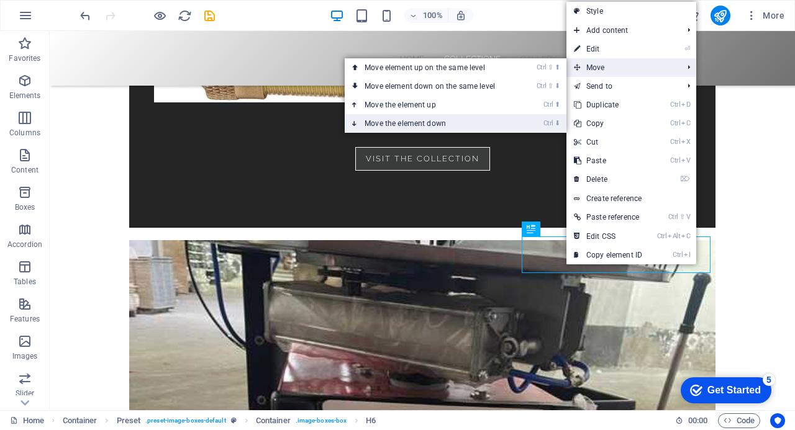
click at [462, 122] on link "Ctrl ⬇ Move the element down" at bounding box center [432, 123] width 175 height 19
click at [462, 121] on link "Ctrl ⬇ Move the element down" at bounding box center [432, 123] width 175 height 19
click at [453, 120] on link "Ctrl ⬇ Move the element down" at bounding box center [432, 123] width 175 height 19
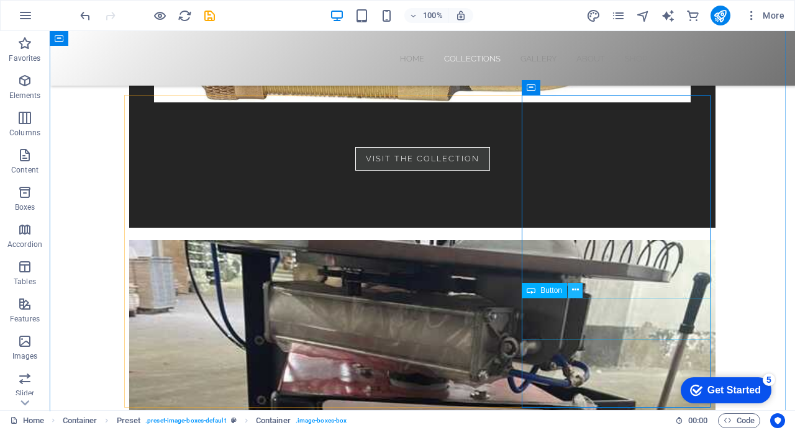
click at [578, 290] on icon at bounding box center [575, 290] width 7 height 13
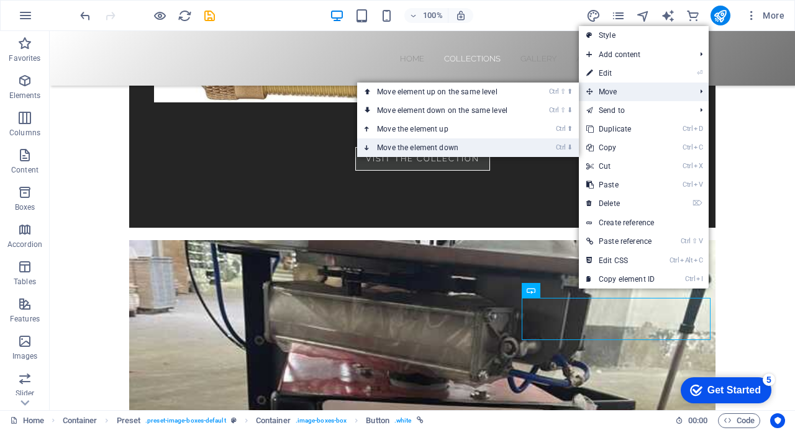
click at [493, 147] on link "Ctrl ⬇ Move the element down" at bounding box center [444, 148] width 175 height 19
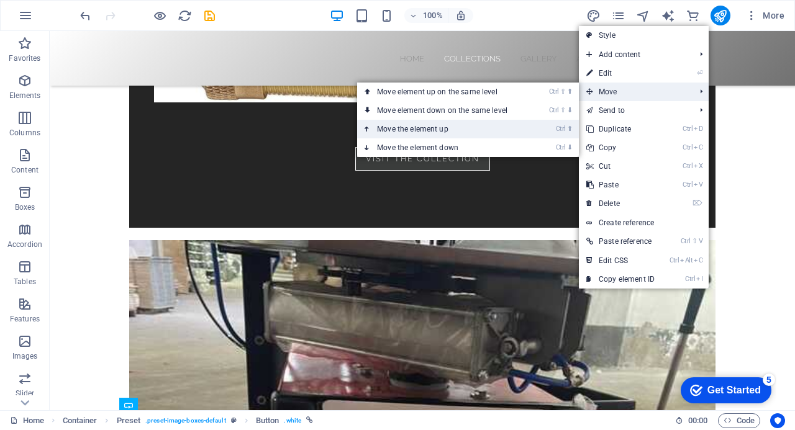
click at [480, 129] on link "Ctrl ⬆ Move the element up" at bounding box center [444, 129] width 175 height 19
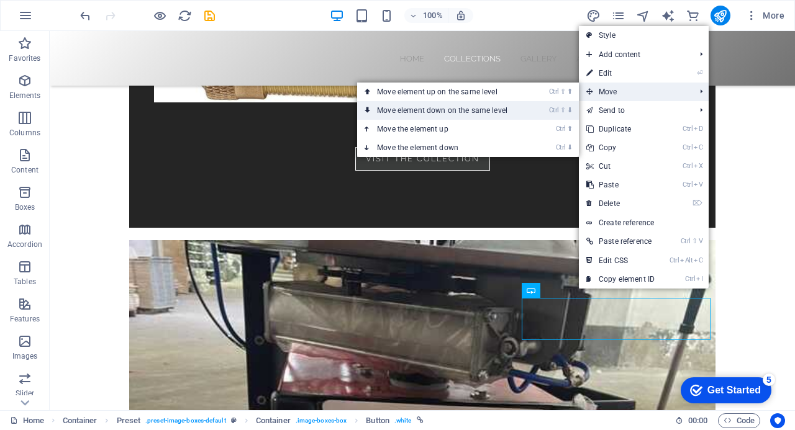
click at [480, 107] on link "Ctrl ⇧ ⬇ Move element down on the same level" at bounding box center [444, 110] width 175 height 19
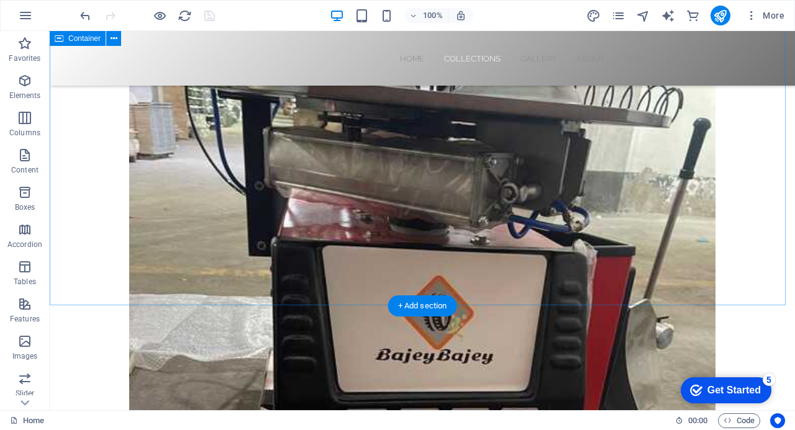
scroll to position [1575, 0]
